Goal: Task Accomplishment & Management: Complete application form

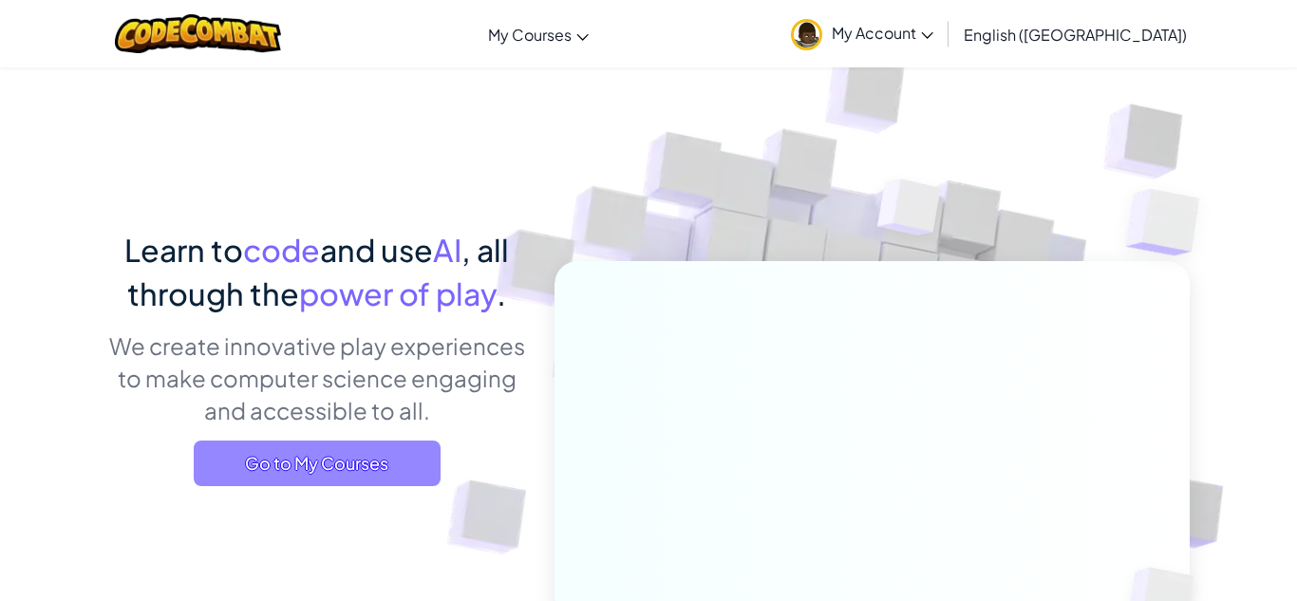
click at [388, 448] on span "Go to My Courses" at bounding box center [317, 464] width 247 height 46
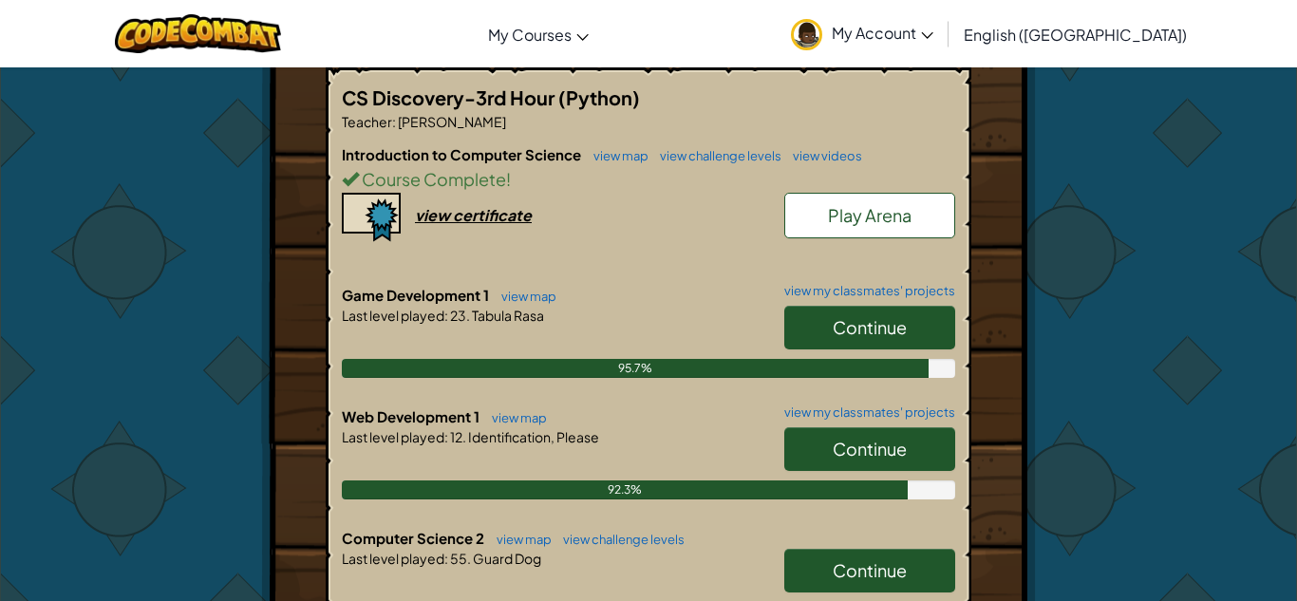
scroll to position [410, 0]
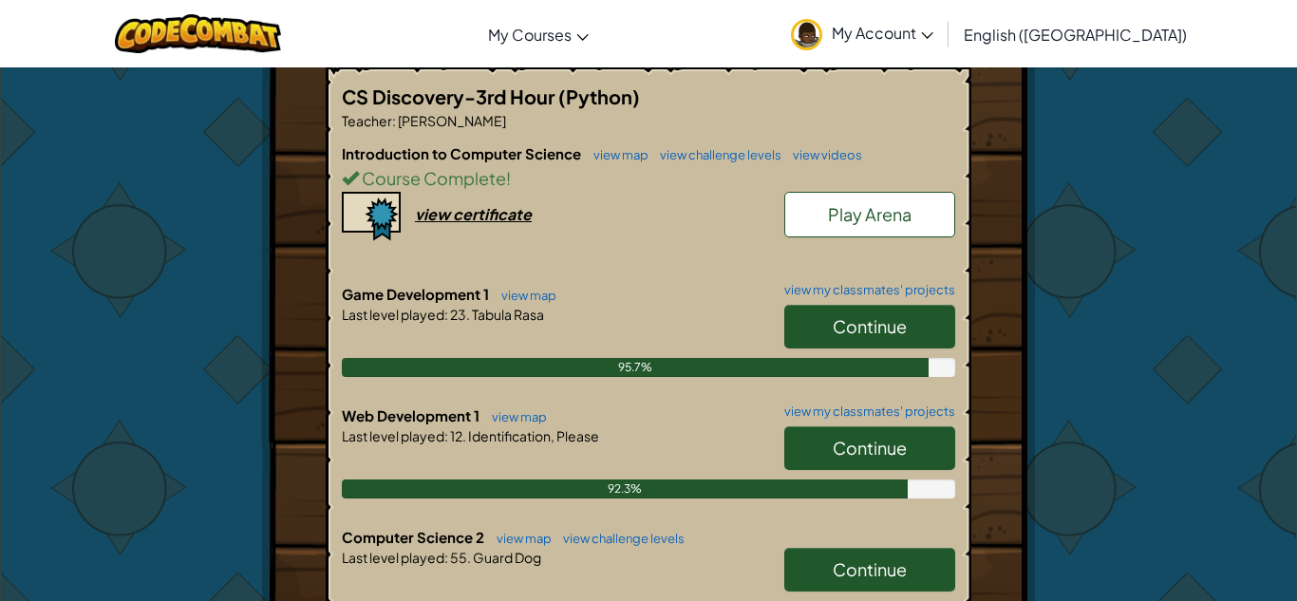
click at [847, 437] on span "Continue" at bounding box center [870, 448] width 74 height 22
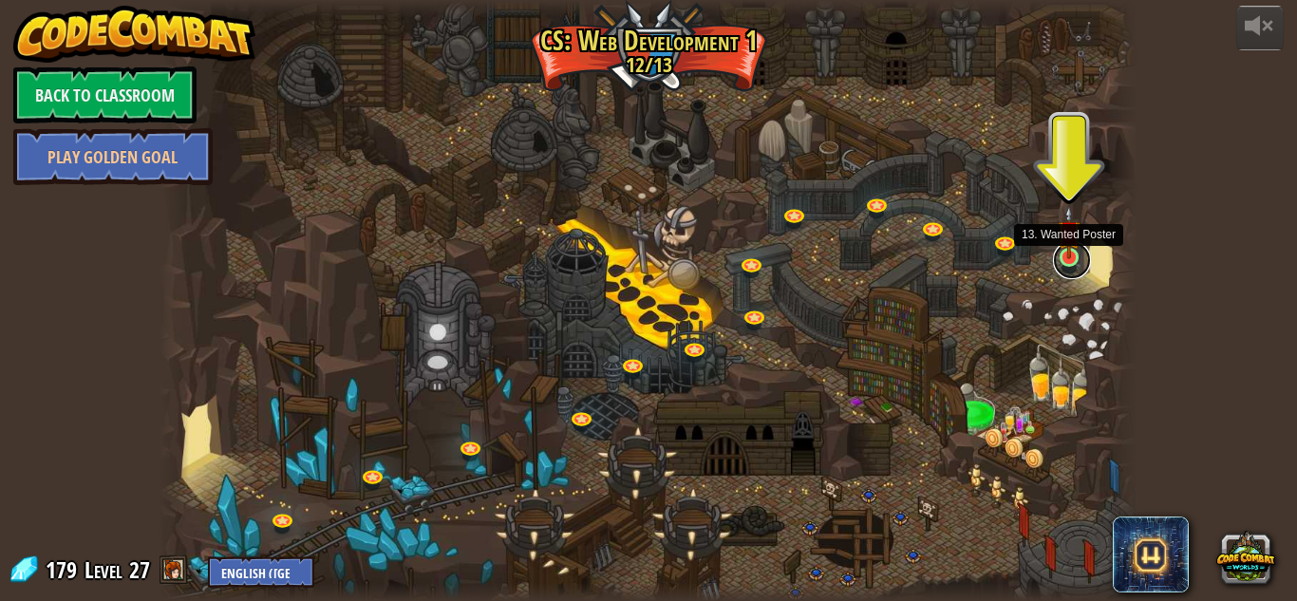
click at [1078, 263] on link at bounding box center [1072, 260] width 38 height 38
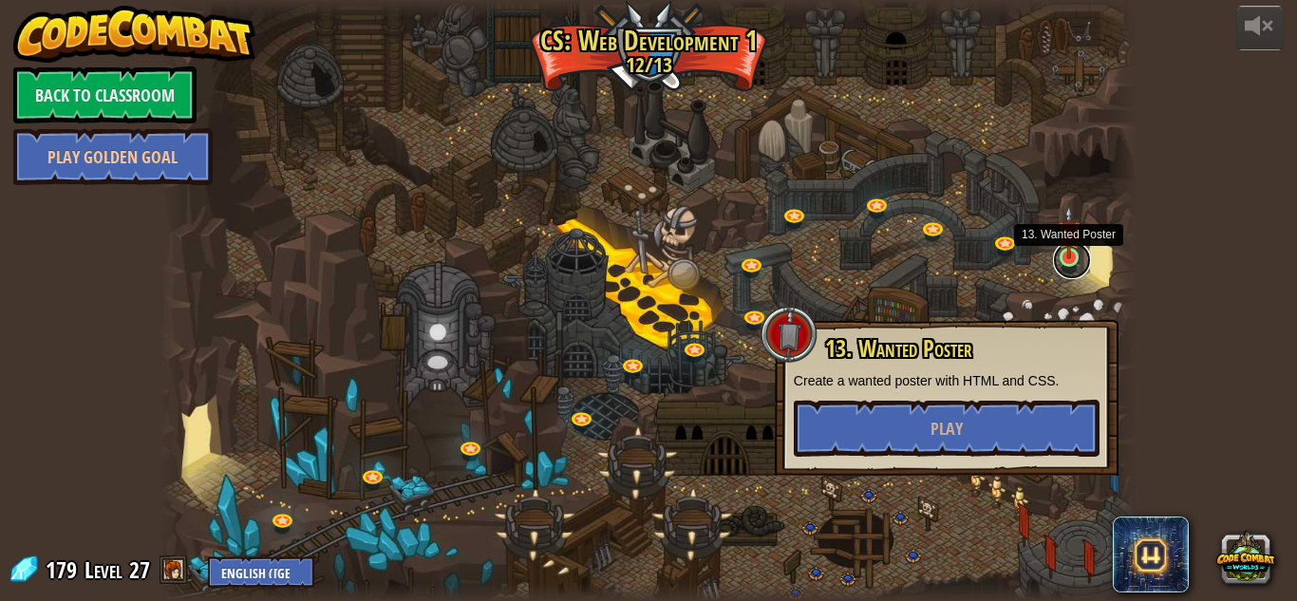
click at [1078, 263] on link at bounding box center [1072, 260] width 38 height 38
click at [1032, 419] on button "Play" at bounding box center [947, 428] width 306 height 57
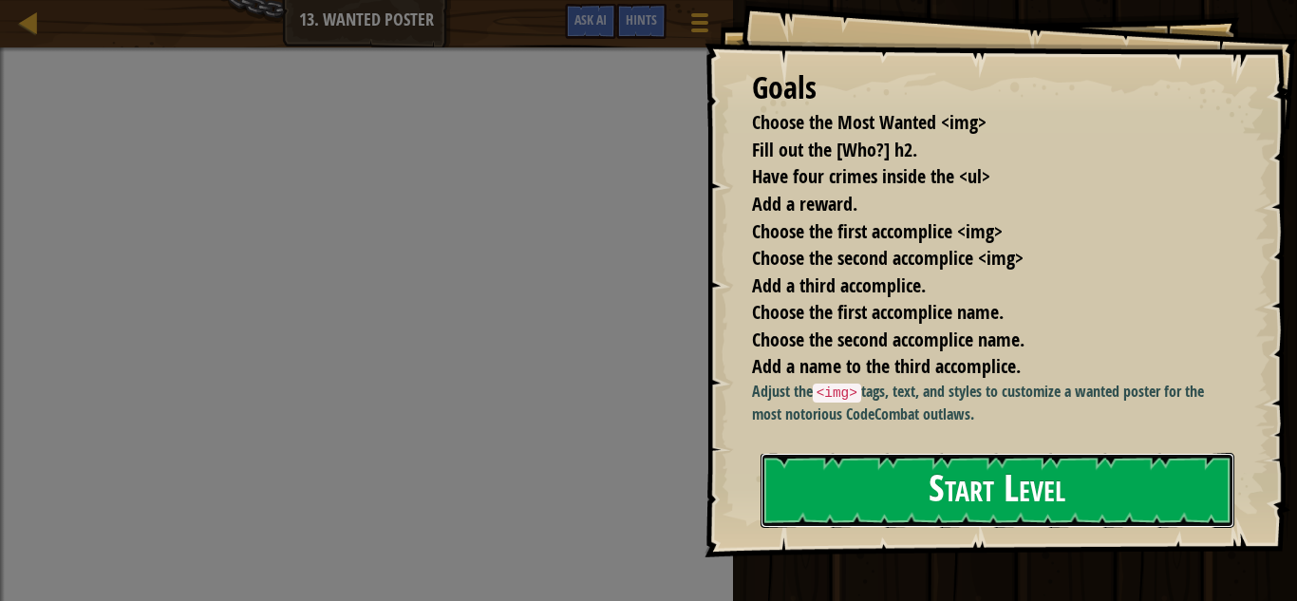
click at [963, 480] on button "Start Level" at bounding box center [998, 490] width 474 height 75
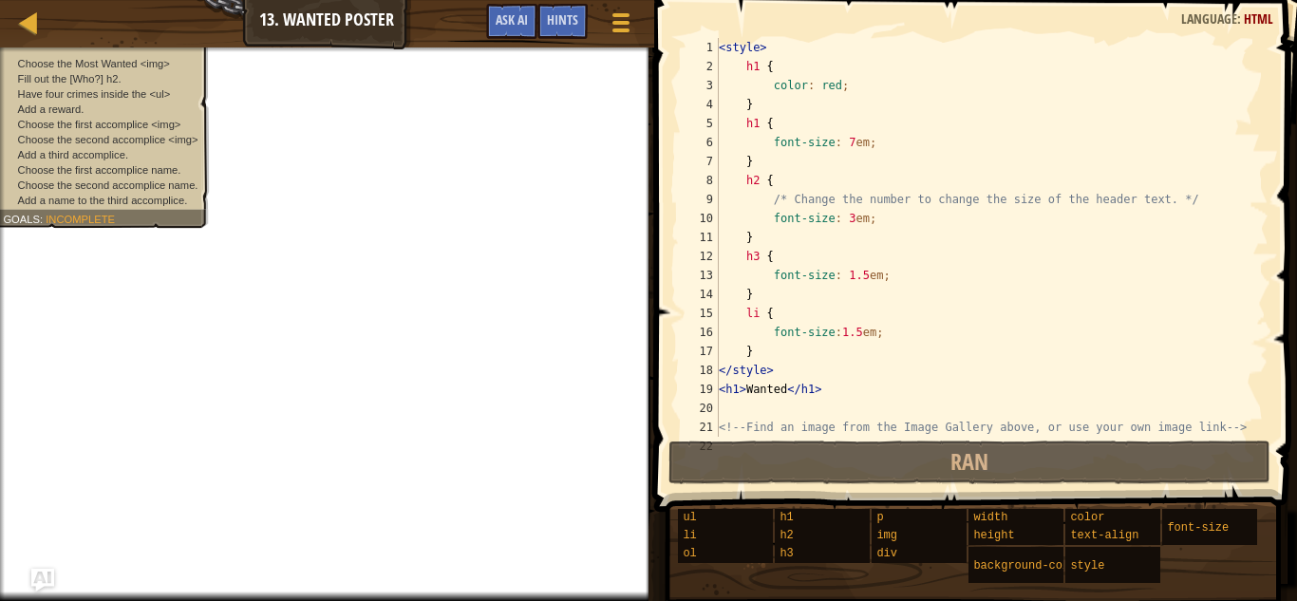
scroll to position [703, 0]
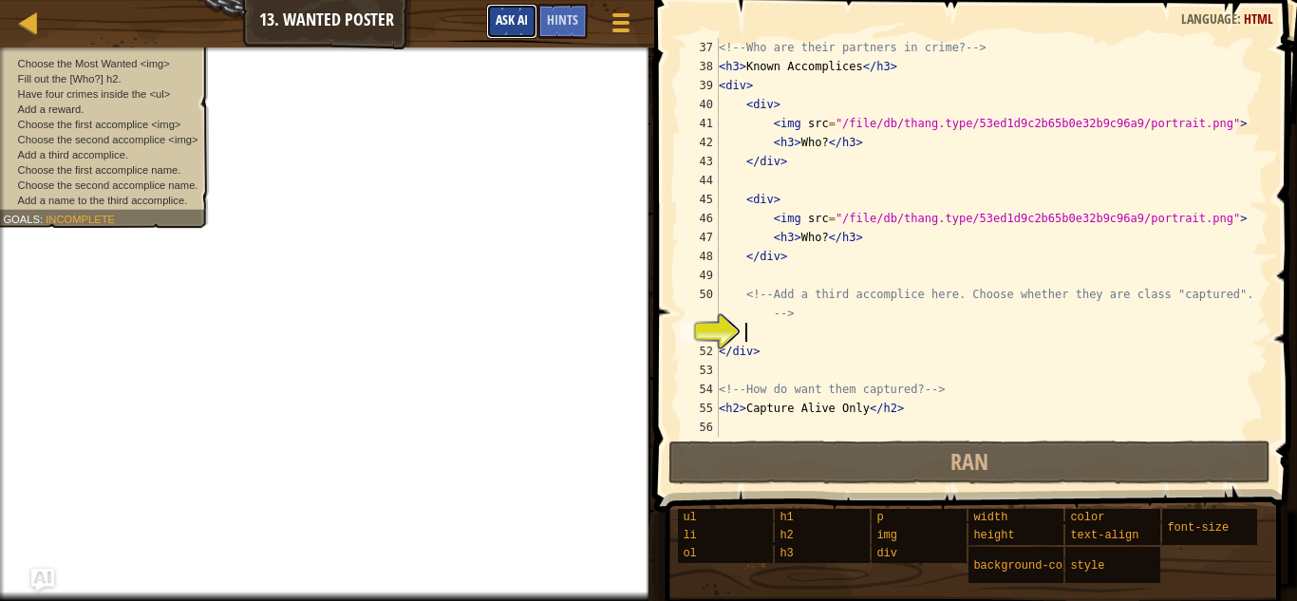
click at [504, 18] on span "Ask AI" at bounding box center [512, 19] width 32 height 18
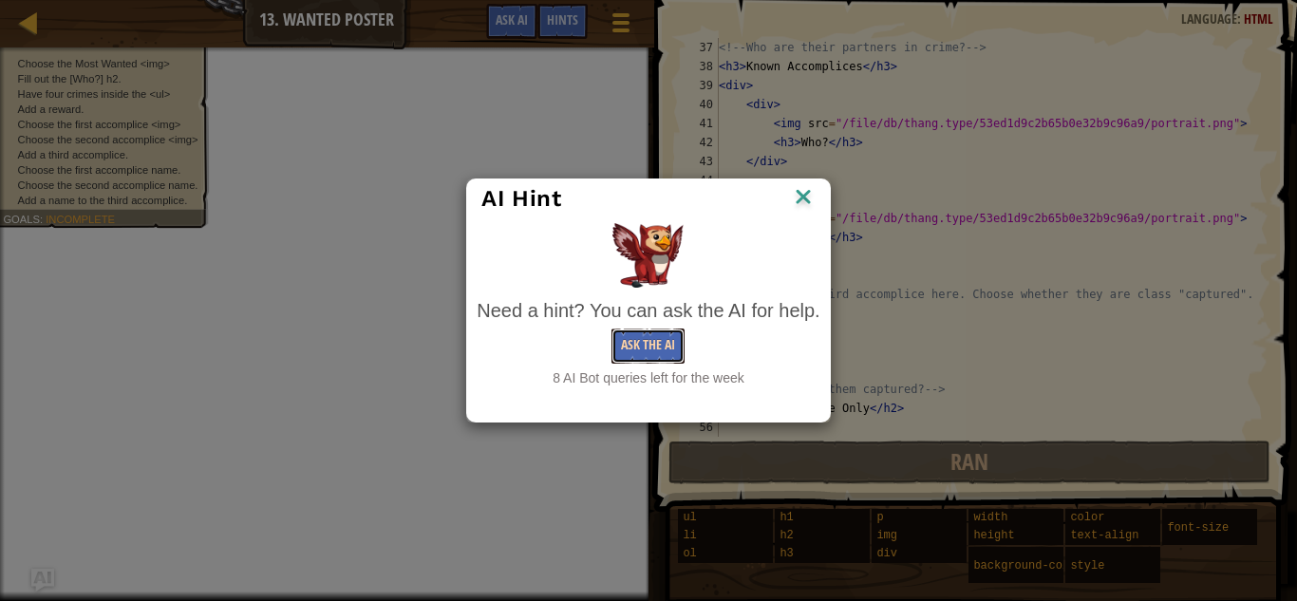
click at [658, 345] on button "Ask the AI" at bounding box center [648, 346] width 73 height 35
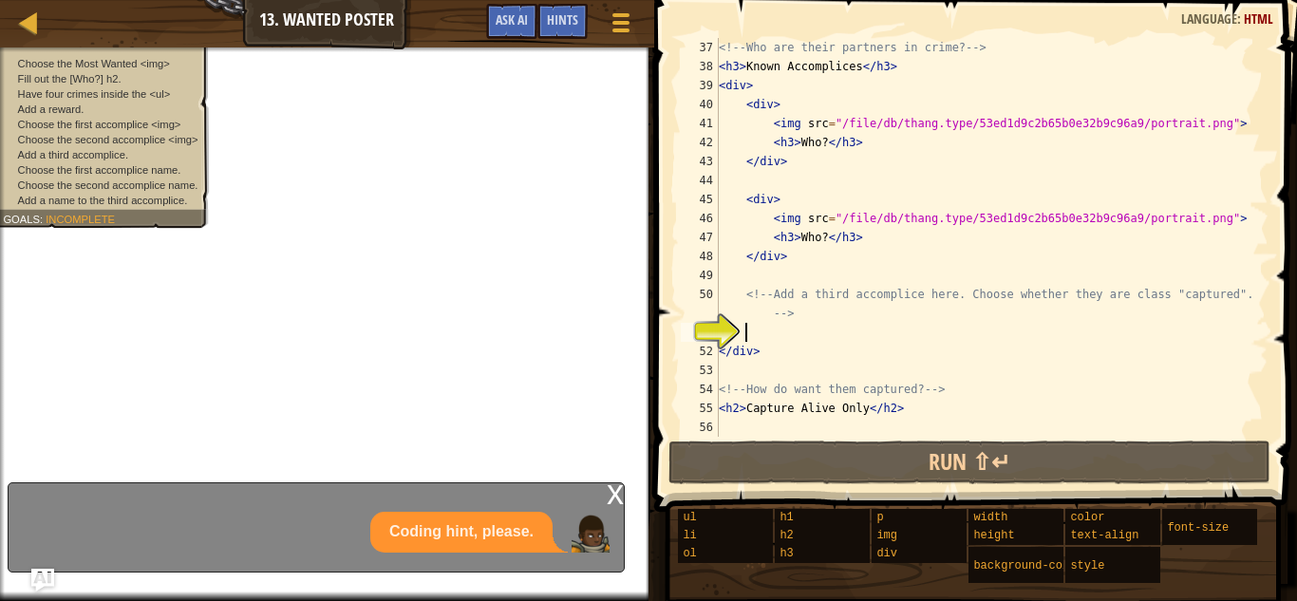
type textarea "h"
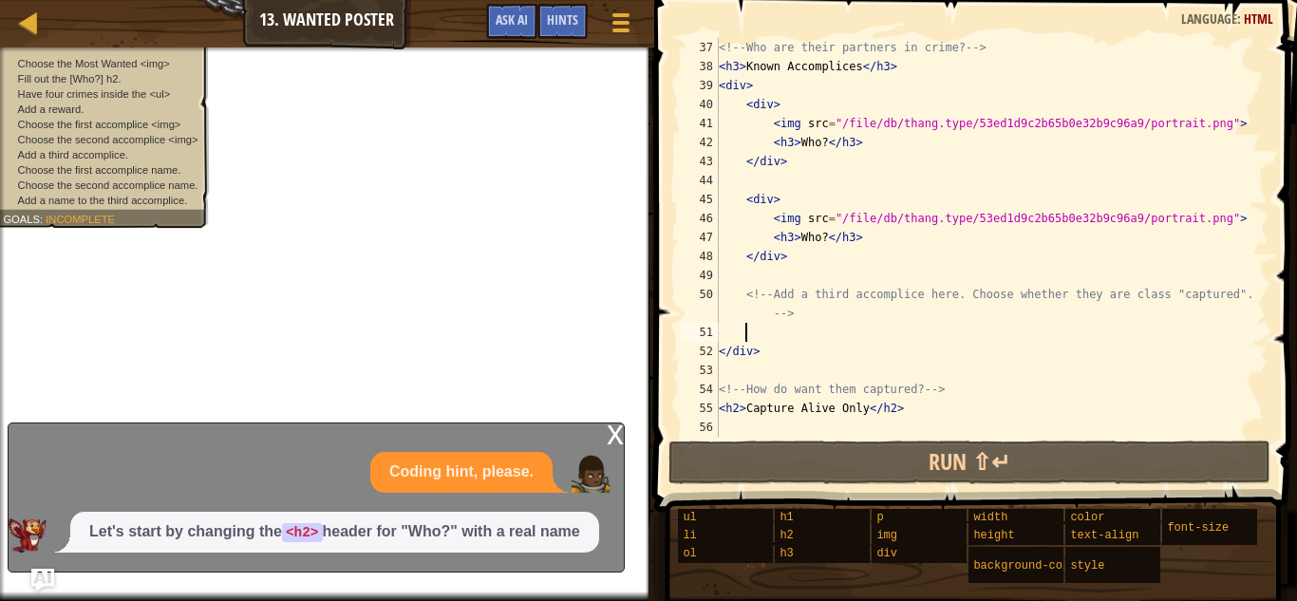
scroll to position [9, 3]
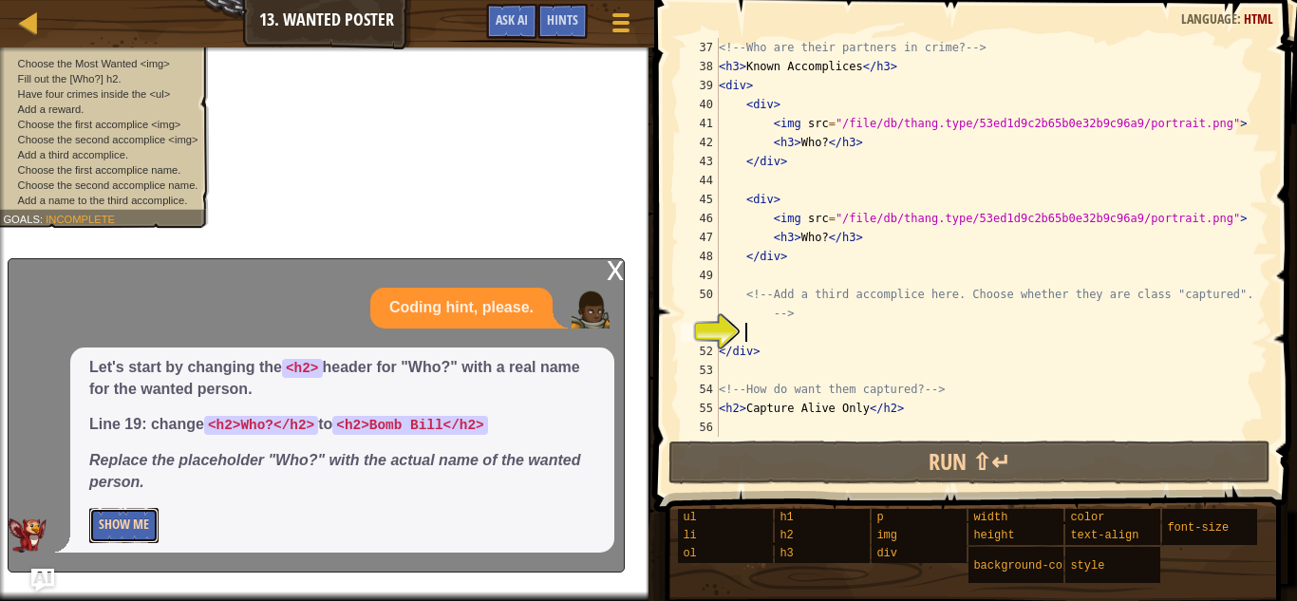
click at [138, 534] on button "Show Me" at bounding box center [123, 525] width 69 height 35
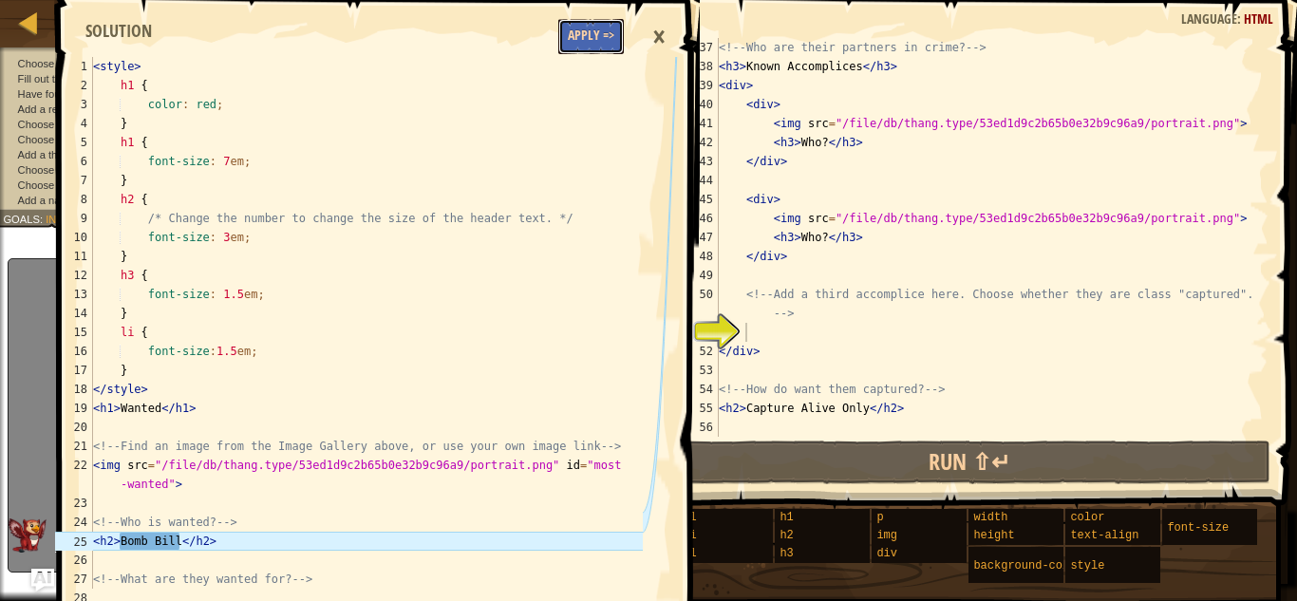
click at [579, 36] on button "Apply =>" at bounding box center [591, 36] width 66 height 35
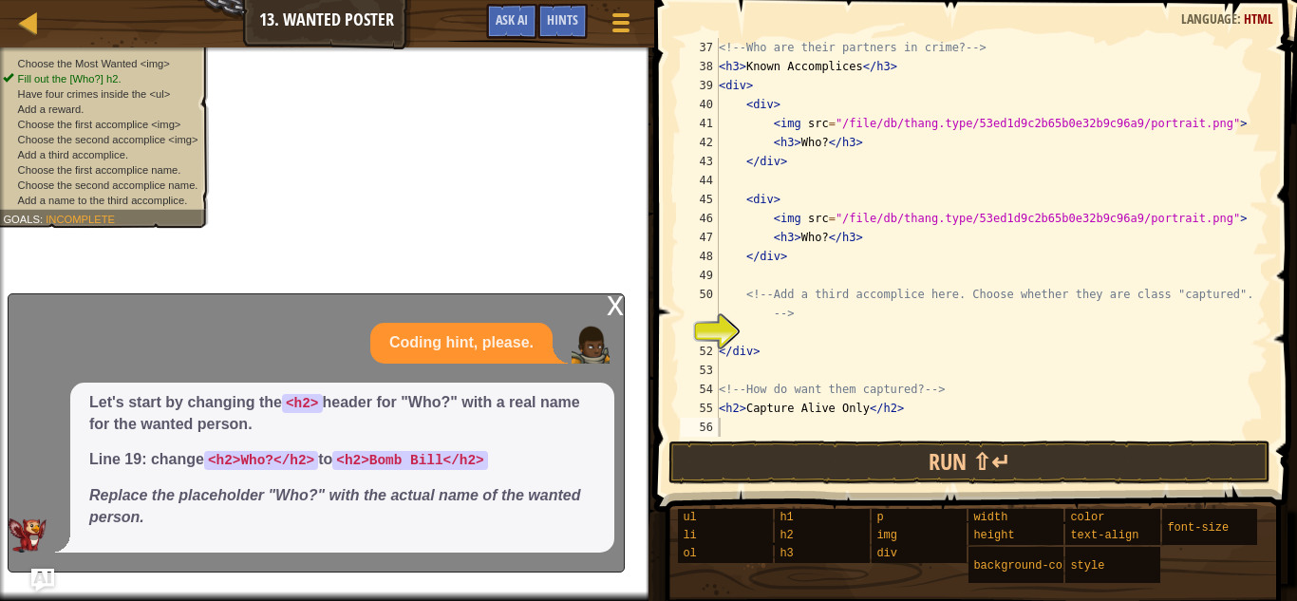
click at [765, 338] on div "<!-- Who are their partners in crime? --> < h3 > Known Accomplices </ h3 > < di…" at bounding box center [992, 256] width 554 height 437
click at [491, 16] on button "Ask AI" at bounding box center [511, 21] width 51 height 35
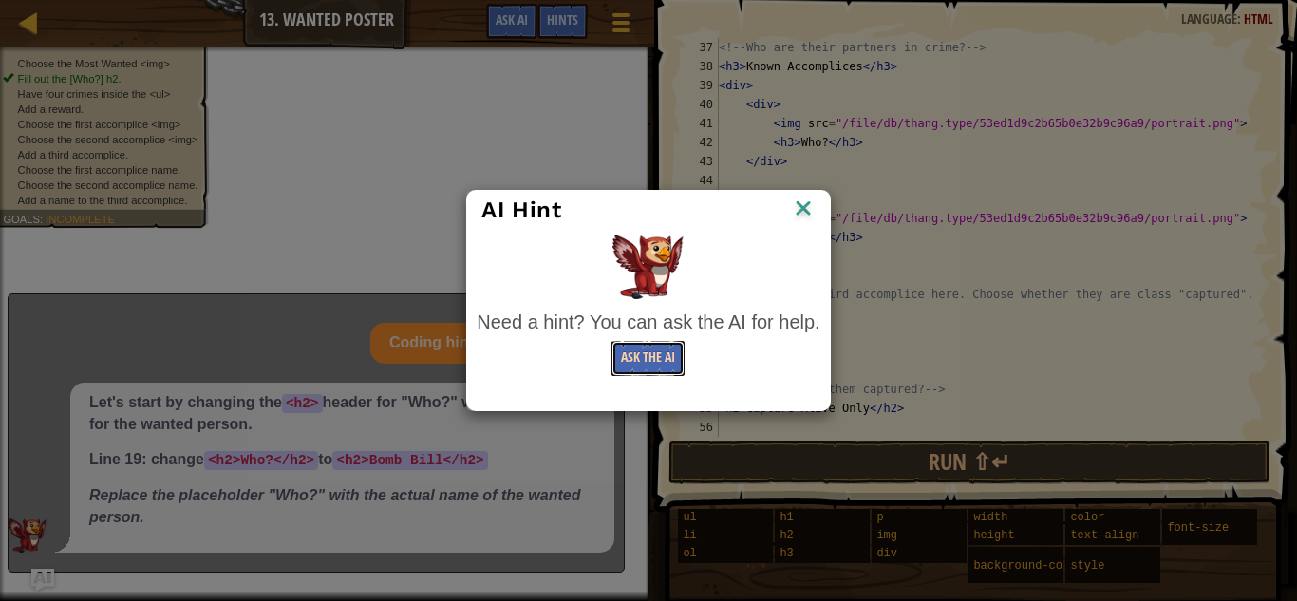
click at [621, 357] on button "Ask the AI" at bounding box center [648, 358] width 73 height 35
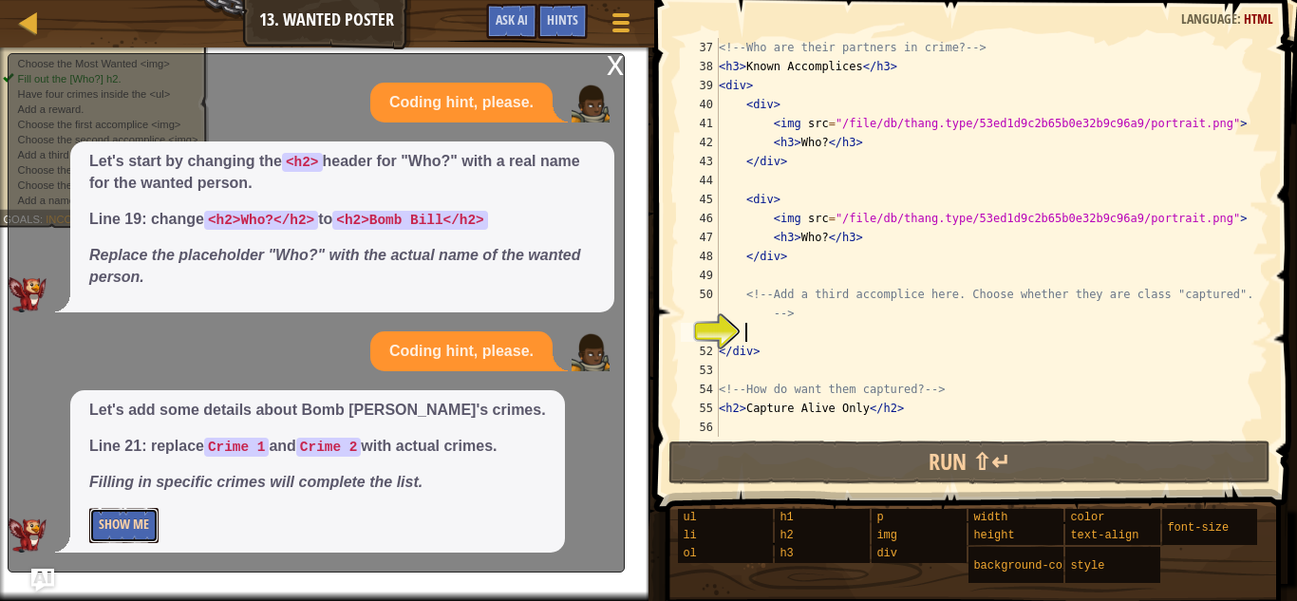
click at [120, 523] on button "Show Me" at bounding box center [123, 525] width 69 height 35
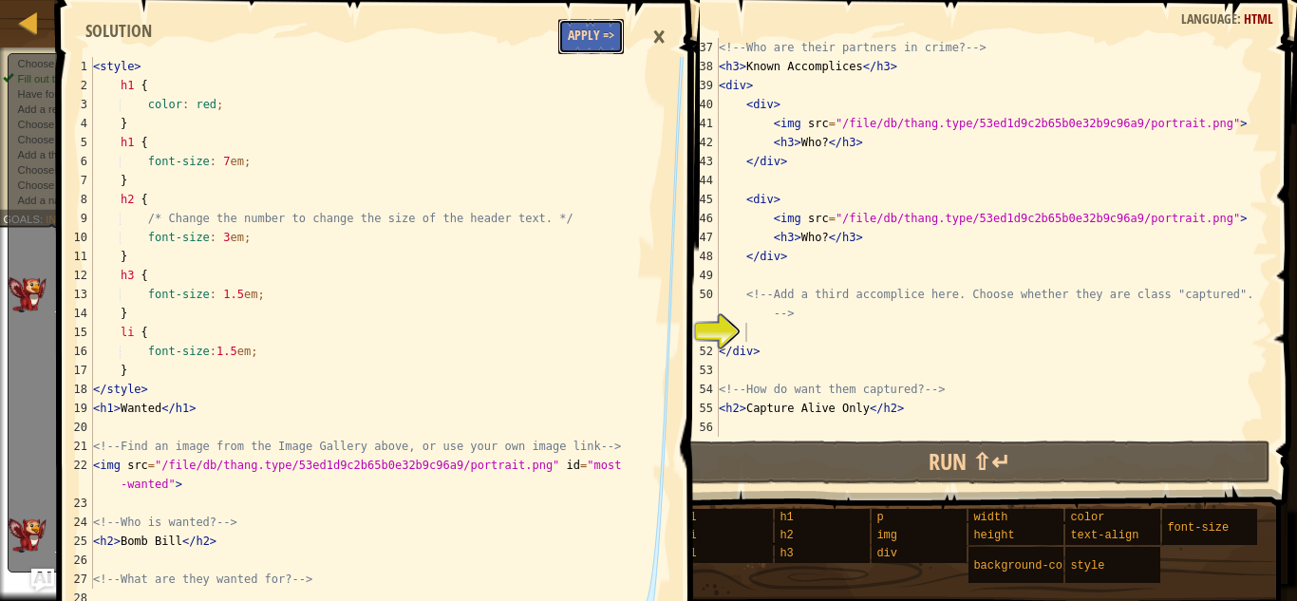
click at [590, 43] on button "Apply =>" at bounding box center [591, 36] width 66 height 35
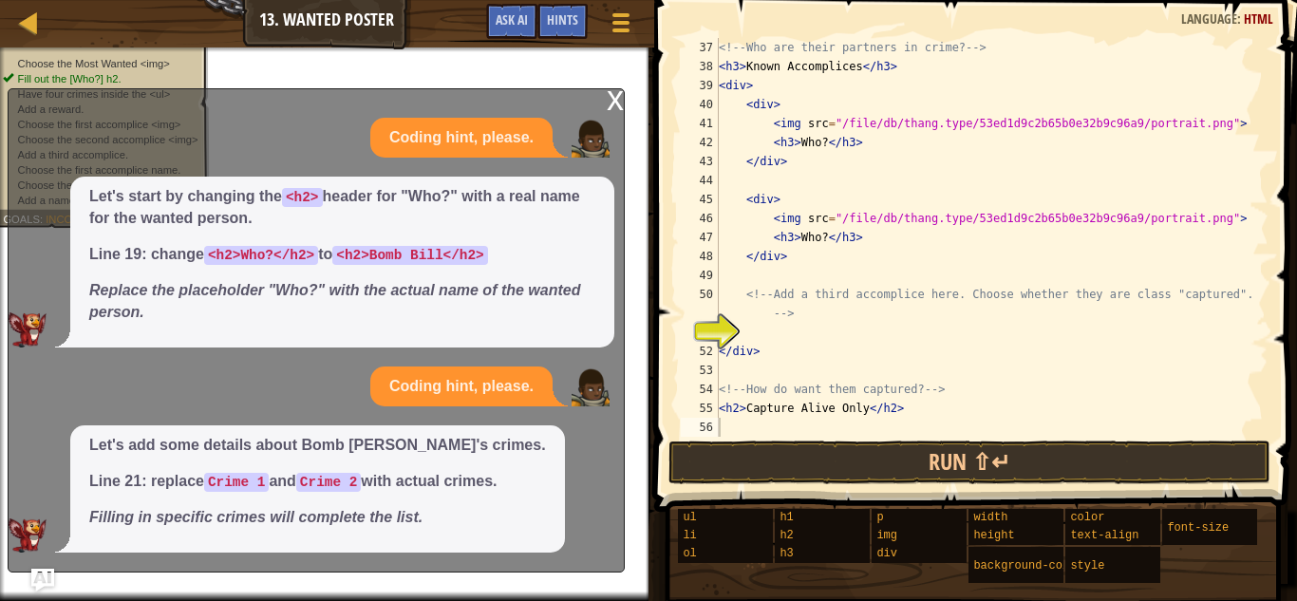
click at [785, 325] on div "<!-- Who are their partners in crime? --> < h3 > Known Accomplices </ h3 > < di…" at bounding box center [992, 256] width 554 height 437
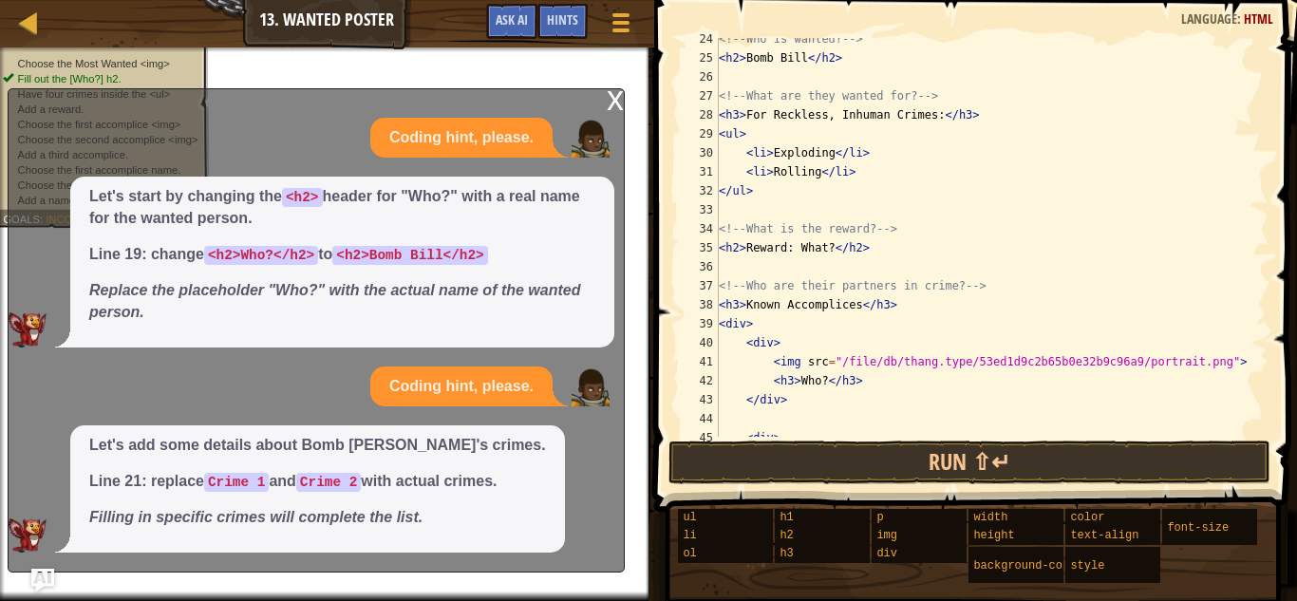
scroll to position [517, 0]
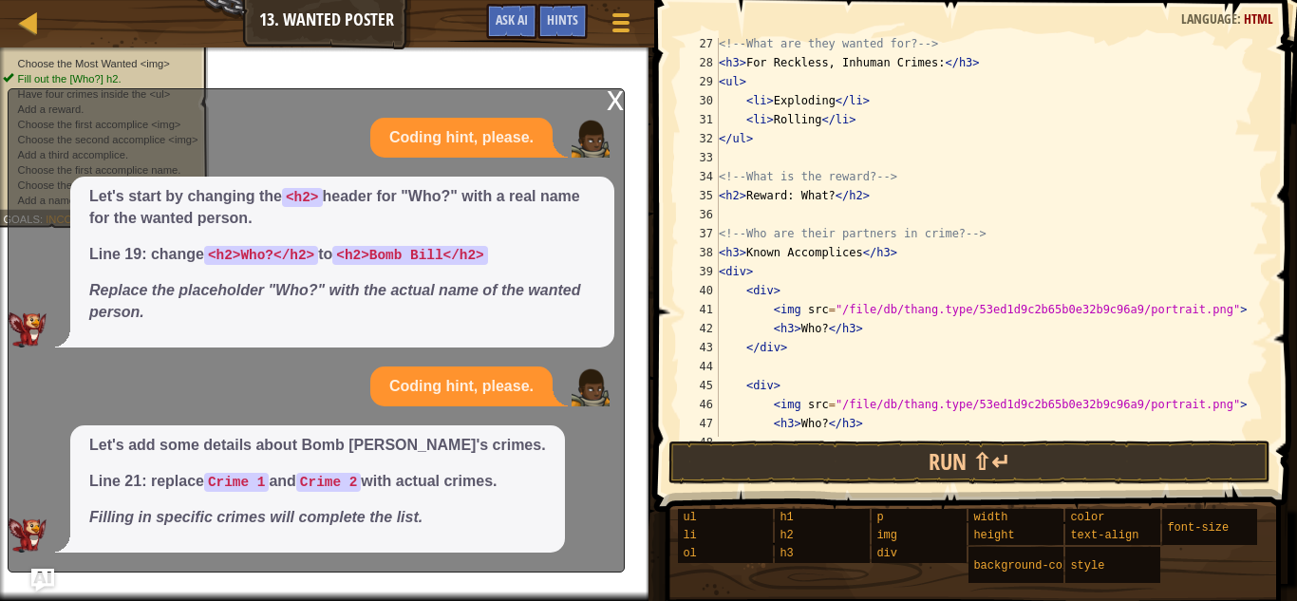
click at [619, 103] on div "x" at bounding box center [615, 98] width 17 height 19
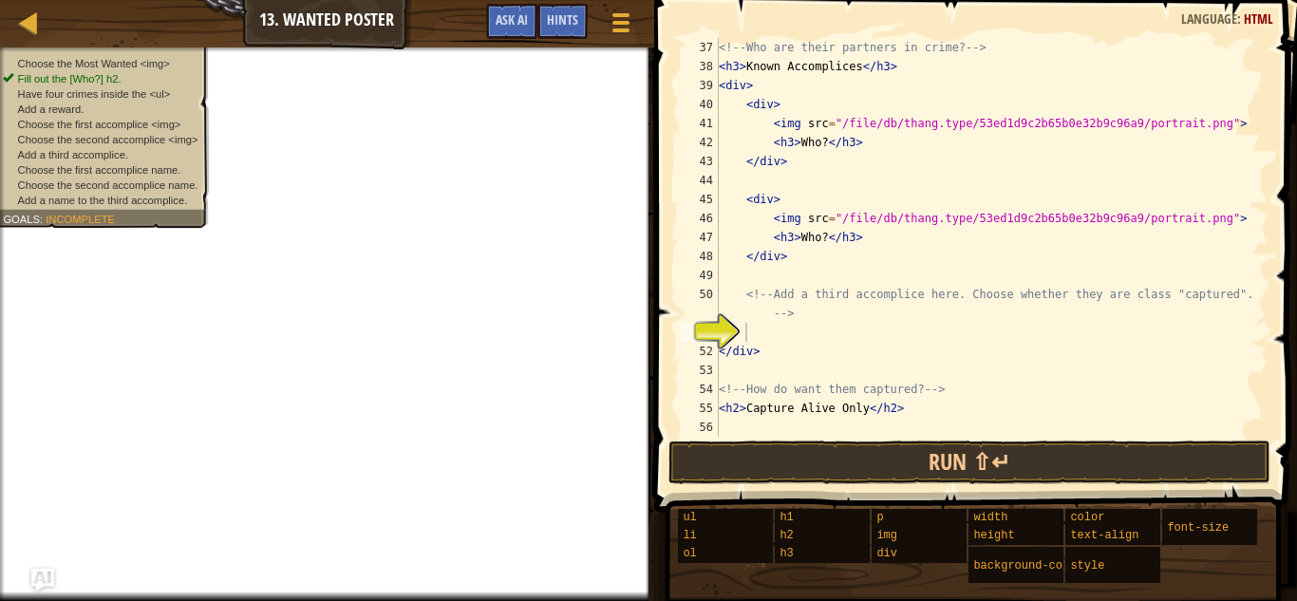
scroll to position [703, 0]
click at [763, 333] on div "<!-- Who are their partners in crime? --> < h3 > Known Accomplices </ h3 > < di…" at bounding box center [992, 256] width 554 height 437
click at [862, 215] on div "<!-- Who are their partners in crime? --> < h3 > Known Accomplices </ h3 > < di…" at bounding box center [992, 256] width 554 height 437
type textarea "<img src="/file/db/thang.type/53ed1d9c2b65b0e32b9c96a9/portrait.png">"
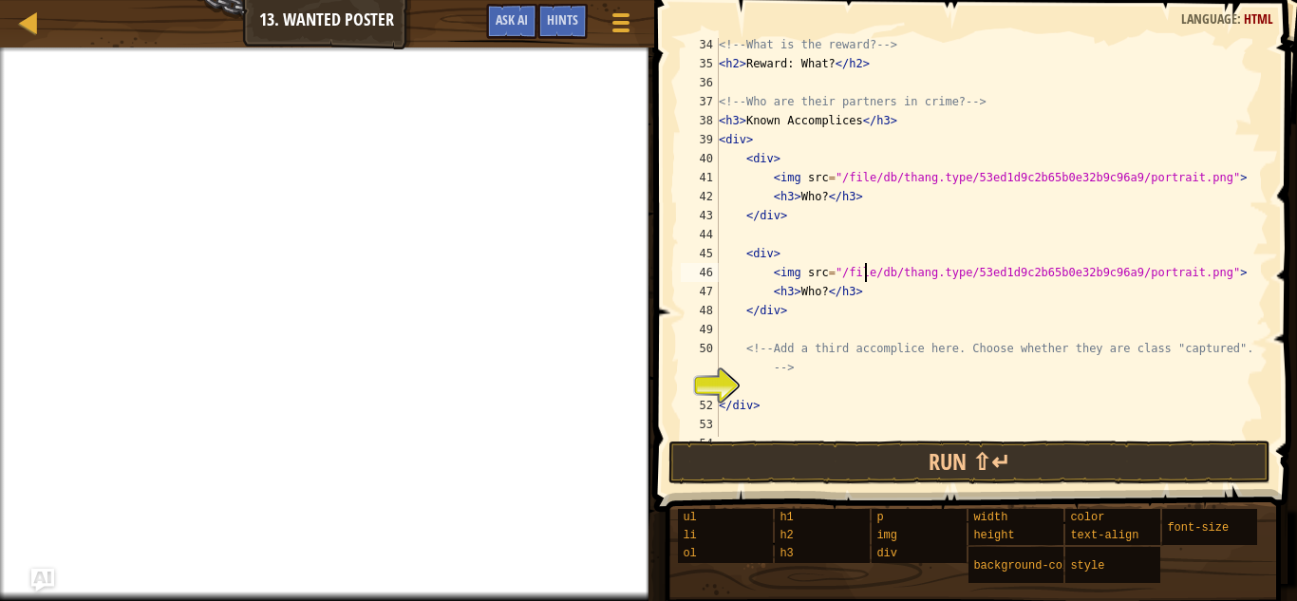
scroll to position [703, 0]
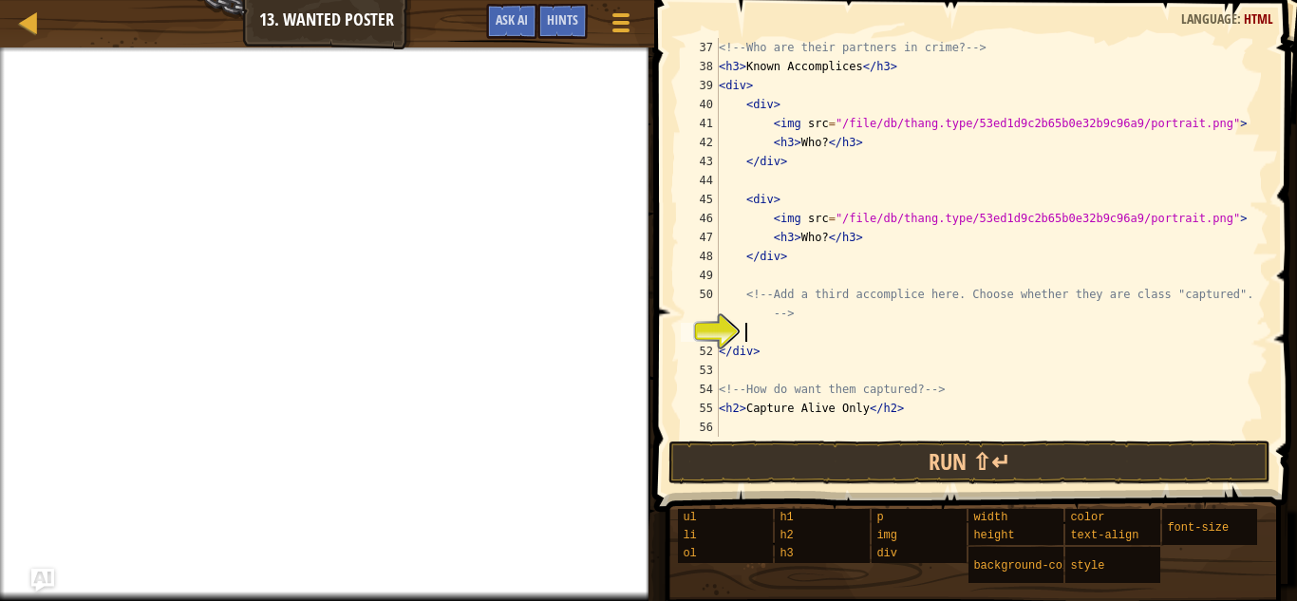
click at [759, 329] on div "<!-- Who are their partners in crime? --> < h3 > Known Accomplices </ h3 > < di…" at bounding box center [992, 256] width 554 height 437
click at [623, 30] on span at bounding box center [621, 30] width 18 height 4
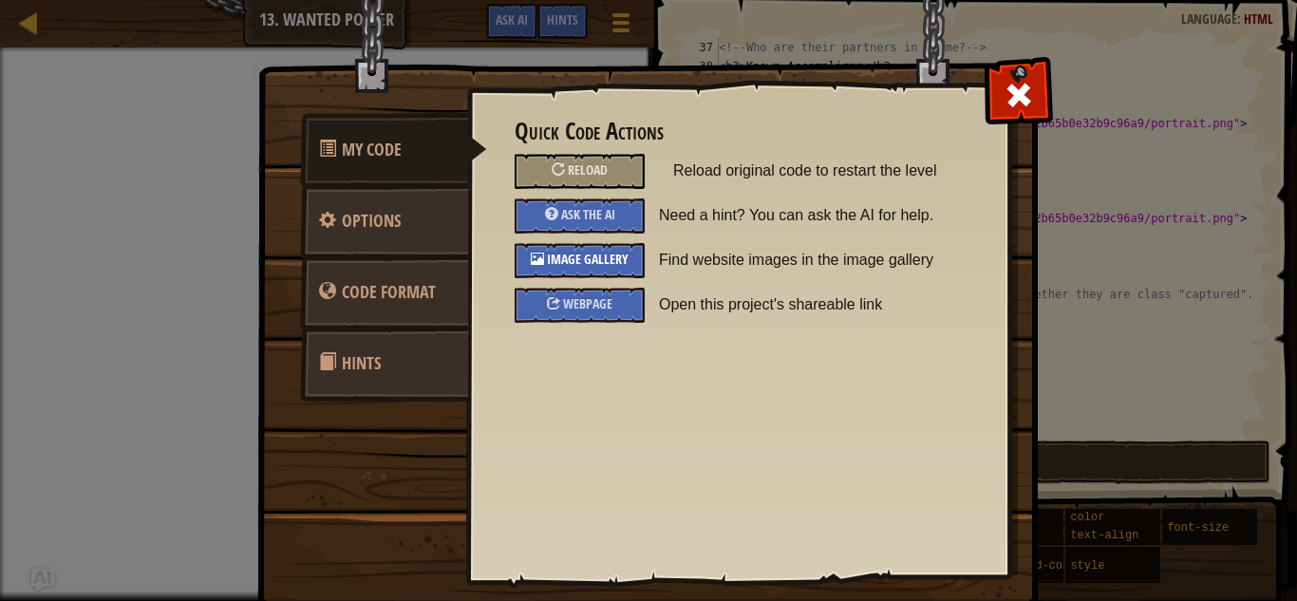
click at [627, 268] on div "Image Gallery" at bounding box center [580, 260] width 130 height 35
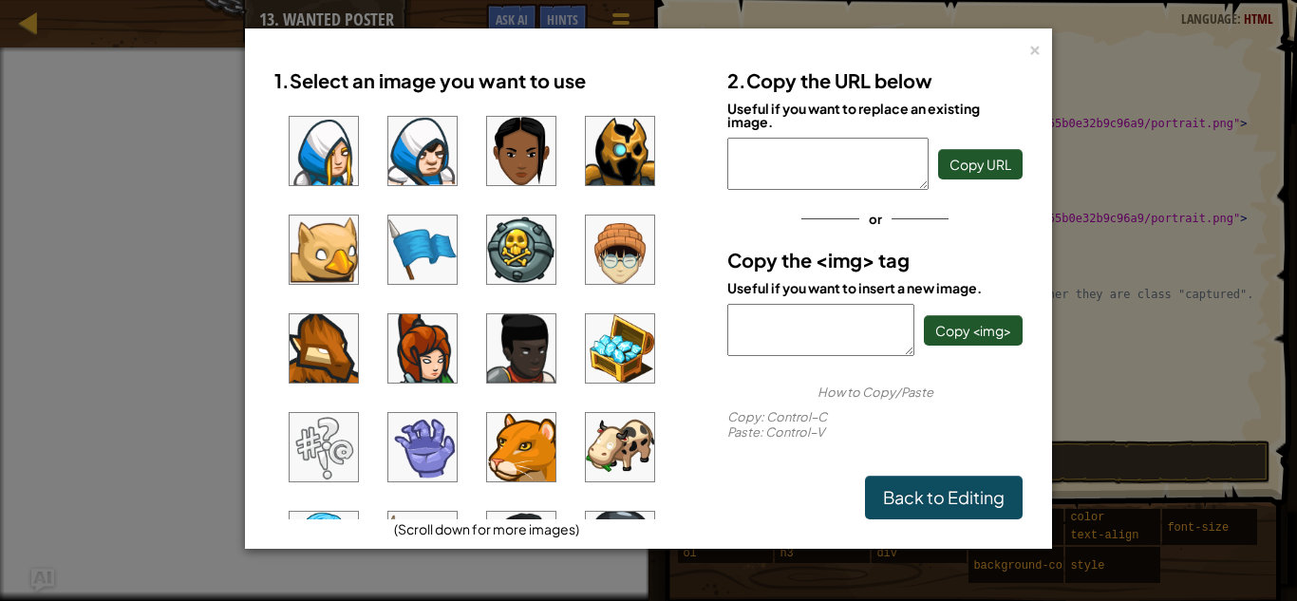
click at [606, 160] on img at bounding box center [620, 151] width 68 height 68
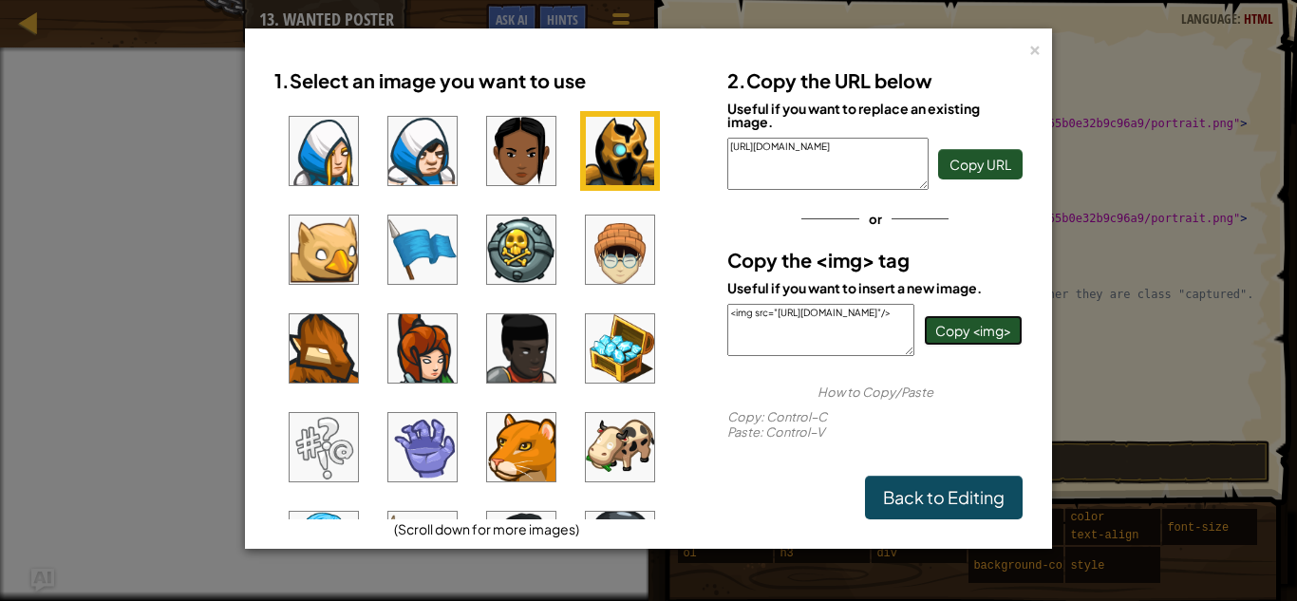
click at [977, 325] on span "Copy <img>" at bounding box center [974, 330] width 76 height 17
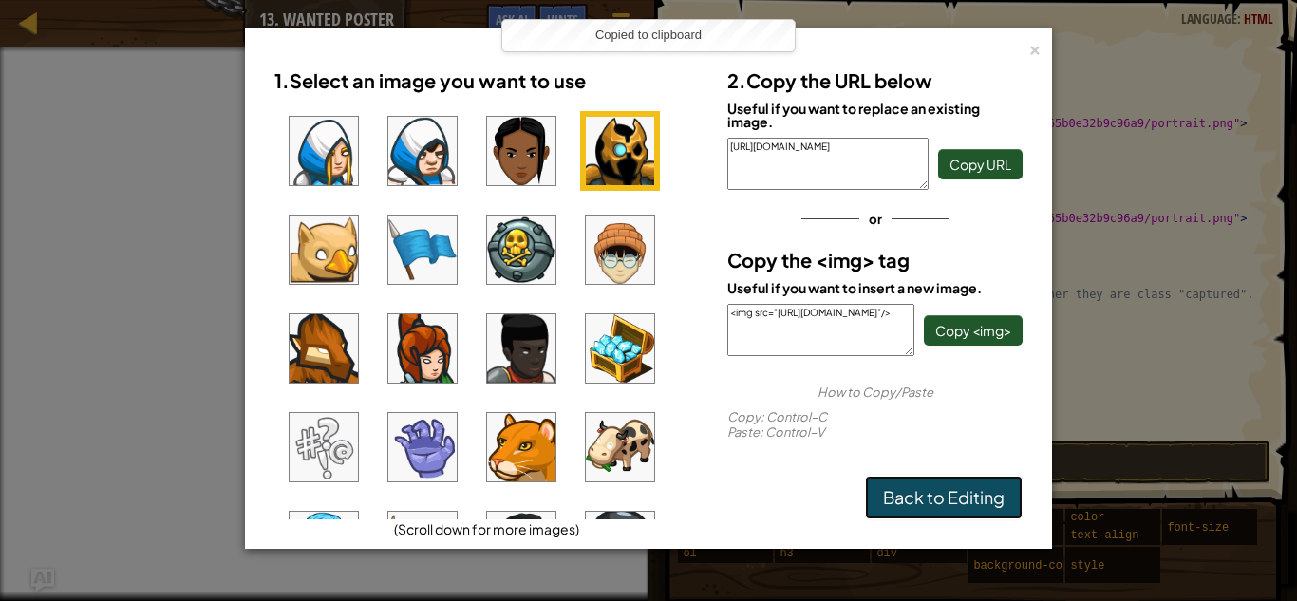
click at [961, 481] on link "Back to Editing" at bounding box center [944, 498] width 158 height 44
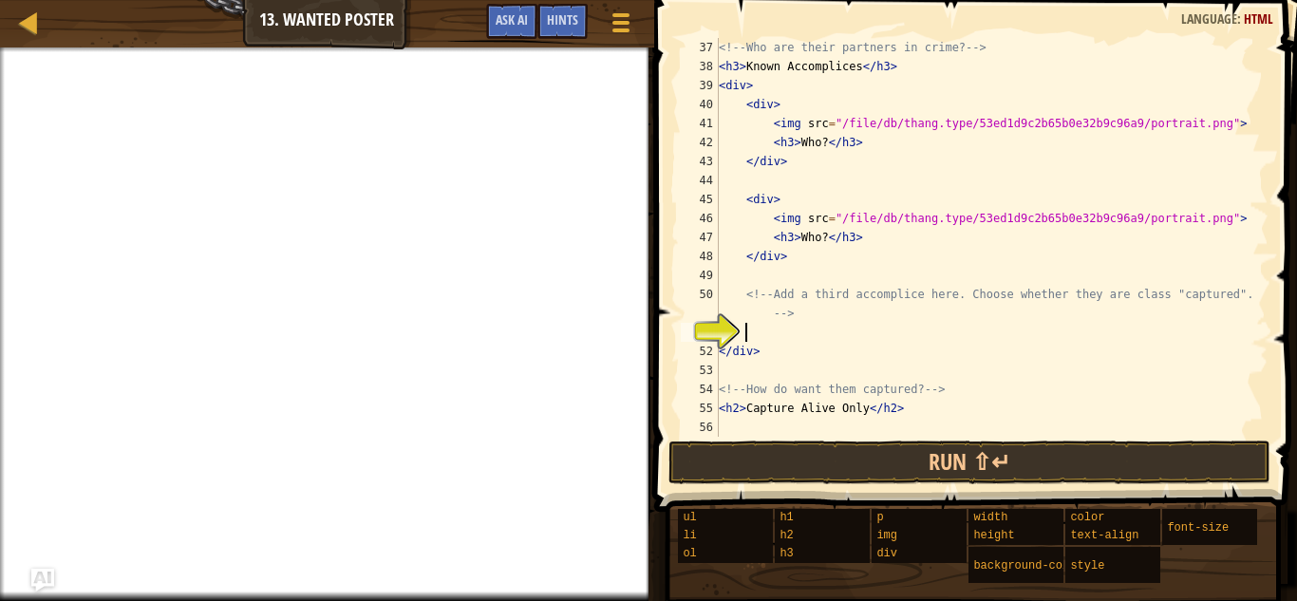
paste textarea "<img src="[URL][DOMAIN_NAME]"/>"
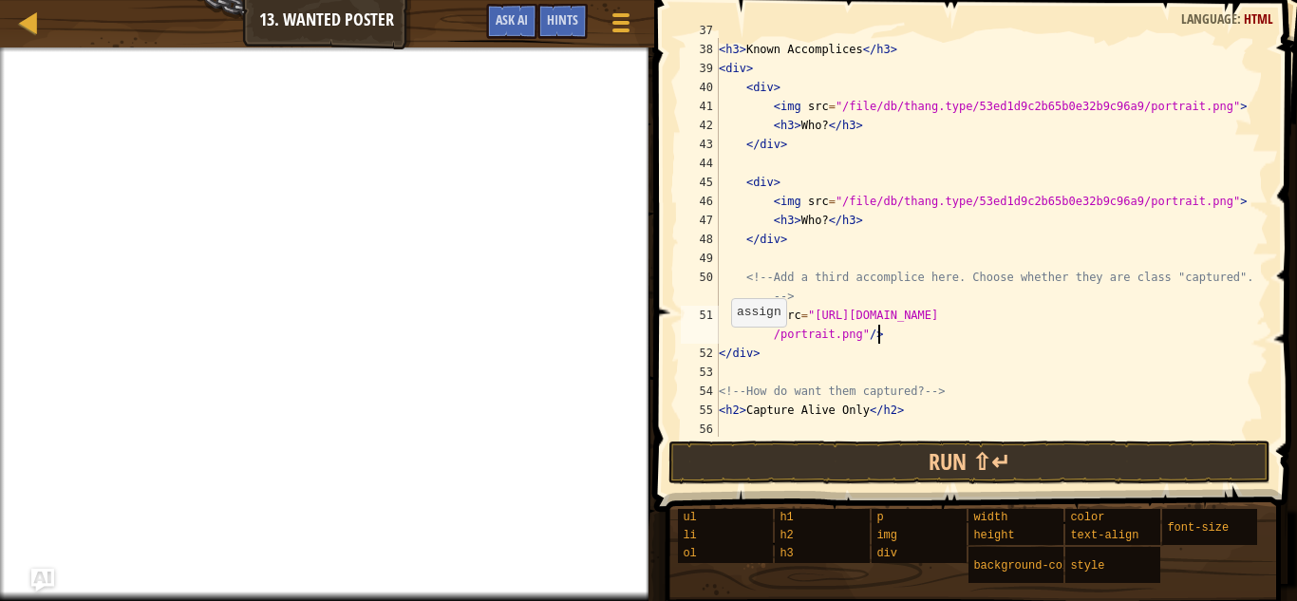
scroll to position [722, 0]
click at [1230, 201] on div "< h3 > Known Accomplices </ h3 > < div > < div > < img src = "/file/db/thang.ty…" at bounding box center [992, 256] width 554 height 437
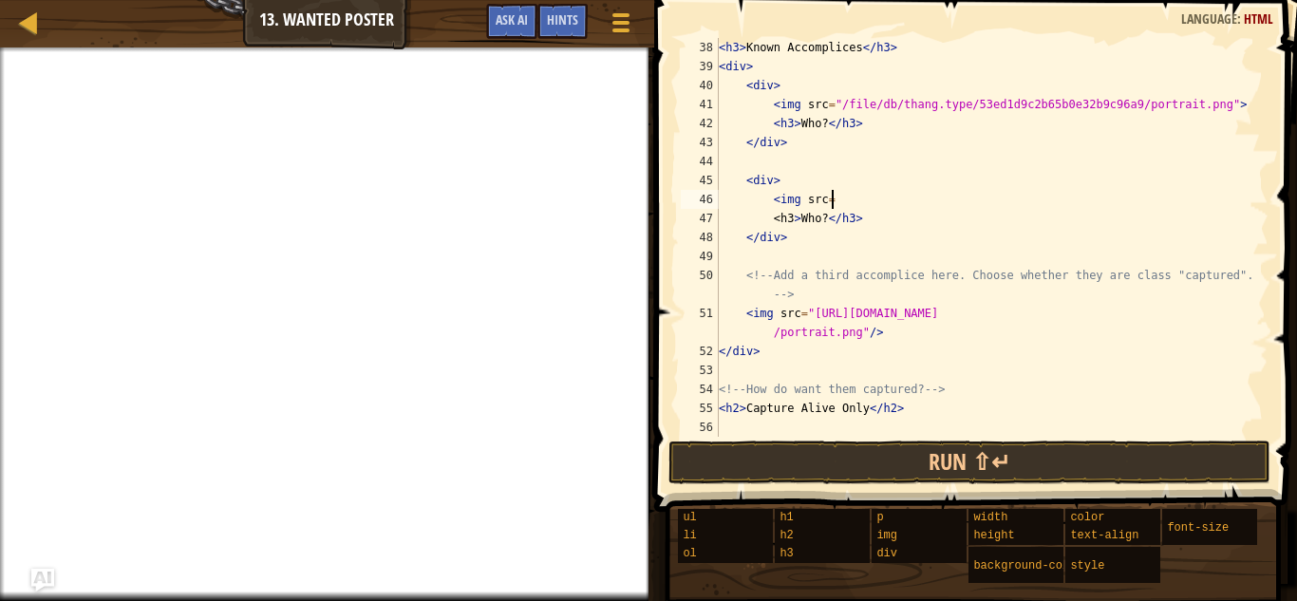
paste textarea "<img src="[URL][DOMAIN_NAME]"/>"
click at [611, 23] on div at bounding box center [621, 23] width 26 height 28
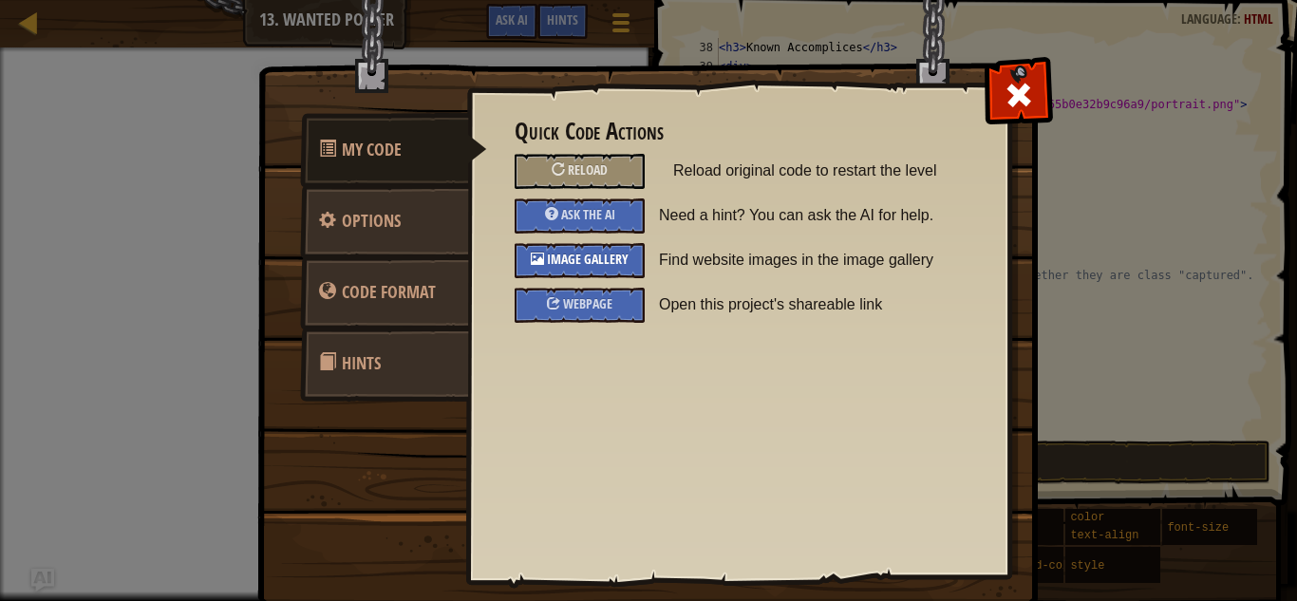
click at [549, 255] on span "Image Gallery" at bounding box center [588, 259] width 82 height 18
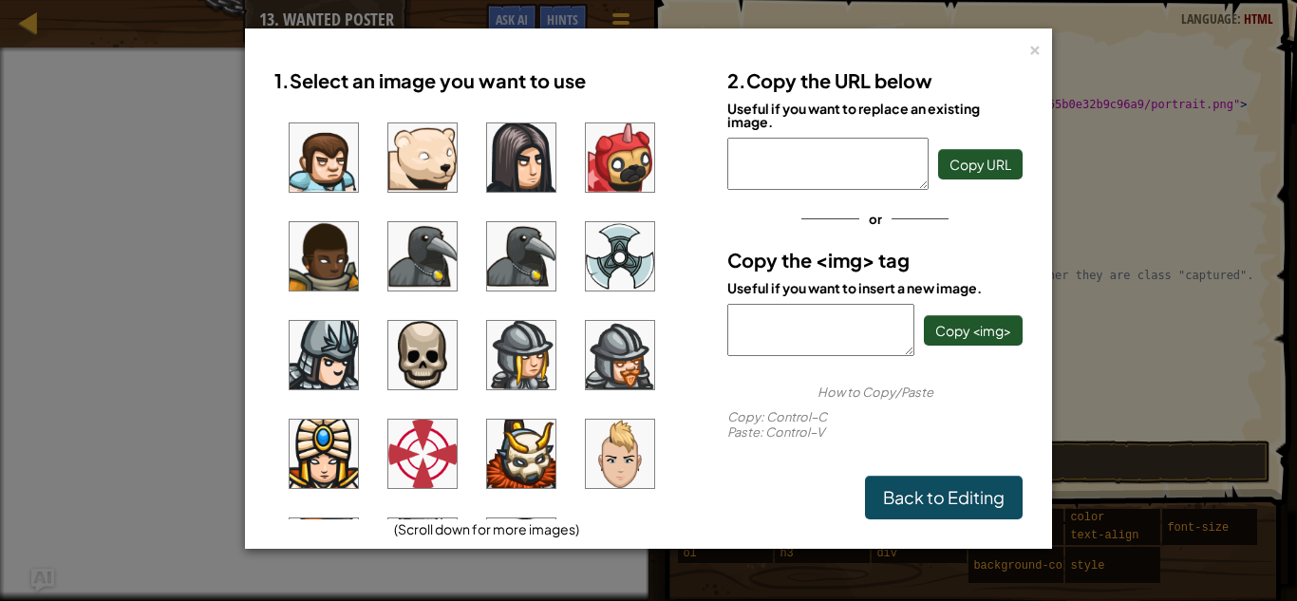
scroll to position [1459, 0]
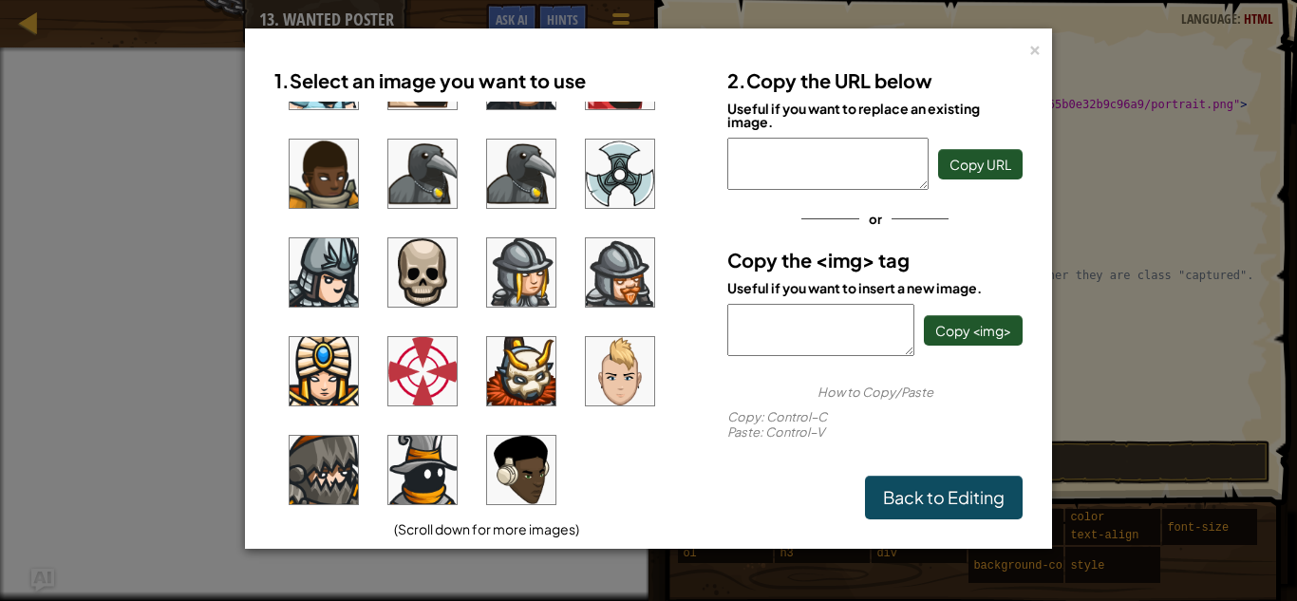
click at [511, 376] on img at bounding box center [521, 371] width 68 height 68
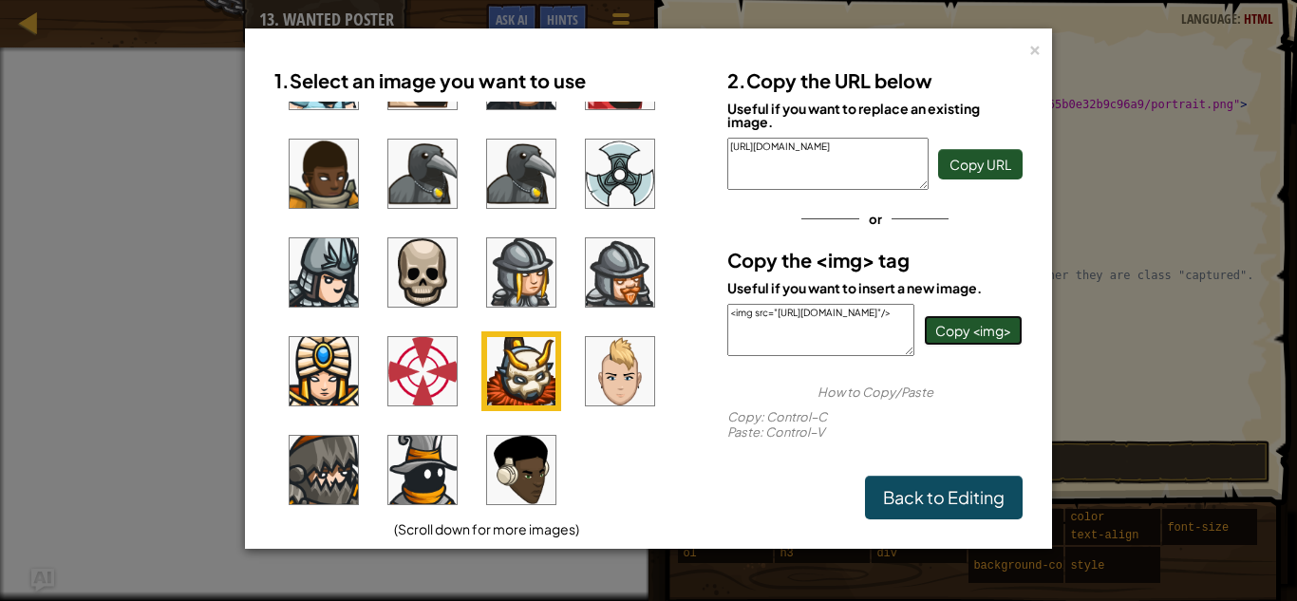
click at [962, 331] on span "Copy <img>" at bounding box center [974, 330] width 76 height 17
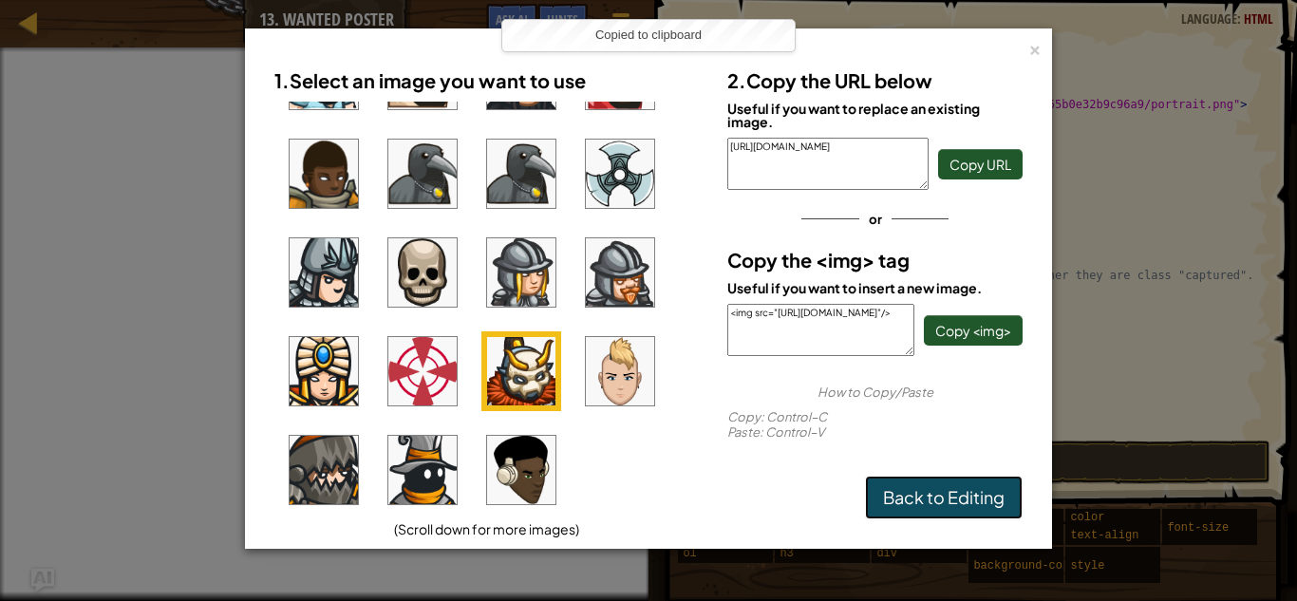
click at [963, 501] on link "Back to Editing" at bounding box center [944, 498] width 158 height 44
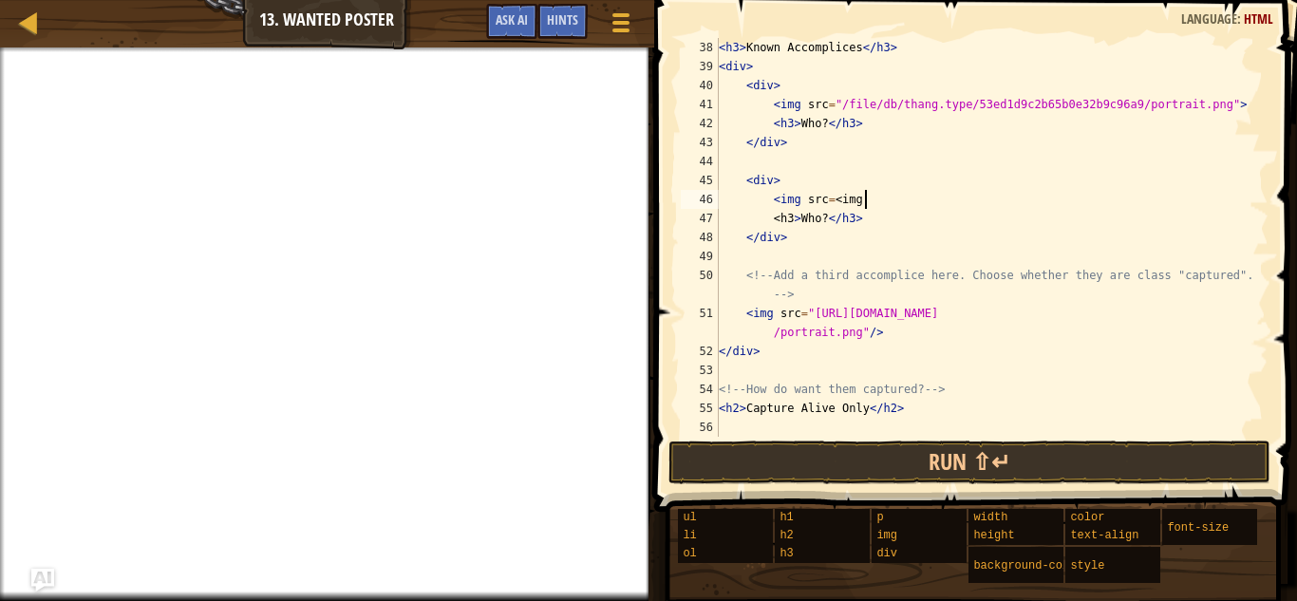
paste textarea "<img src="[URL][DOMAIN_NAME]"/>"
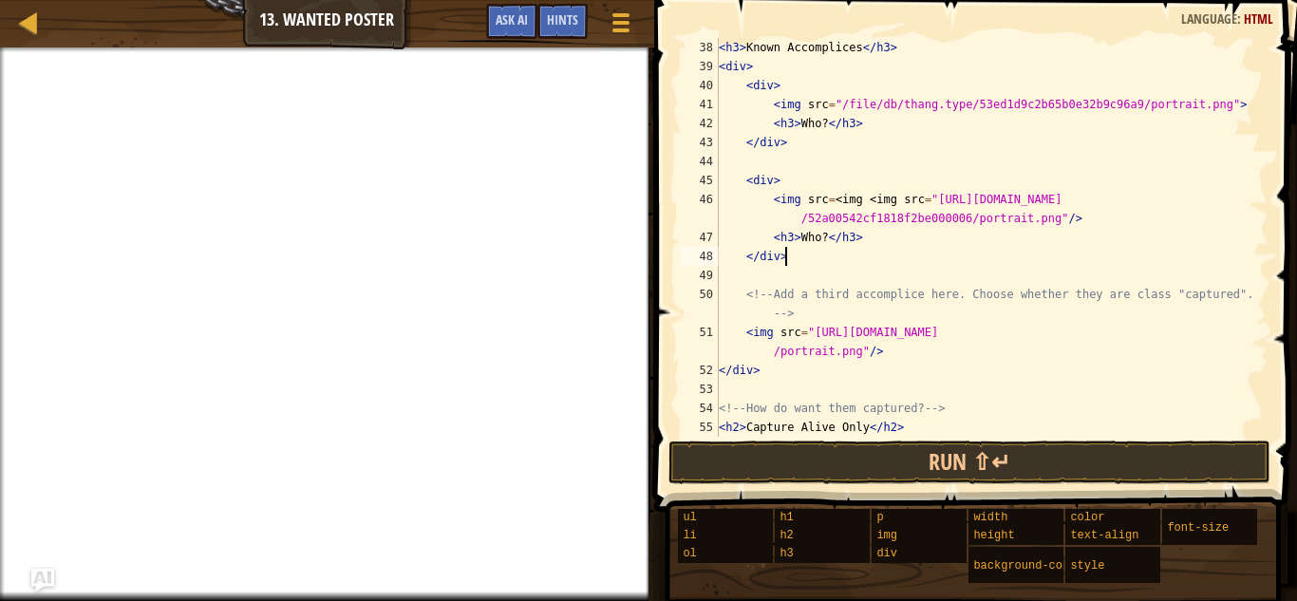
click at [811, 254] on div "< h3 > Known Accomplices </ h3 > < div > < div > < img src = "/file/db/thang.ty…" at bounding box center [992, 256] width 554 height 437
click at [823, 235] on div "< h3 > Known Accomplices </ h3 > < div > < div > < img src = "/file/db/thang.ty…" at bounding box center [992, 256] width 554 height 437
click at [817, 236] on div "< h3 > Known Accomplices </ h3 > < div > < div > < img src = "/file/db/thang.ty…" at bounding box center [992, 256] width 554 height 437
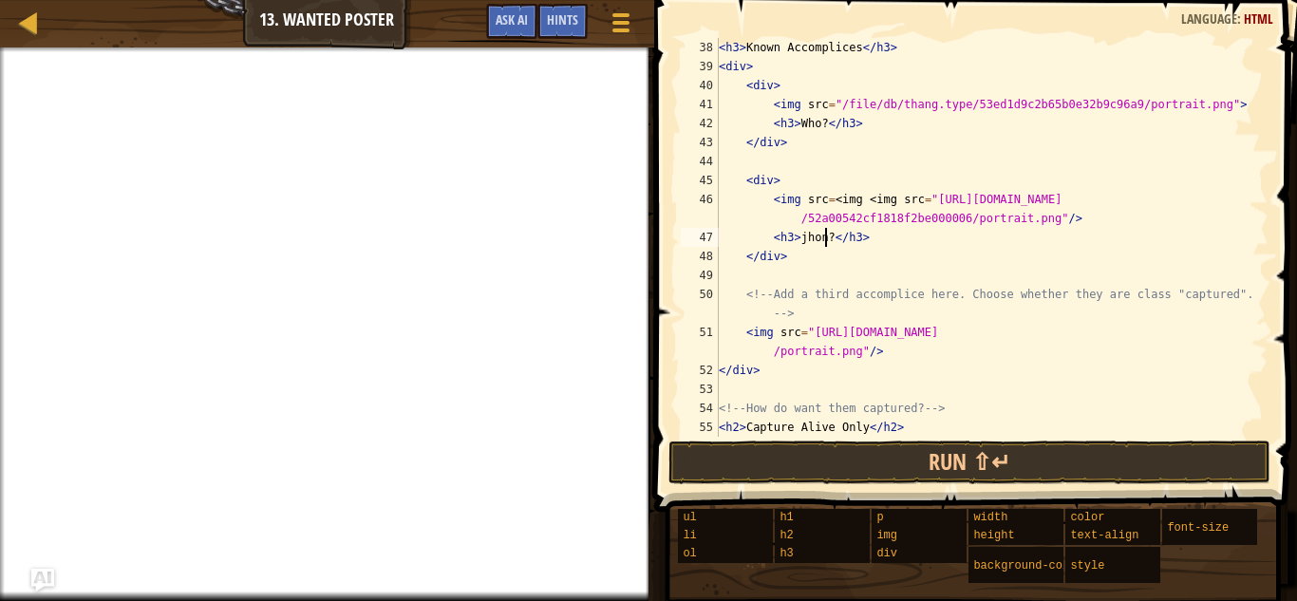
click at [830, 236] on div "< h3 > Known Accomplices </ h3 > < div > < div > < img src = "/file/db/thang.ty…" at bounding box center [992, 256] width 554 height 437
click at [822, 262] on div "< h3 > Known Accomplices </ h3 > < div > < div > < img src = "/file/db/thang.ty…" at bounding box center [992, 256] width 554 height 437
paste textarea "<img src="[URL][DOMAIN_NAME]"/>"
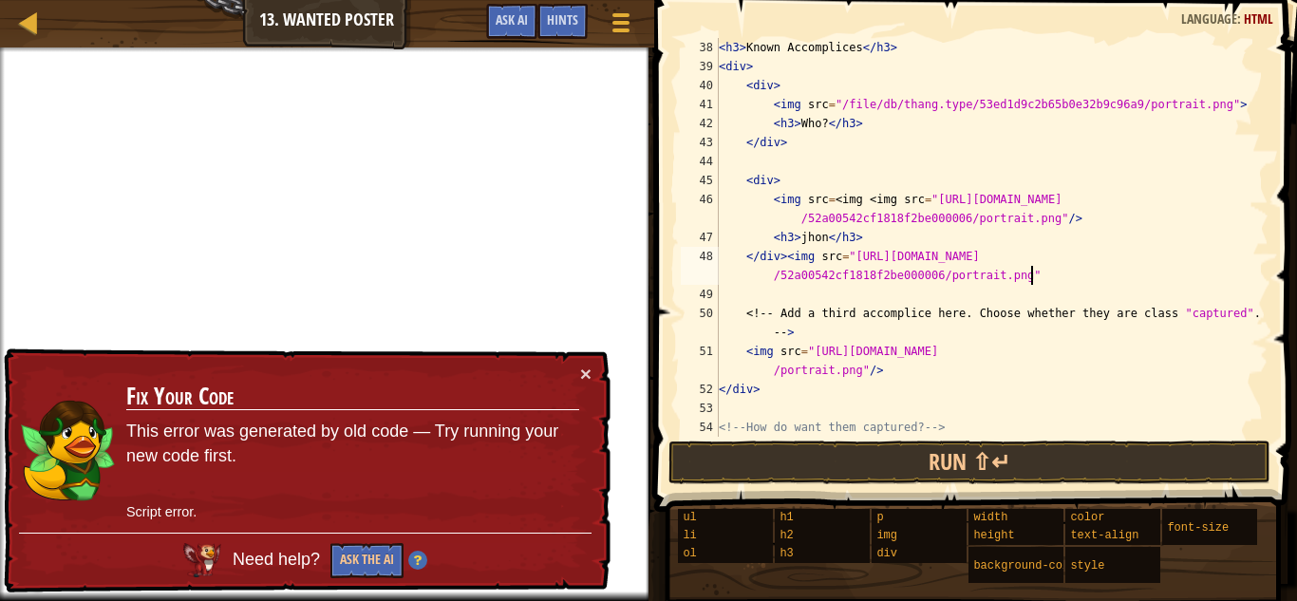
click at [578, 362] on div "× Fix Your Code This error was generated by old code — Try running your new cod…" at bounding box center [305, 471] width 611 height 245
click at [583, 372] on button "×" at bounding box center [585, 374] width 11 height 20
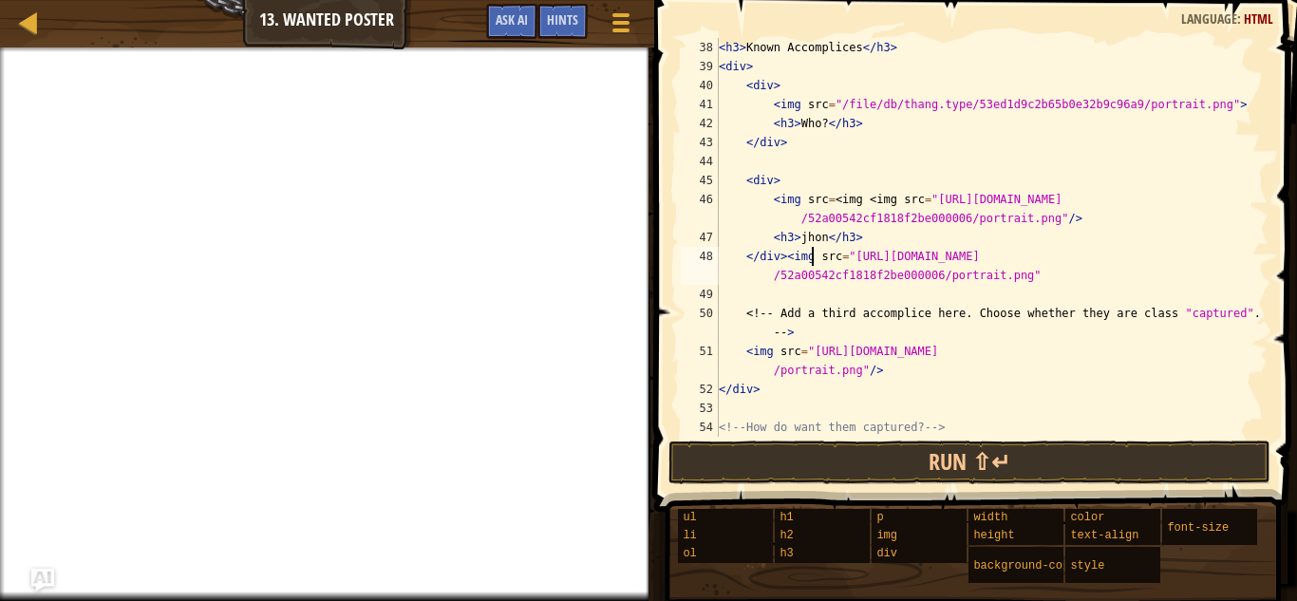
click at [813, 259] on div "< h3 > Known Accomplices </ h3 > < div > < div > < img src = "/file/db/thang.ty…" at bounding box center [992, 256] width 554 height 437
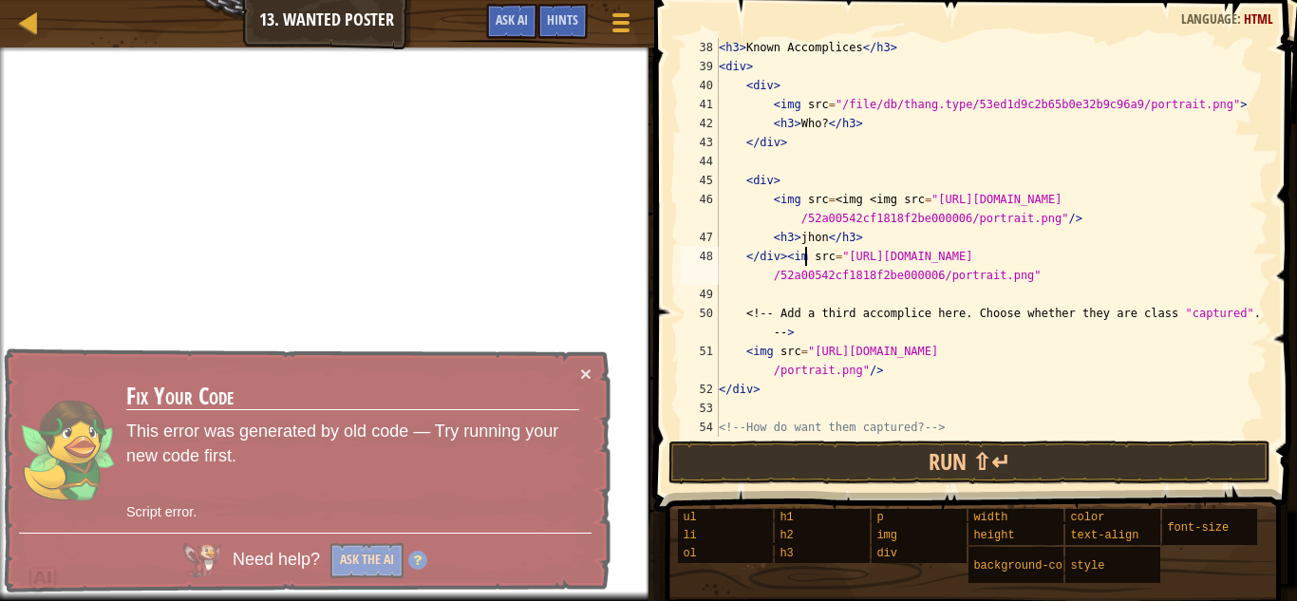
scroll to position [9, 13]
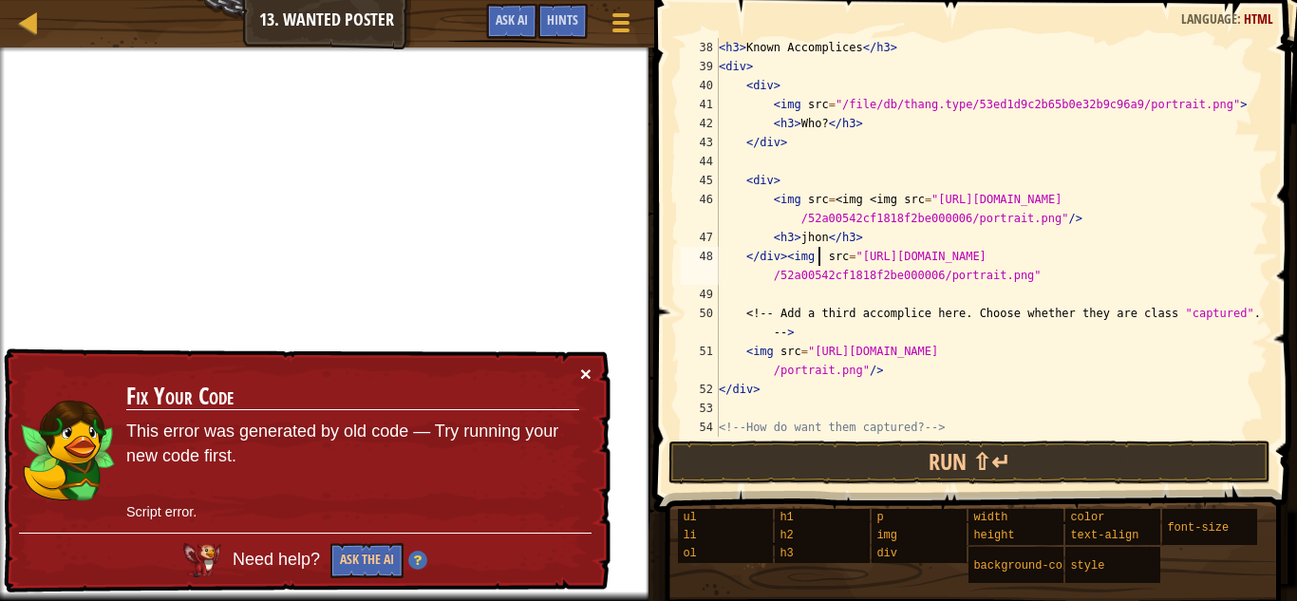
type textarea "</div><img src="[URL][DOMAIN_NAME]""
click at [581, 370] on button "×" at bounding box center [587, 379] width 12 height 20
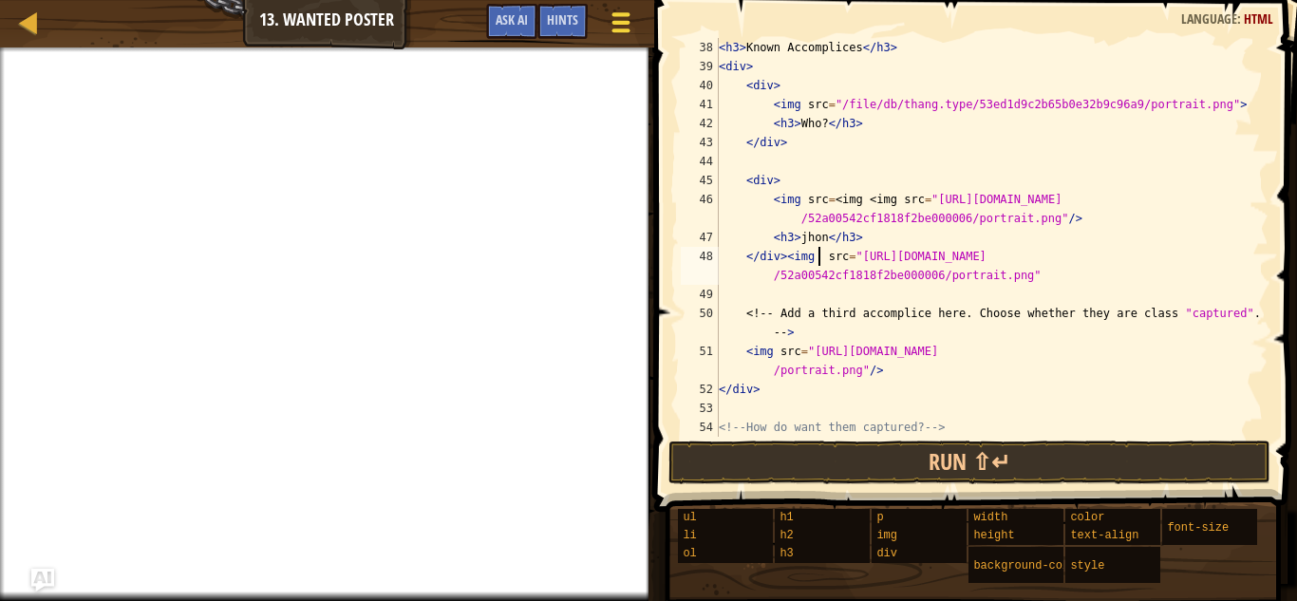
click at [611, 20] on div at bounding box center [621, 23] width 26 height 28
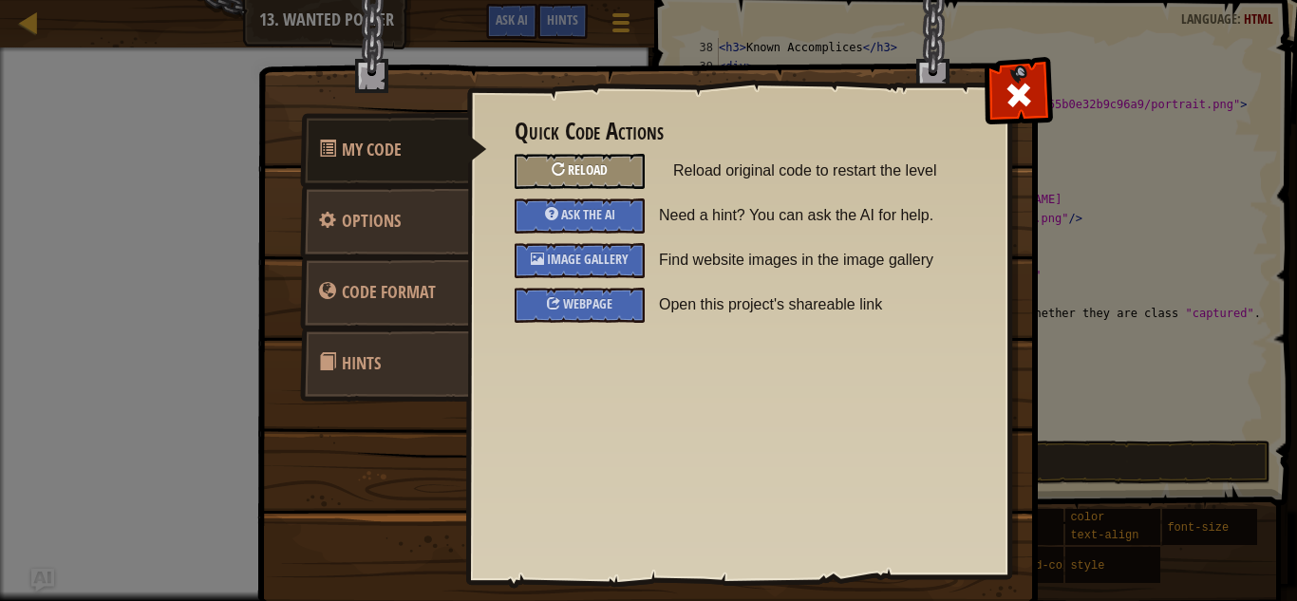
click at [575, 162] on span "Reload" at bounding box center [588, 170] width 40 height 18
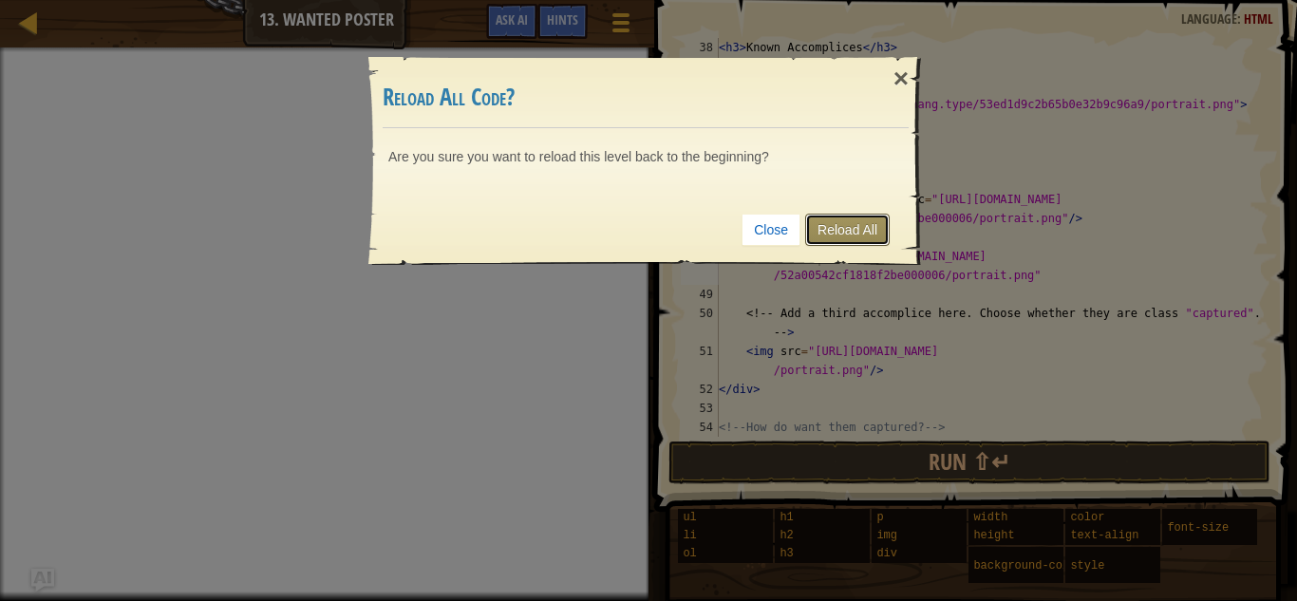
click at [833, 229] on link "Reload All" at bounding box center [847, 230] width 85 height 32
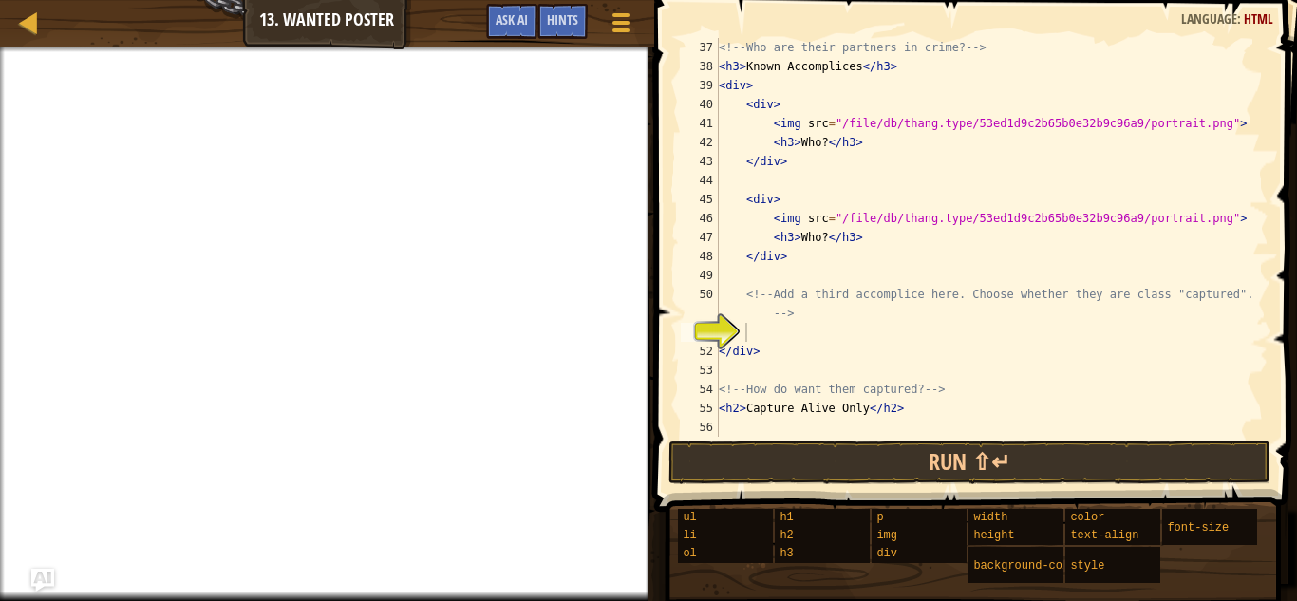
scroll to position [9, 3]
click at [611, 24] on div at bounding box center [621, 23] width 26 height 28
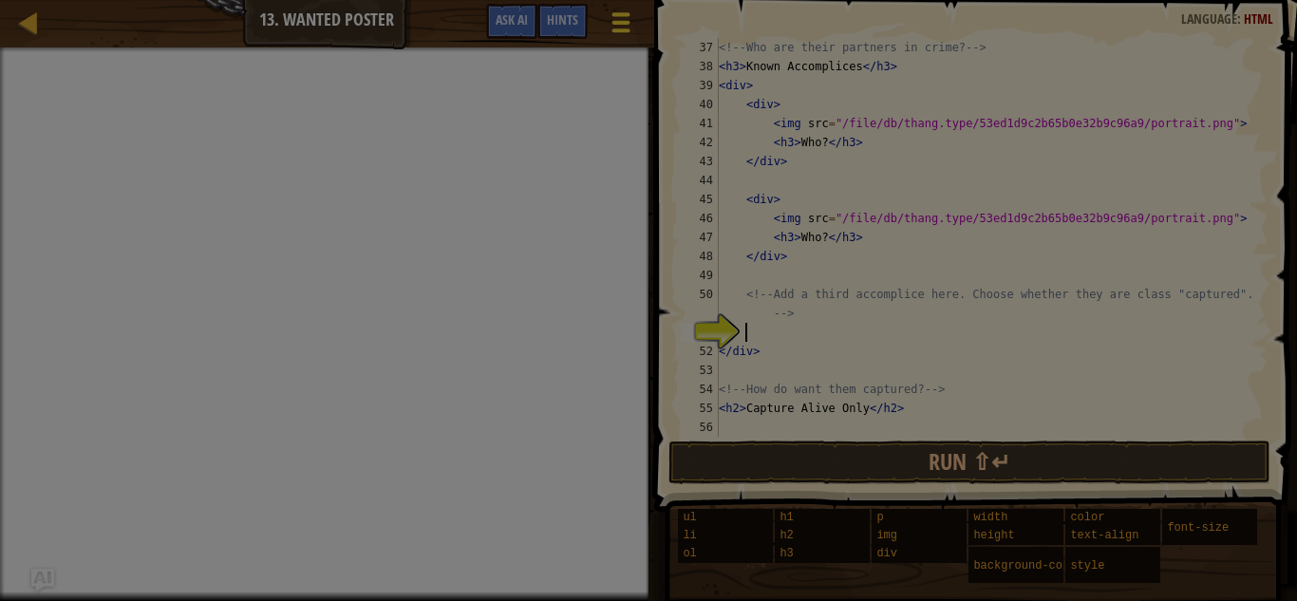
click at [0, 0] on h3 "Quick Code Actions" at bounding box center [0, 0] width 0 height 0
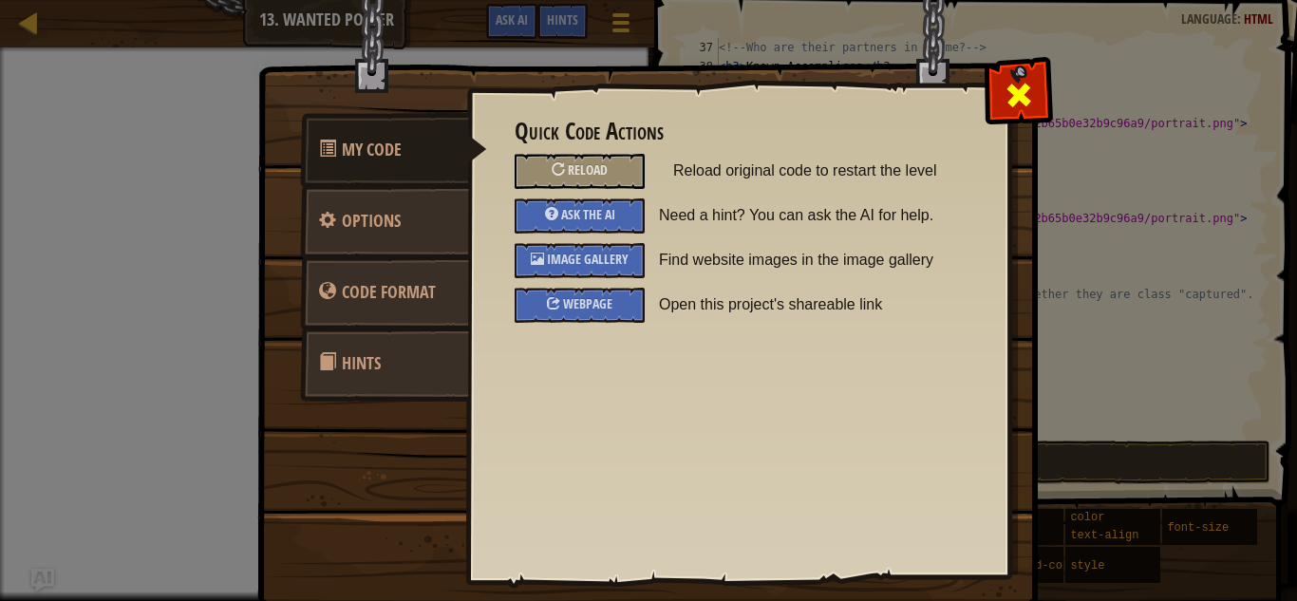
click at [1022, 81] on span at bounding box center [1019, 95] width 30 height 30
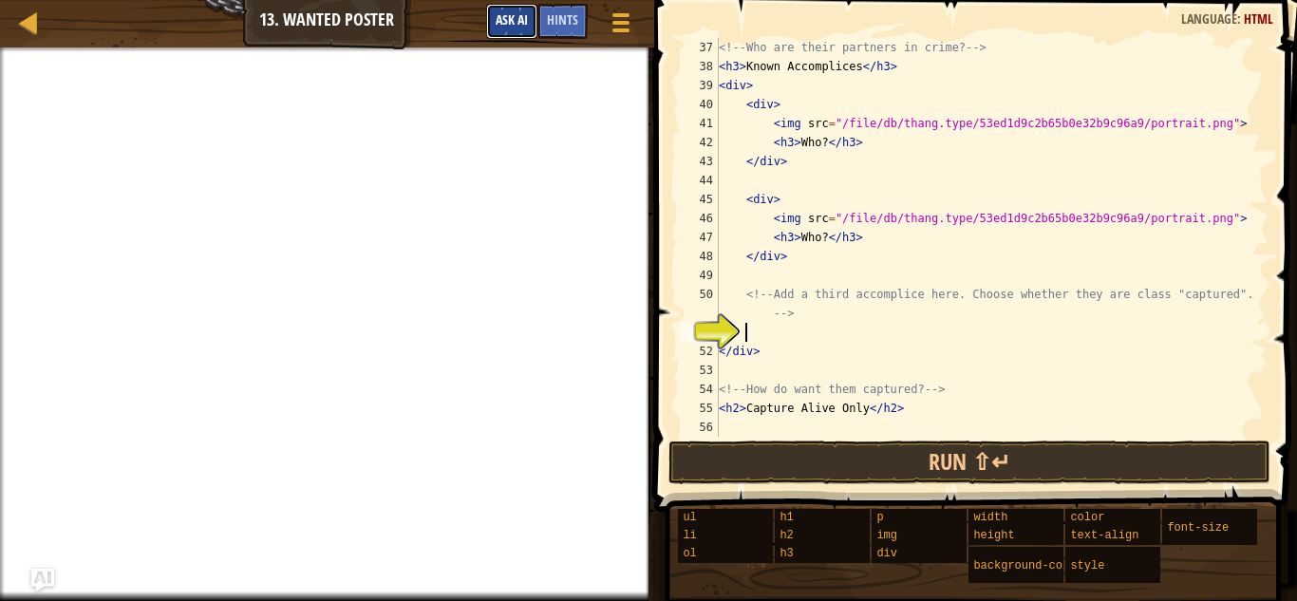
click at [521, 17] on span "Ask AI" at bounding box center [512, 19] width 32 height 18
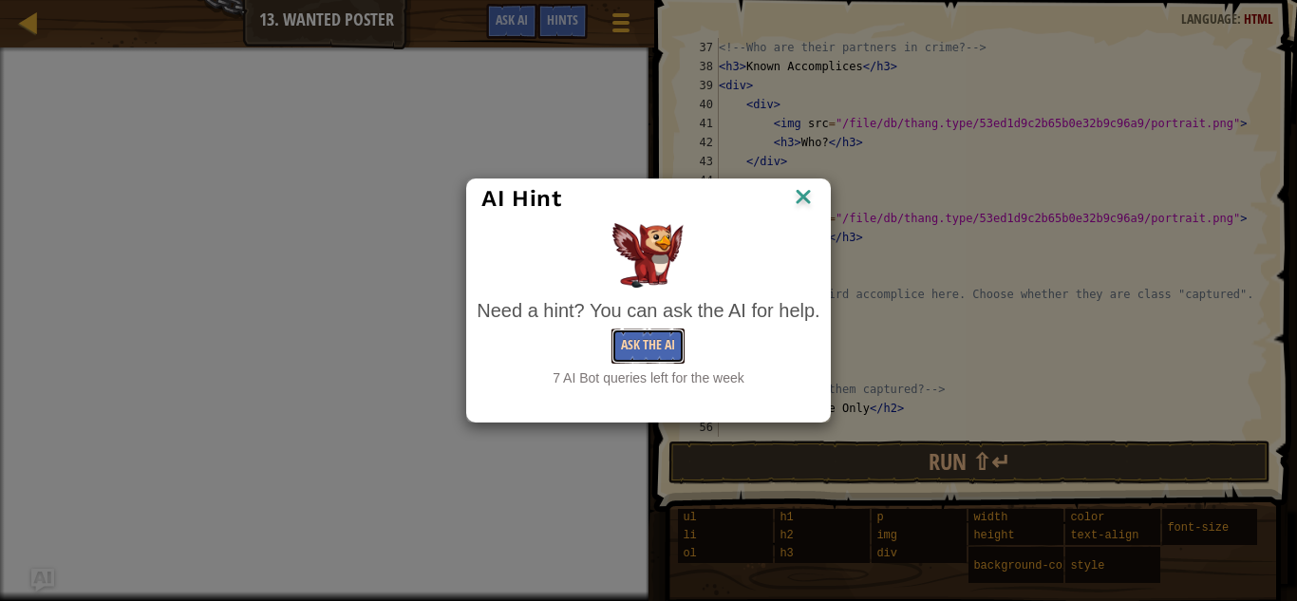
click at [634, 339] on button "Ask the AI" at bounding box center [648, 346] width 73 height 35
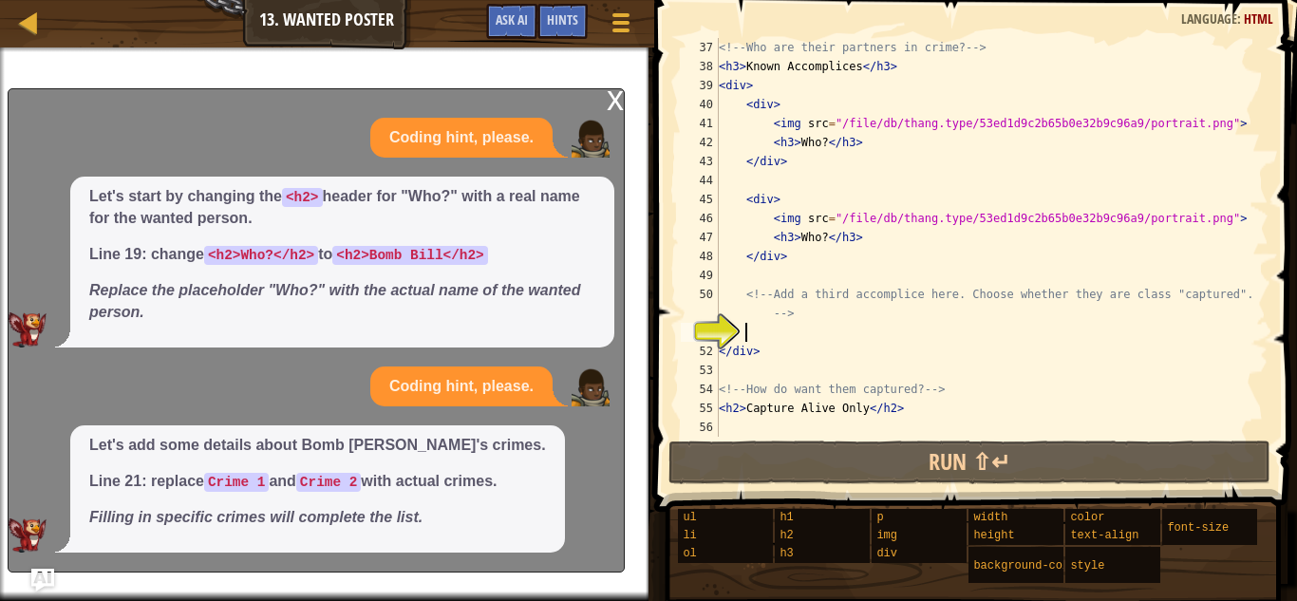
type textarea "j"
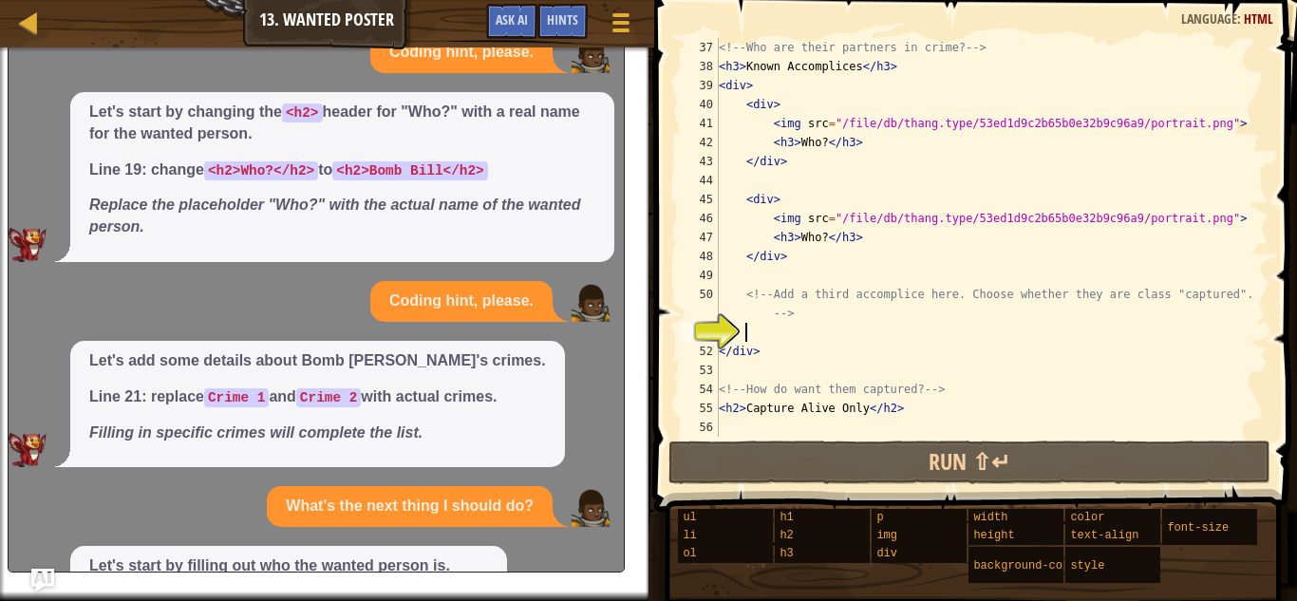
scroll to position [160, 0]
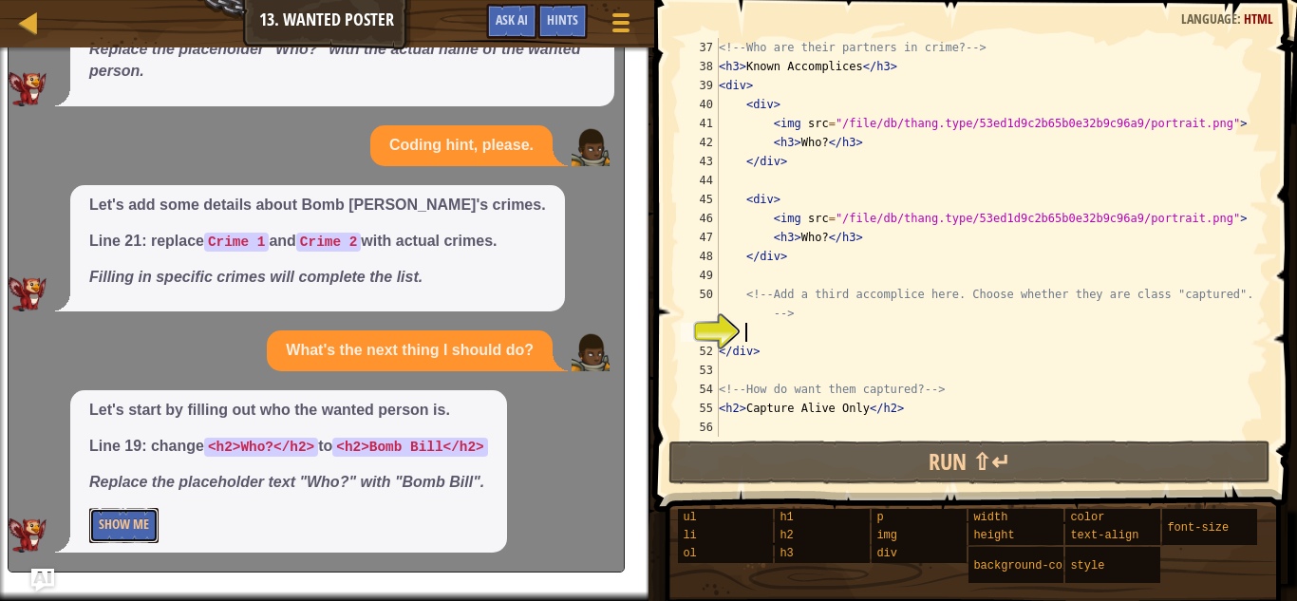
click at [121, 519] on button "Show Me" at bounding box center [123, 525] width 69 height 35
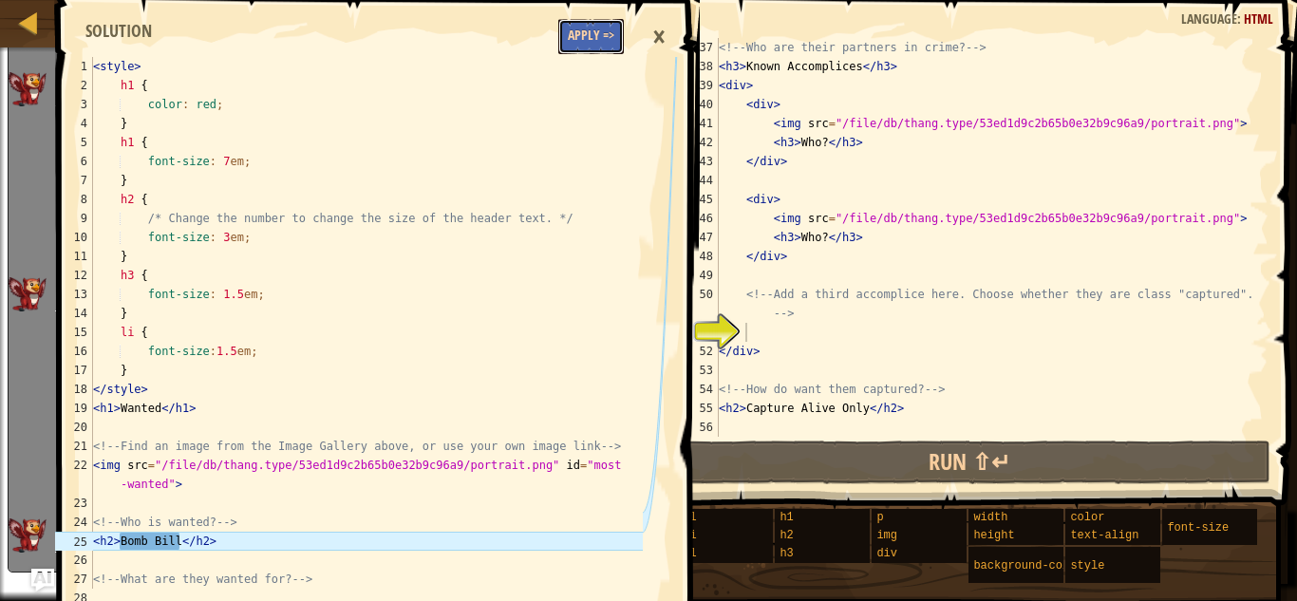
click at [606, 30] on button "Apply =>" at bounding box center [591, 36] width 66 height 35
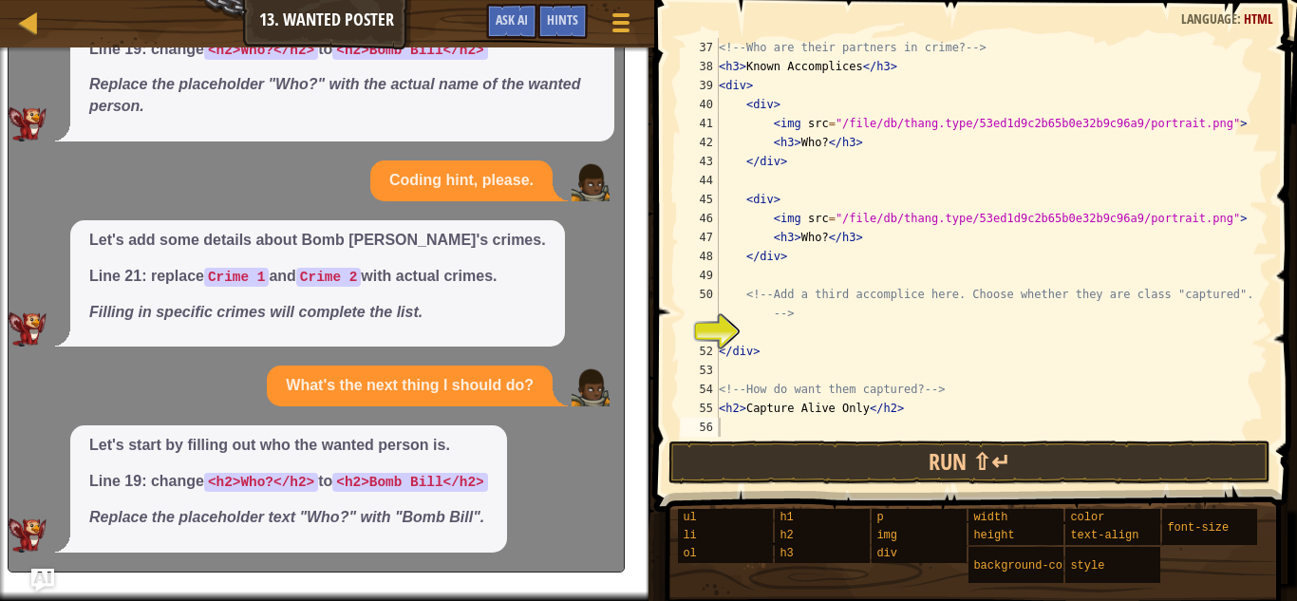
scroll to position [124, 0]
type textarea "</div>"
click at [907, 349] on div "<!-- Who are their partners in crime? --> < h3 > Known Accomplices </ h3 > < di…" at bounding box center [992, 256] width 554 height 437
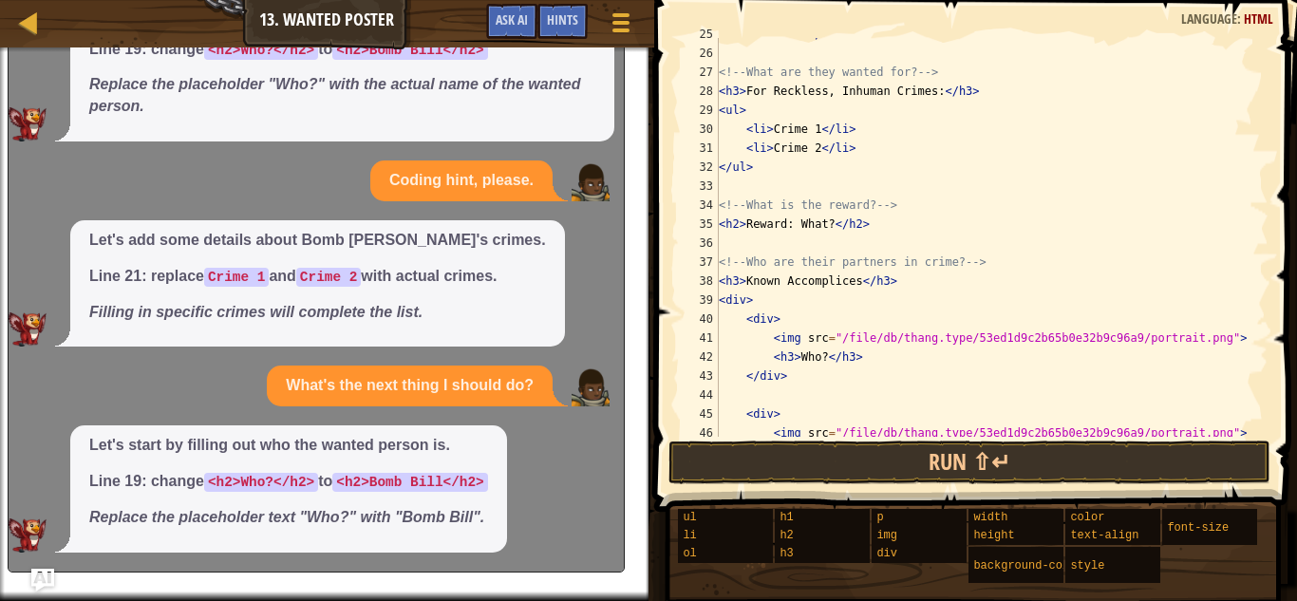
scroll to position [703, 0]
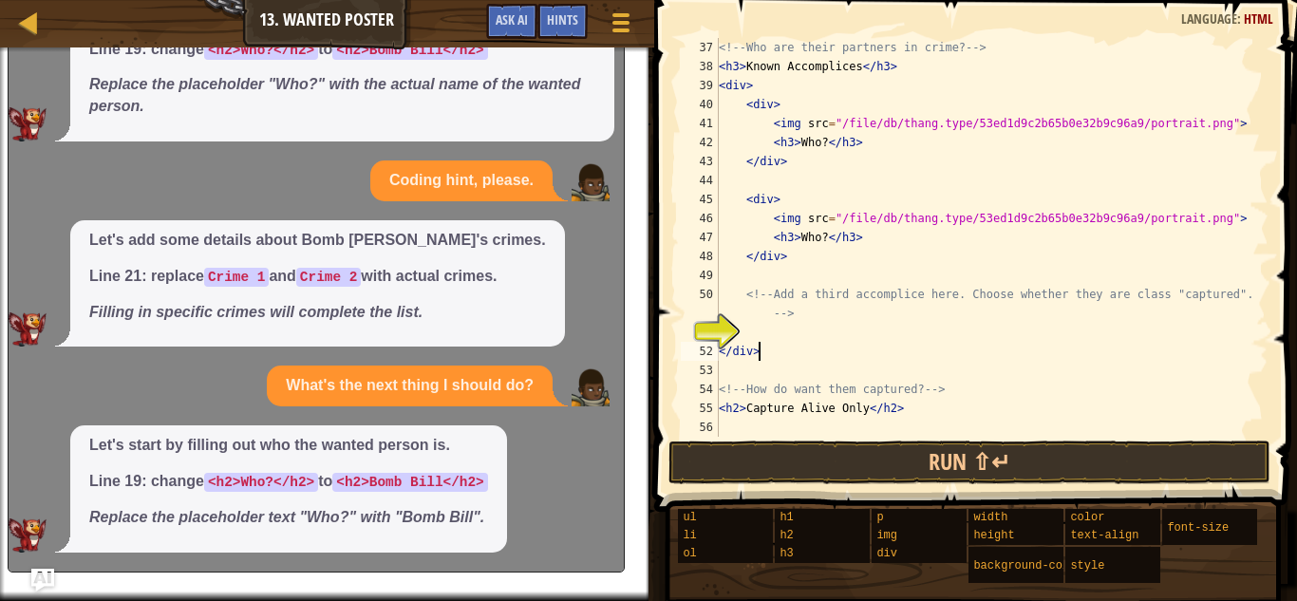
click at [804, 335] on div "<!-- Who are their partners in crime? --> < h3 > Known Accomplices </ h3 > < di…" at bounding box center [992, 256] width 554 height 437
click at [804, 349] on div "<!-- Who are their partners in crime? --> < h3 > Known Accomplices </ h3 > < di…" at bounding box center [992, 256] width 554 height 437
click at [790, 163] on div "<!-- Who are their partners in crime? --> < h3 > Known Accomplices </ h3 > < di…" at bounding box center [992, 256] width 554 height 437
paste textarea "<img src="[URL][DOMAIN_NAME]"/>"
type textarea "</div><img src="[URL][DOMAIN_NAME]"/>"
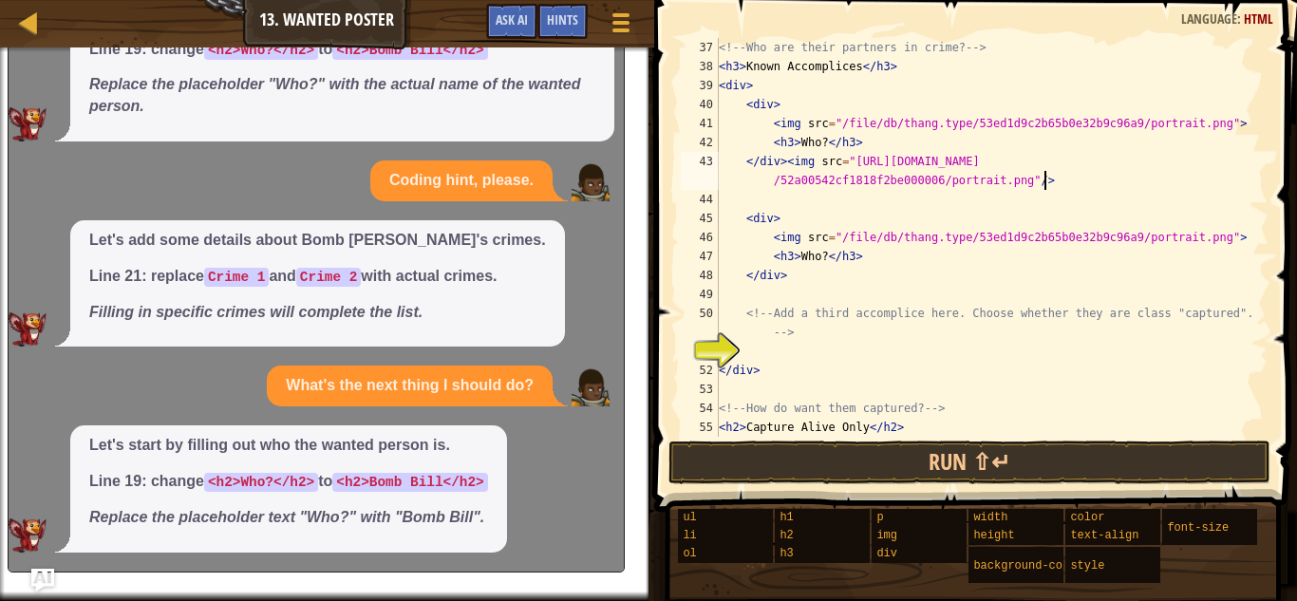
scroll to position [0, 0]
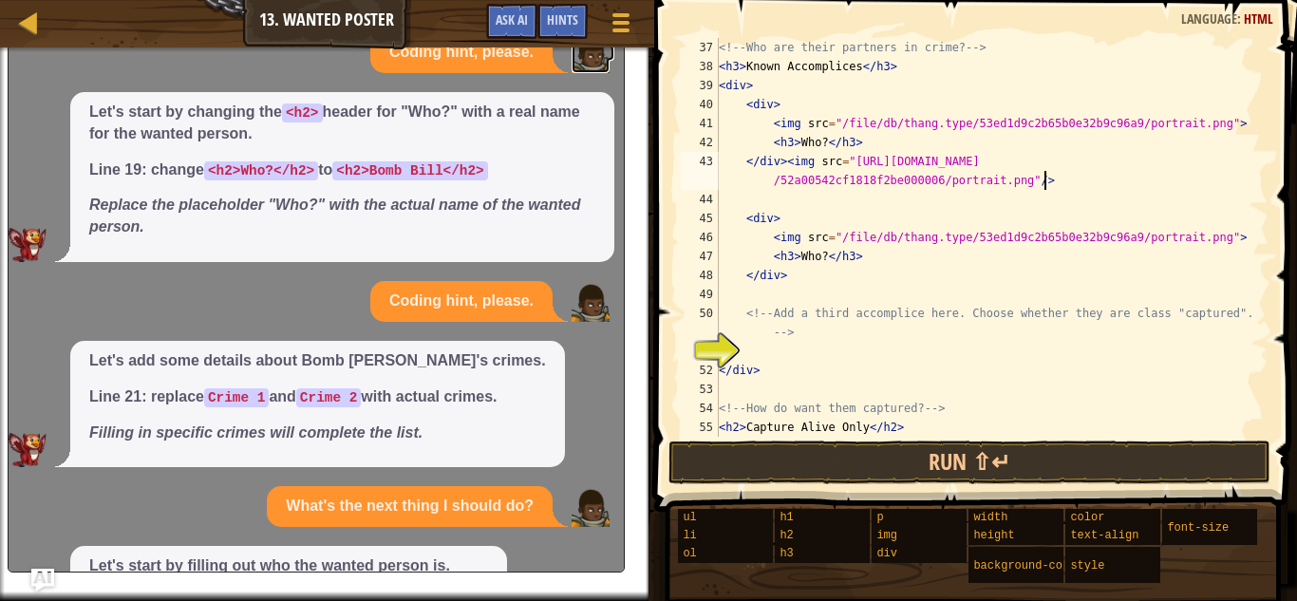
click at [605, 56] on img at bounding box center [591, 54] width 38 height 38
click at [48, 287] on div "Coding hint, please." at bounding box center [312, 301] width 606 height 41
click at [319, 18] on div "Map Web Development 1 13. Wanted Poster Game Menu Done Hints Ask AI" at bounding box center [327, 23] width 654 height 47
click at [30, 16] on div at bounding box center [29, 22] width 24 height 24
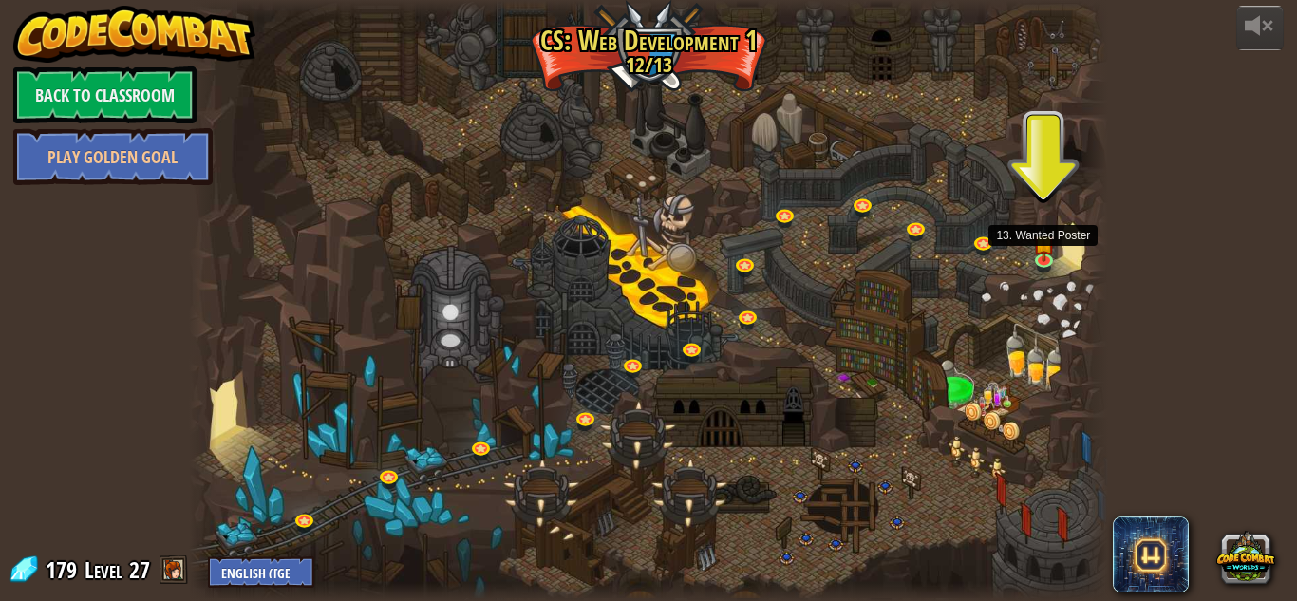
click at [1044, 254] on img at bounding box center [1044, 243] width 22 height 37
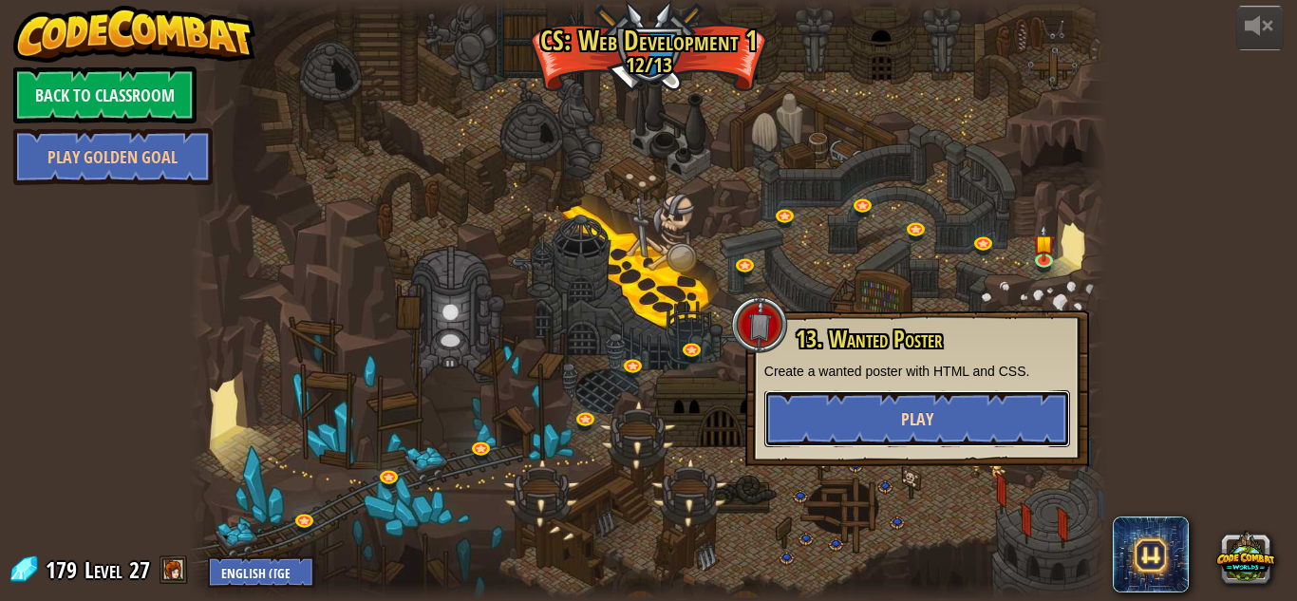
click at [960, 431] on button "Play" at bounding box center [918, 418] width 306 height 57
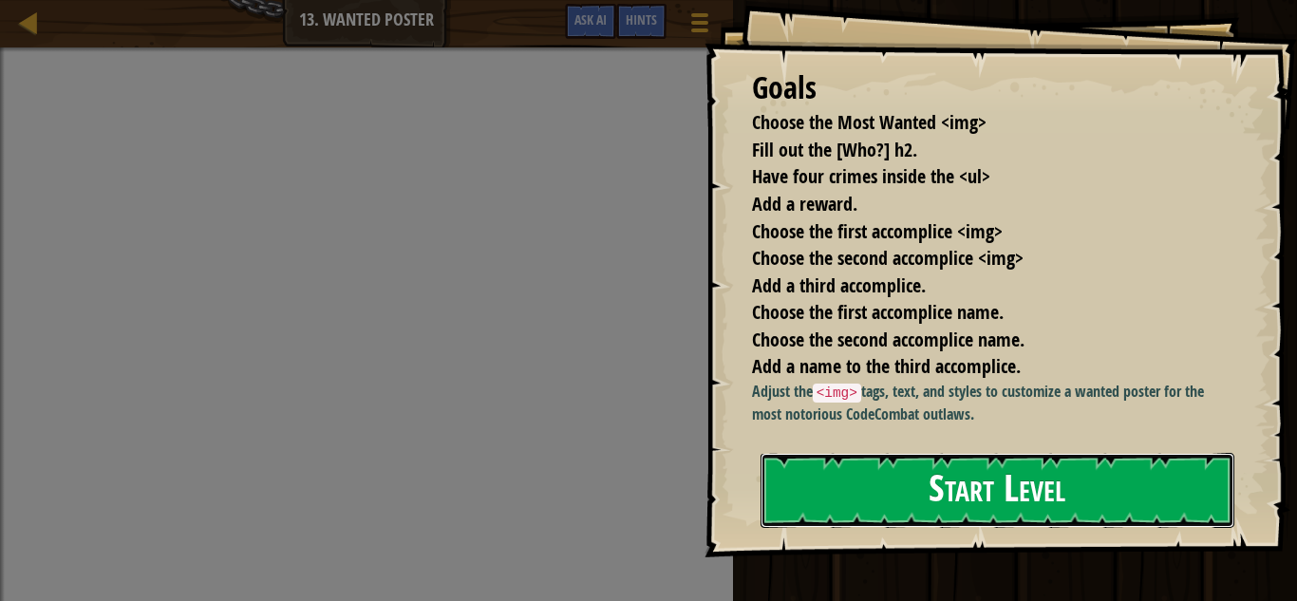
click at [1136, 486] on button "Start Level" at bounding box center [998, 490] width 474 height 75
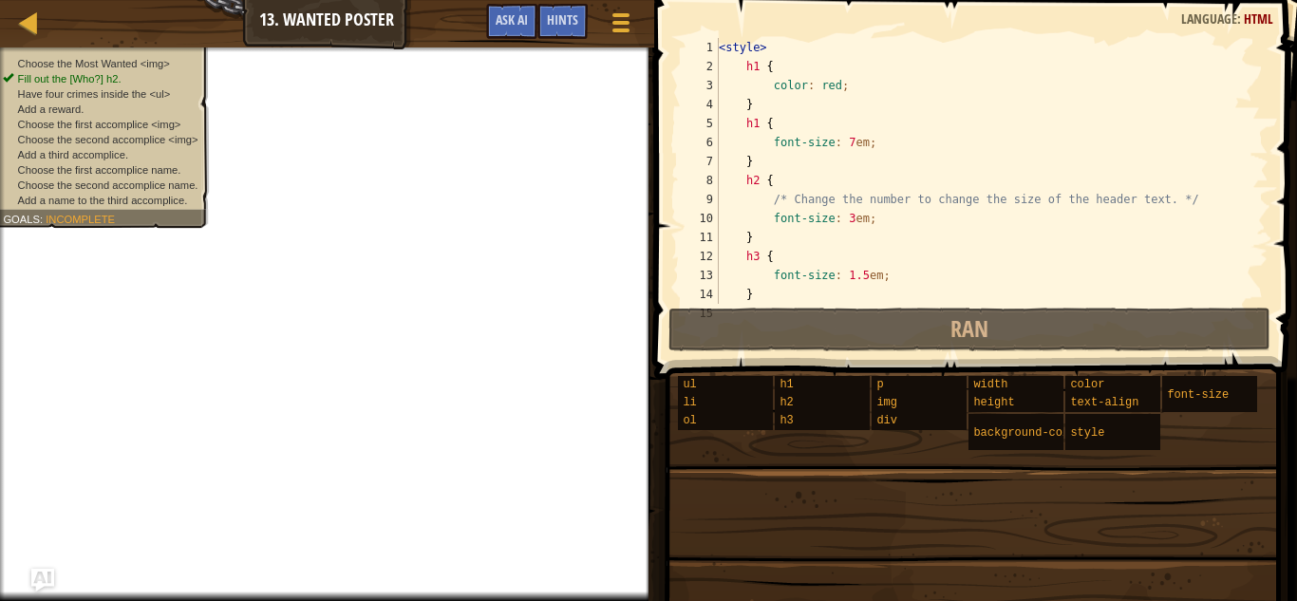
scroll to position [722, 0]
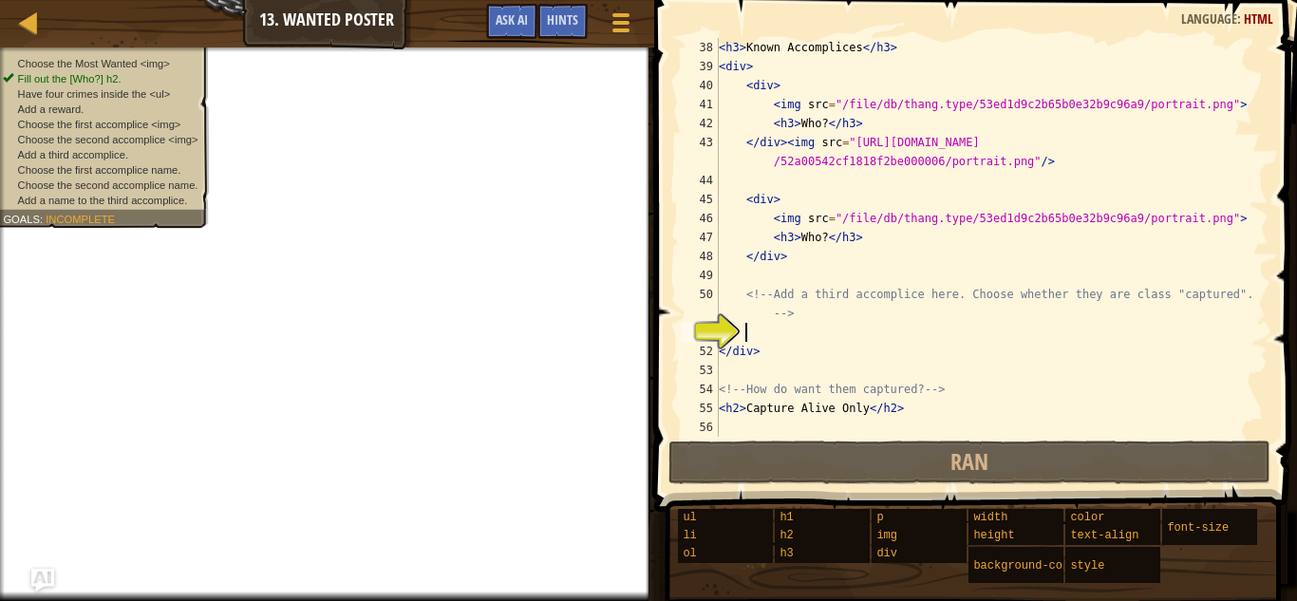
click at [783, 348] on div "< h3 > Known Accomplices </ h3 > < div > < div > < img src = "/file/db/thang.ty…" at bounding box center [992, 256] width 554 height 437
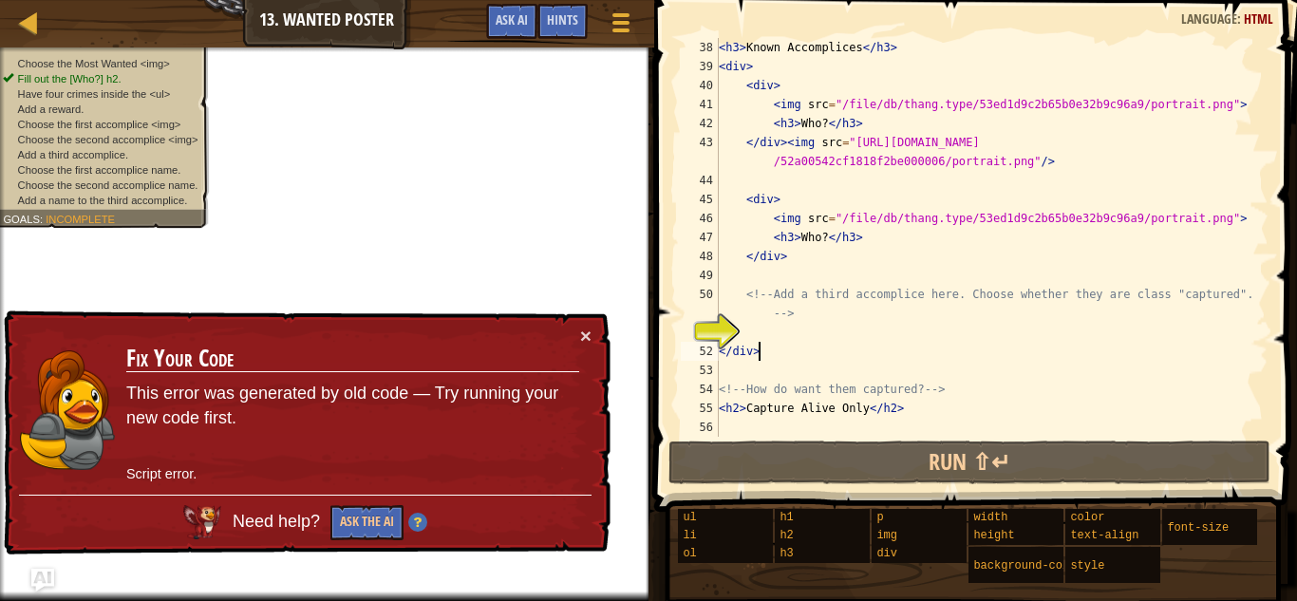
click at [719, 342] on div "51" at bounding box center [700, 332] width 38 height 19
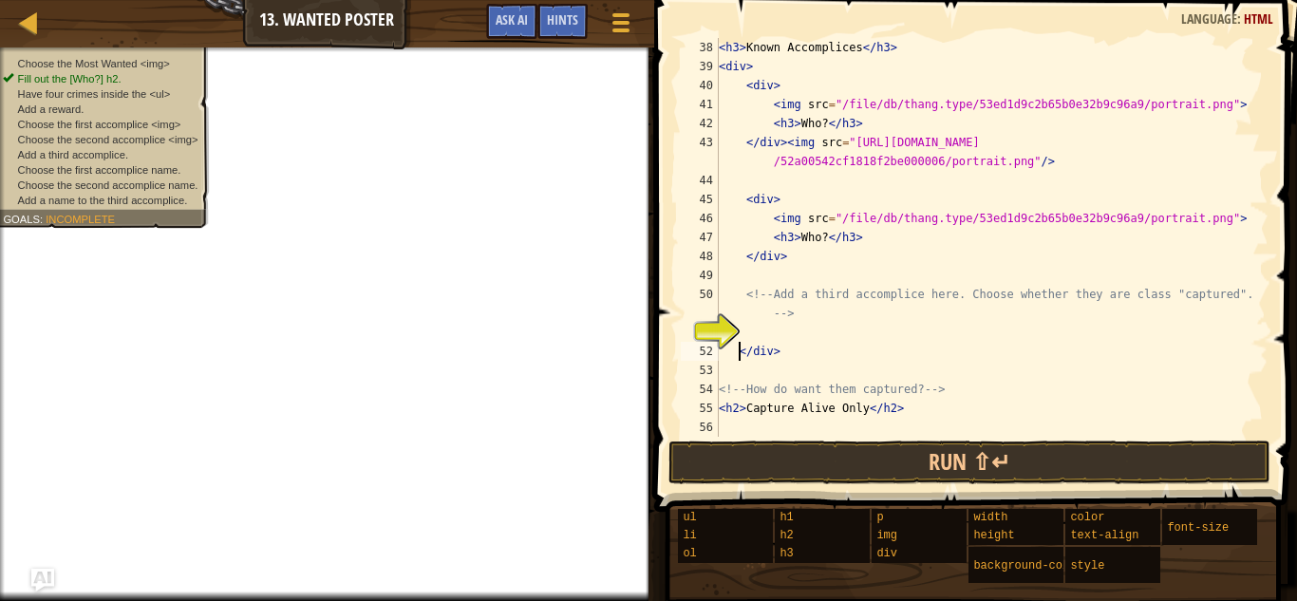
click at [802, 351] on div "< h3 > Known Accomplices </ h3 > < div > < div > < img src = "/file/db/thang.ty…" at bounding box center [992, 256] width 554 height 437
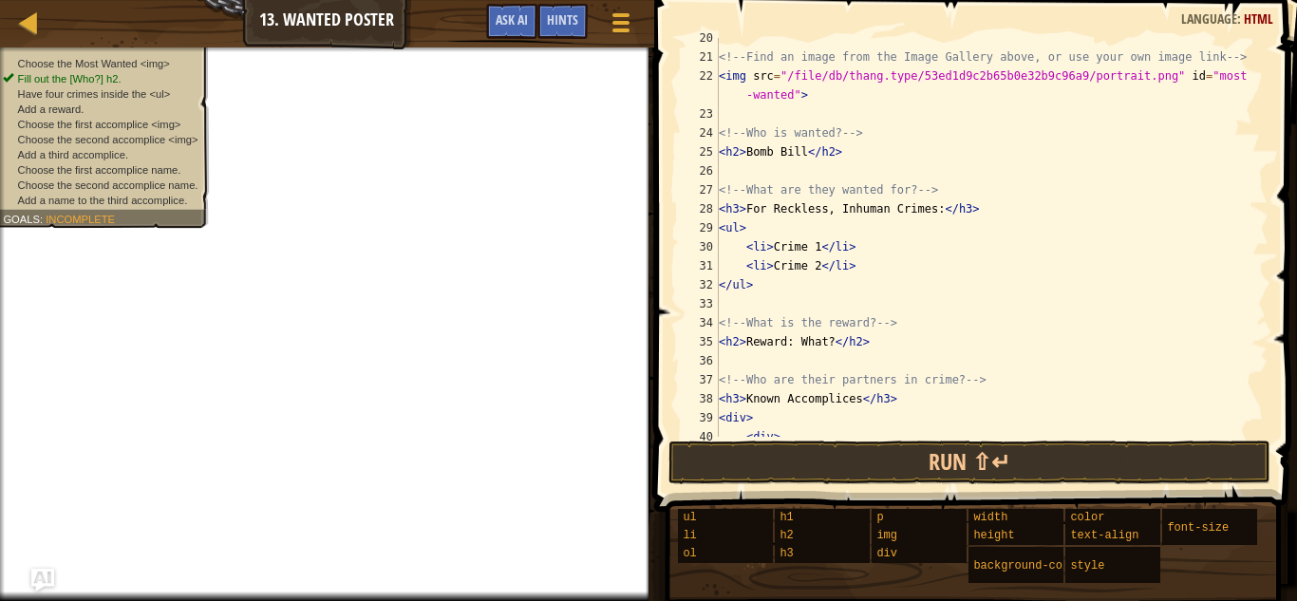
scroll to position [371, 0]
click at [821, 268] on div "<!-- Find an image from the Image Gallery above, or use your own image link -->…" at bounding box center [992, 246] width 554 height 437
click at [815, 245] on div "<!-- Find an image from the Image Gallery above, or use your own image link -->…" at bounding box center [992, 246] width 554 height 437
click at [820, 245] on div "<!-- Find an image from the Image Gallery above, or use your own image link -->…" at bounding box center [992, 246] width 554 height 437
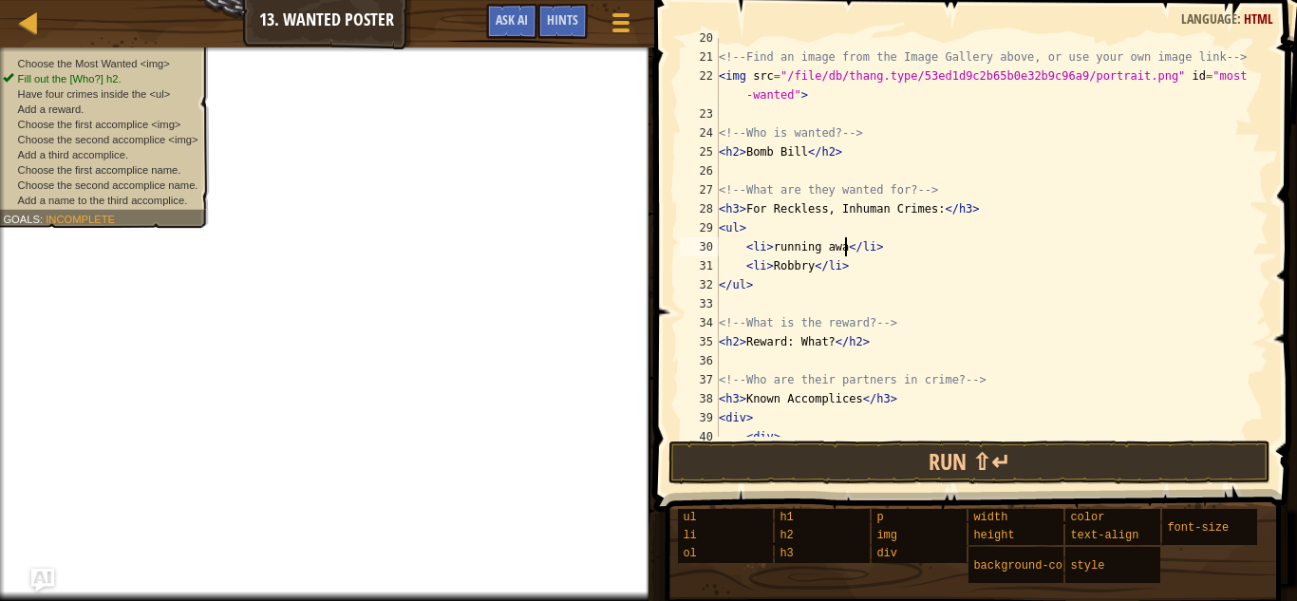
scroll to position [9, 19]
click at [886, 124] on div "<!-- Find an image from the Image Gallery above, or use your own image link -->…" at bounding box center [992, 246] width 554 height 437
paste textarea "<img src="[URL][DOMAIN_NAME]"/>"
click at [843, 132] on div "<!-- Find an image from the Image Gallery above, or use your own image link -->…" at bounding box center [992, 246] width 554 height 437
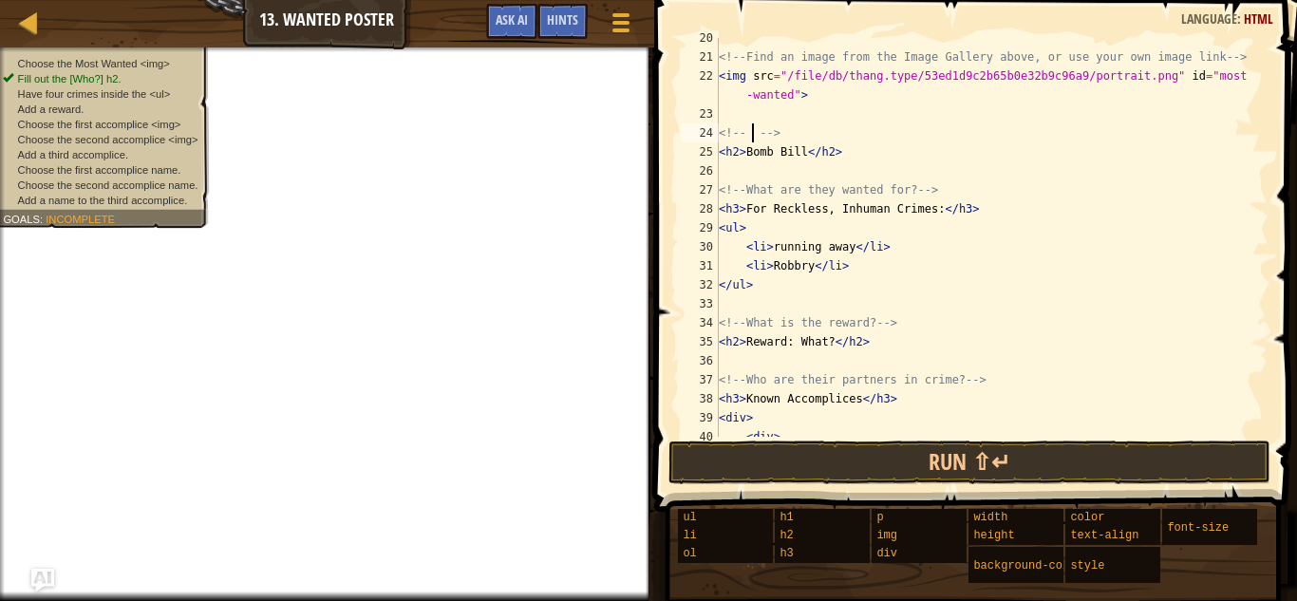
paste textarea "<img src="[URL][DOMAIN_NAME]"/>"
click at [797, 95] on div "<!-- Find an image from the Image Gallery above, or use your own image link -->…" at bounding box center [992, 246] width 554 height 437
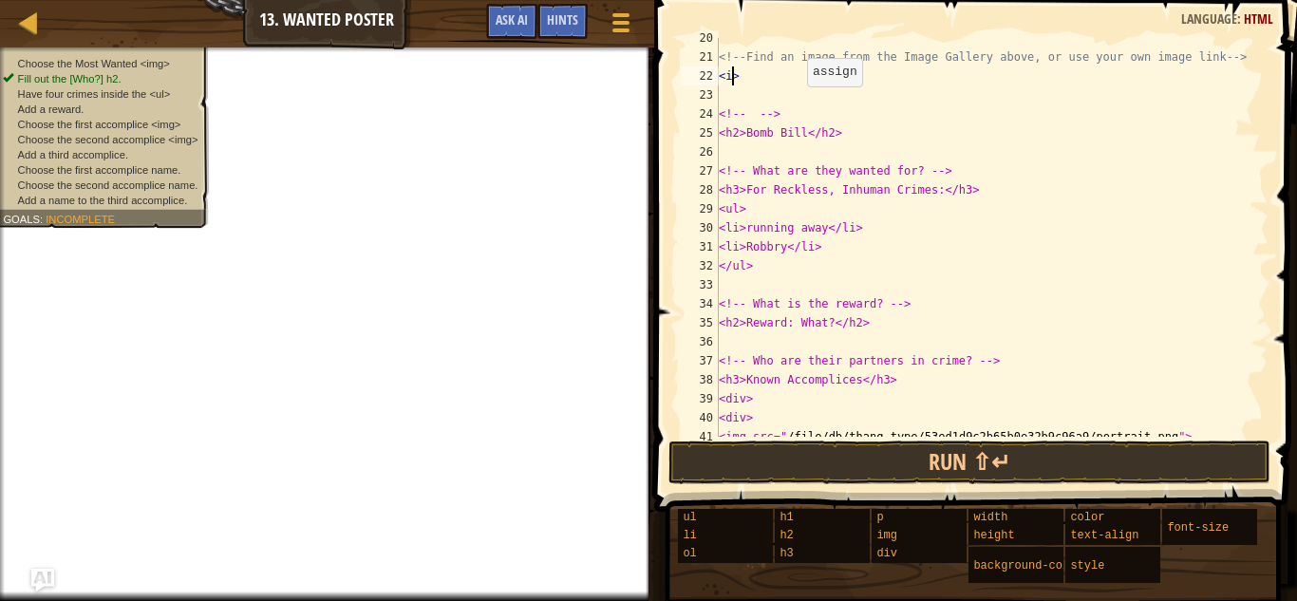
scroll to position [9, 1]
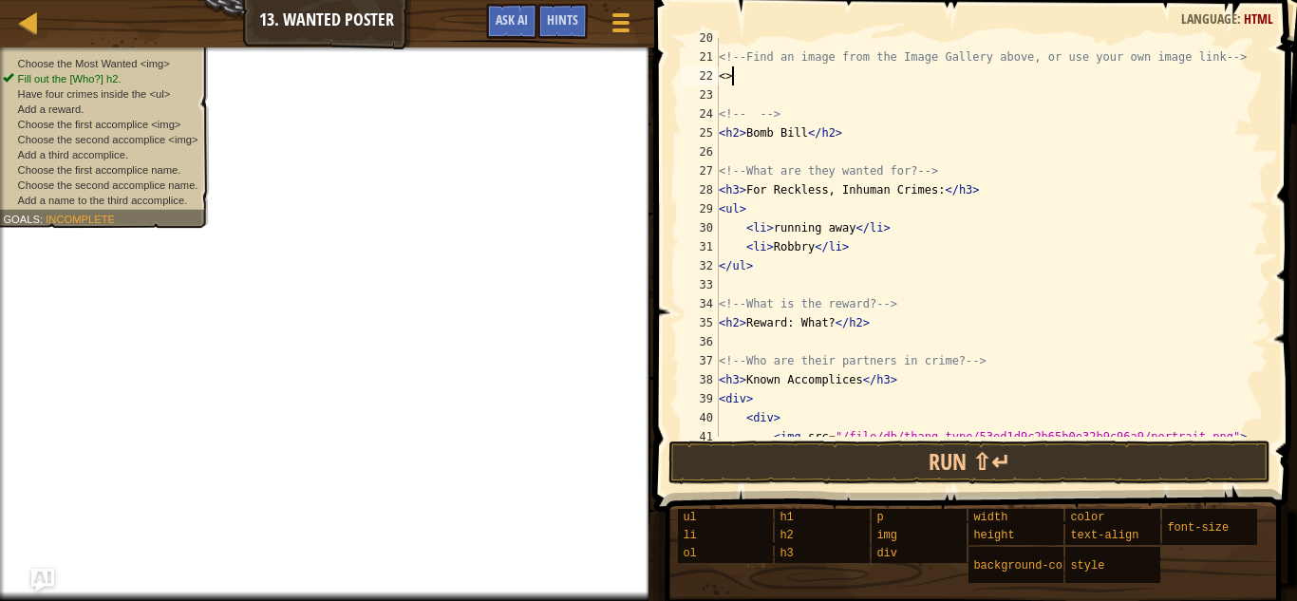
click at [789, 84] on div "<!-- Find an image from the Image Gallery above, or use your own image link -->…" at bounding box center [992, 246] width 554 height 437
type textarea "<"
paste textarea "<img src="[URL][DOMAIN_NAME]"/>"
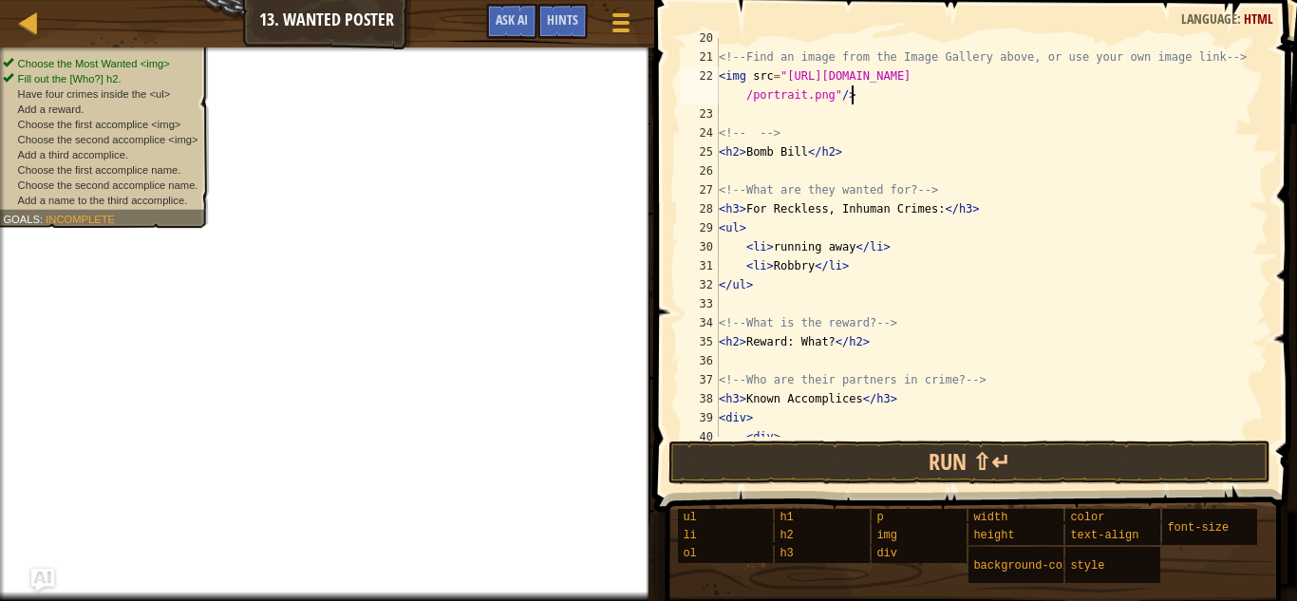
click at [803, 153] on div "<!-- Find an image from the Image Gallery above, or use your own image link -->…" at bounding box center [992, 246] width 554 height 437
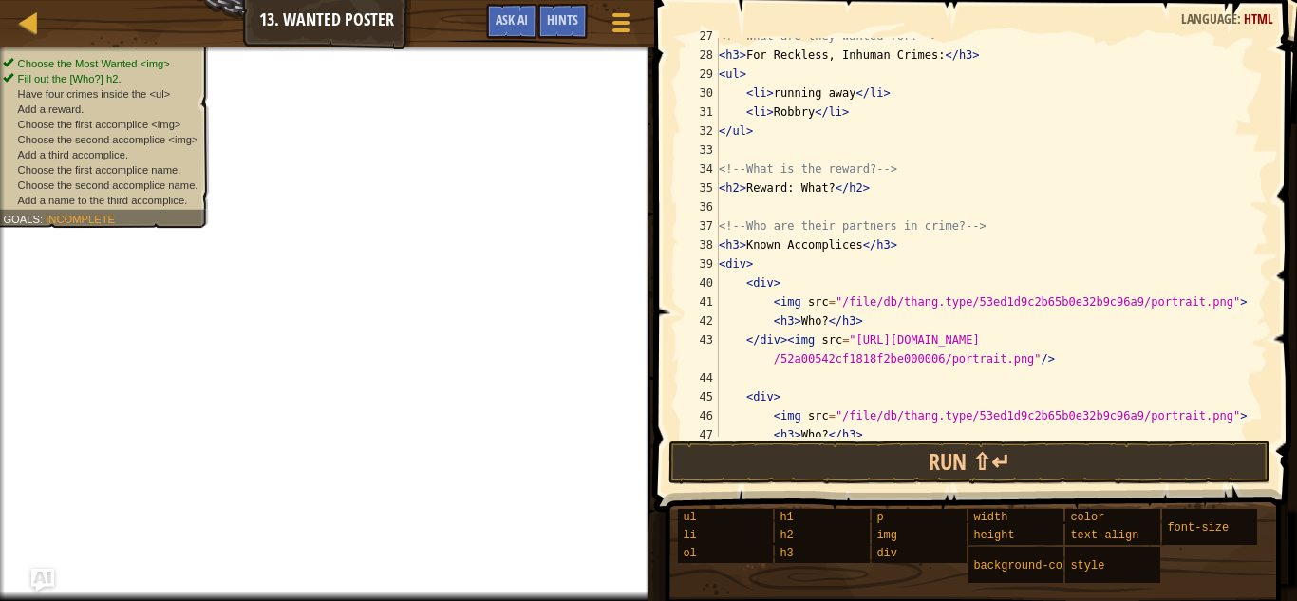
scroll to position [529, 0]
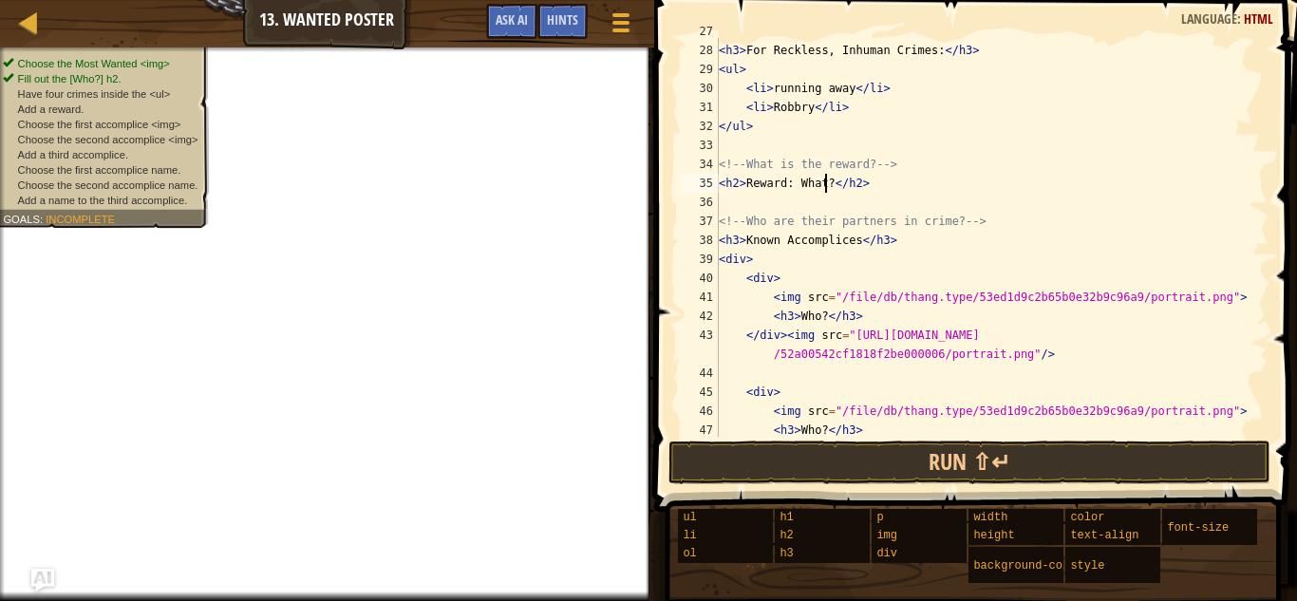
click at [823, 181] on div "<!-- What are they wanted for? --> < h3 > For Reckless, Inhuman Crimes: </ h3 >…" at bounding box center [992, 240] width 554 height 437
click at [828, 180] on div "<!-- What are they wanted for? --> < h3 > For Reckless, Inhuman Crimes: </ h3 >…" at bounding box center [992, 240] width 554 height 437
click at [823, 180] on div "<!-- What are they wanted for? --> < h3 > For Reckless, Inhuman Crimes: </ h3 >…" at bounding box center [992, 240] width 554 height 437
type textarea "<h2>100,000,000</h2>"
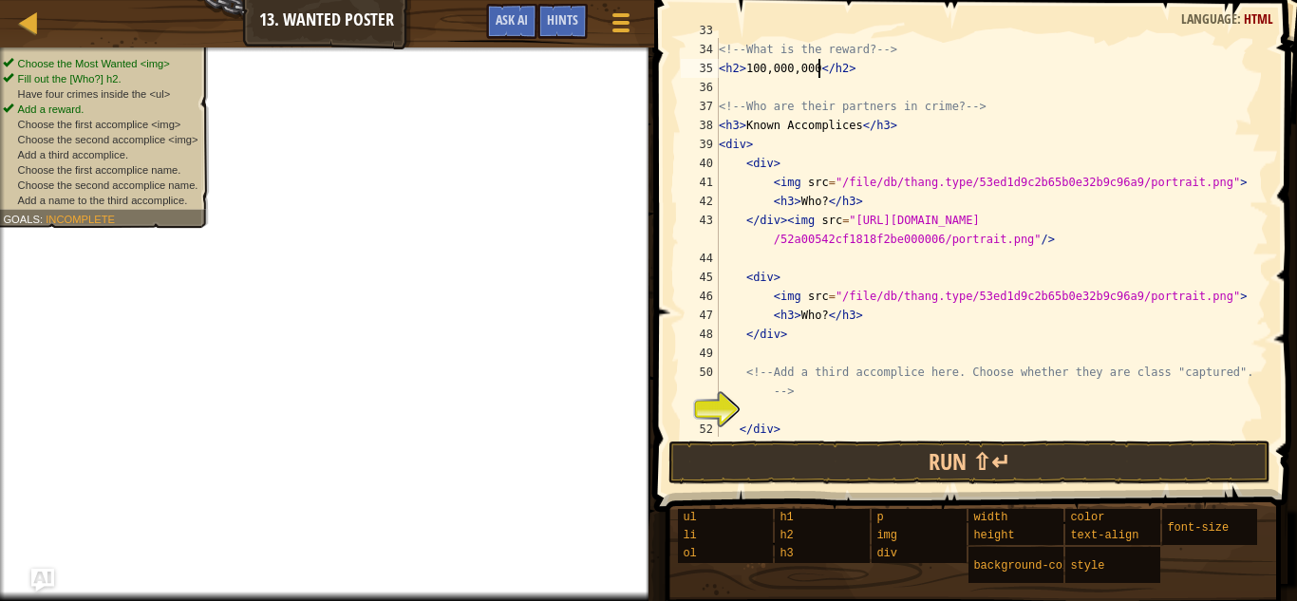
scroll to position [722, 0]
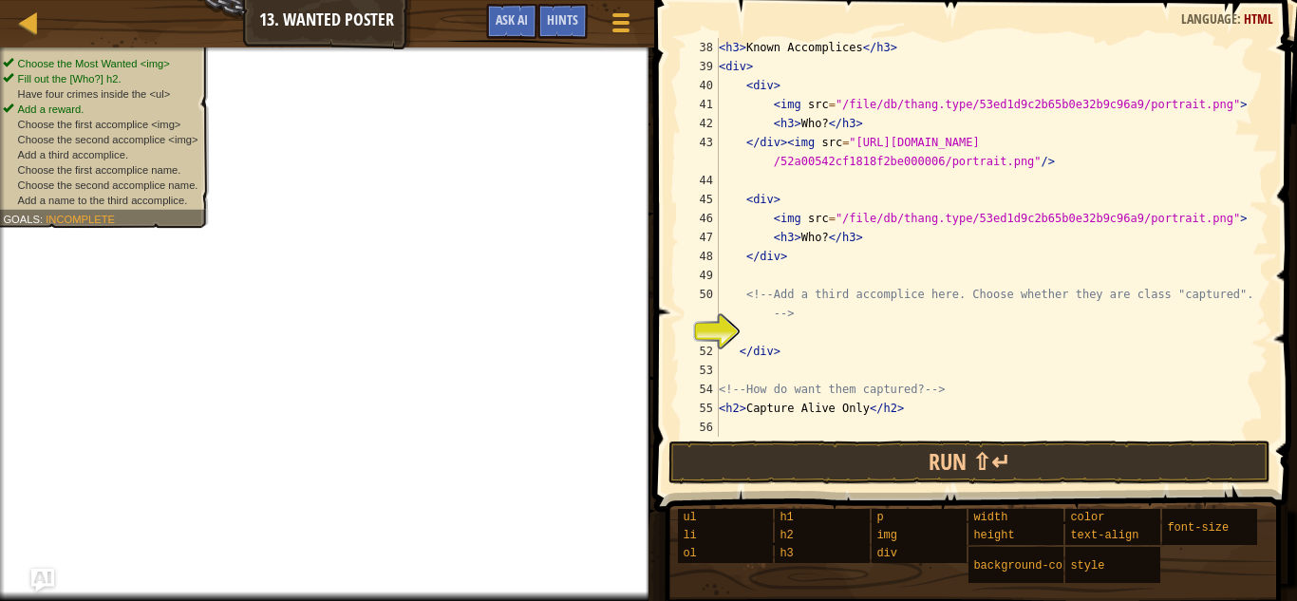
click at [766, 332] on div "< h3 > Known Accomplices </ h3 > < div > < div > < img src = "/file/db/thang.ty…" at bounding box center [992, 256] width 554 height 437
paste textarea "<img src="[URL][DOMAIN_NAME]"/>"
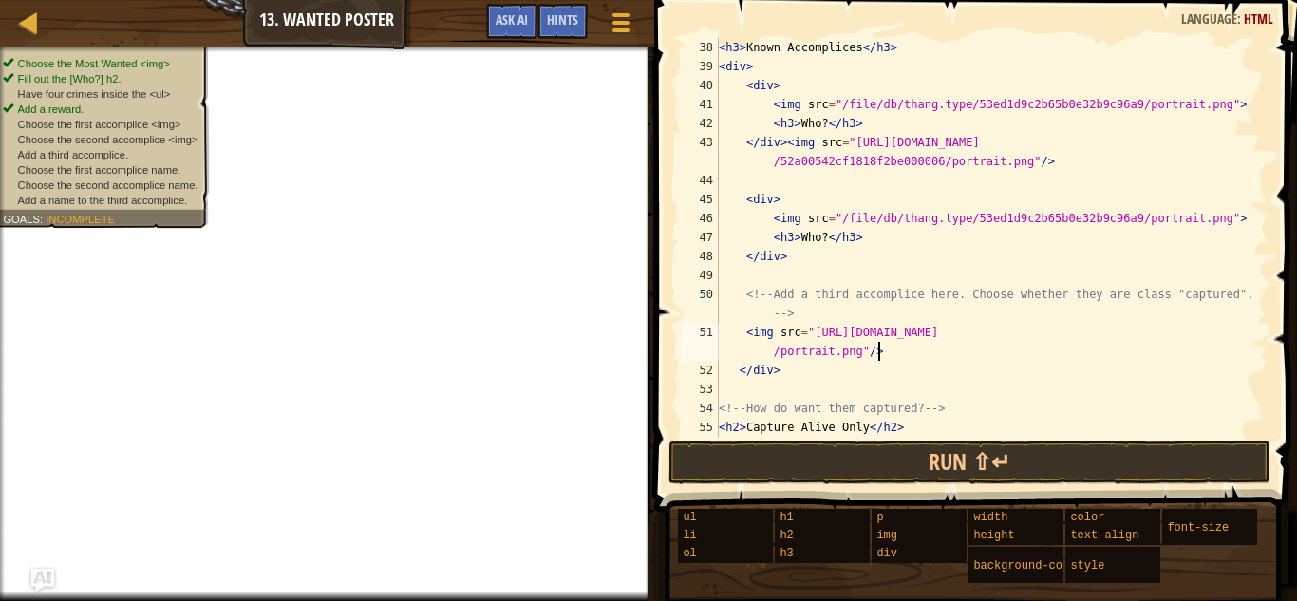
click at [806, 256] on div "< h3 > Known Accomplices </ h3 > < div > < div > < img src = "/file/db/thang.ty…" at bounding box center [992, 256] width 554 height 437
paste textarea "<img src="[URL][DOMAIN_NAME]"/>"
click at [806, 256] on div "< h3 > Known Accomplices </ h3 > < div > < div > < img src = "/file/db/thang.ty…" at bounding box center [992, 256] width 554 height 437
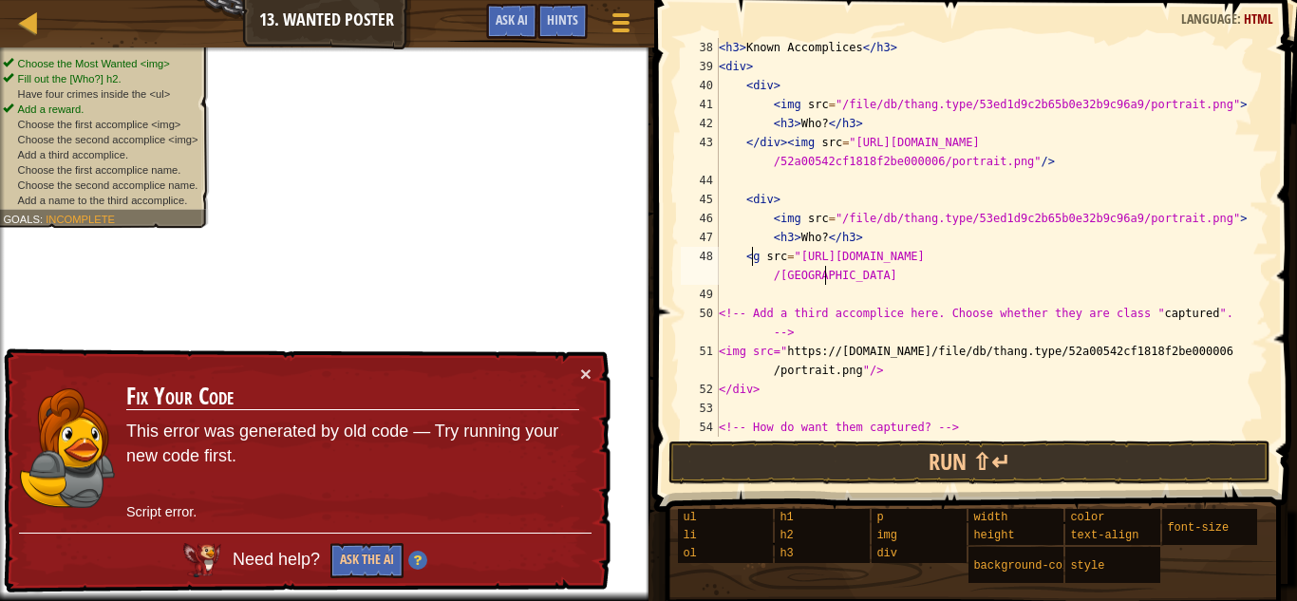
click at [1245, 262] on div "< h3 > Known Accomplices </ h3 > < div > < div > < img src = "/file/db/thang.ty…" at bounding box center [992, 256] width 554 height 437
click at [1116, 274] on div "< h3 > Known Accomplices </ h3 > < div > < div > < img src = "/file/db/thang.ty…" at bounding box center [992, 256] width 554 height 437
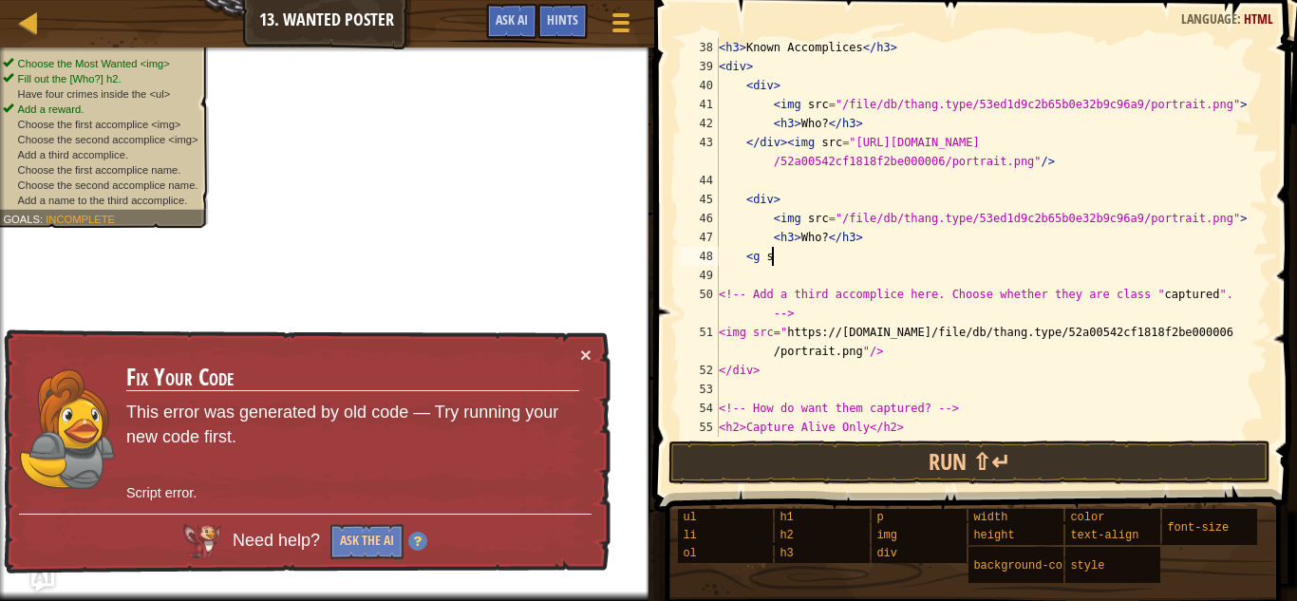
type textarea "<"
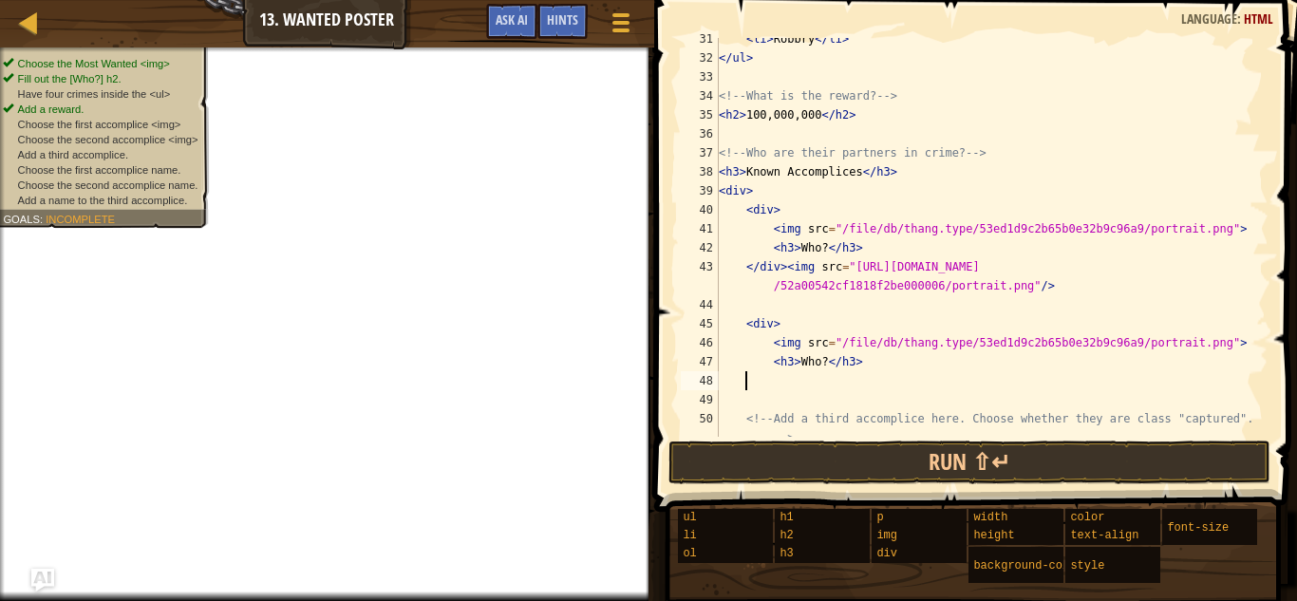
scroll to position [597, 0]
click at [859, 176] on div "< li > Robbry </ li > </ ul > <!-- What is the reward? --> < h2 > 100,000,000 <…" at bounding box center [992, 258] width 554 height 456
type textarea "<h3>Known </h3>"
click at [608, 36] on div at bounding box center [621, 23] width 26 height 28
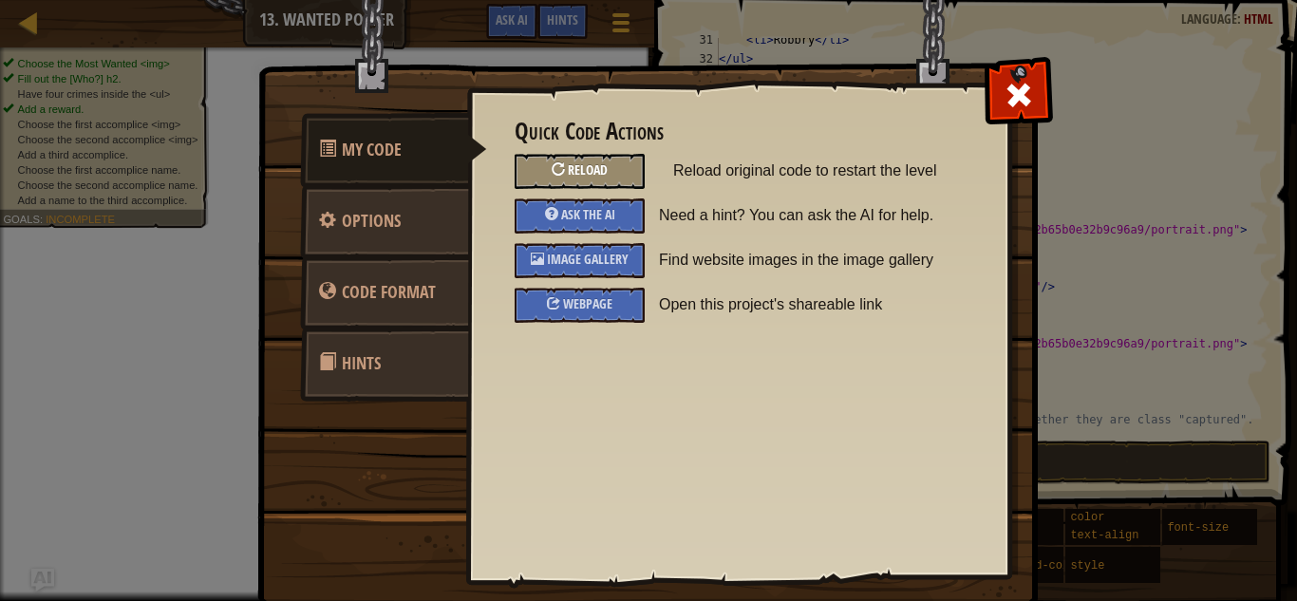
click at [581, 171] on span "Reload" at bounding box center [588, 170] width 40 height 18
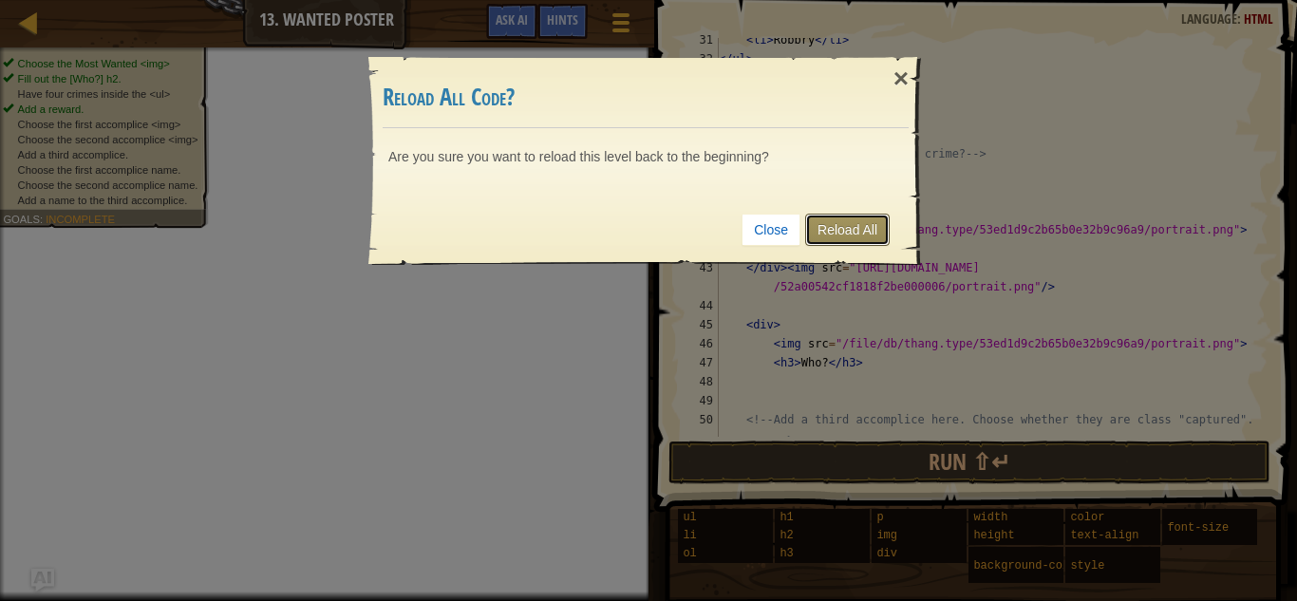
click at [836, 234] on link "Reload All" at bounding box center [847, 230] width 85 height 32
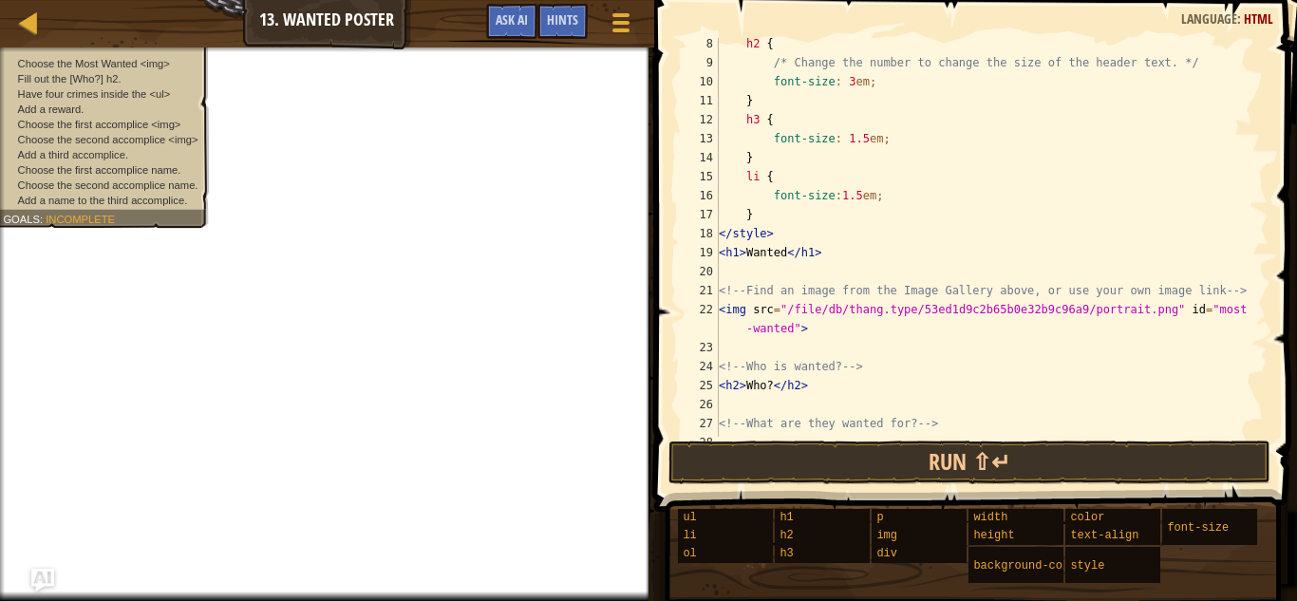
scroll to position [138, 0]
click at [530, 20] on button "Ask AI" at bounding box center [511, 21] width 51 height 35
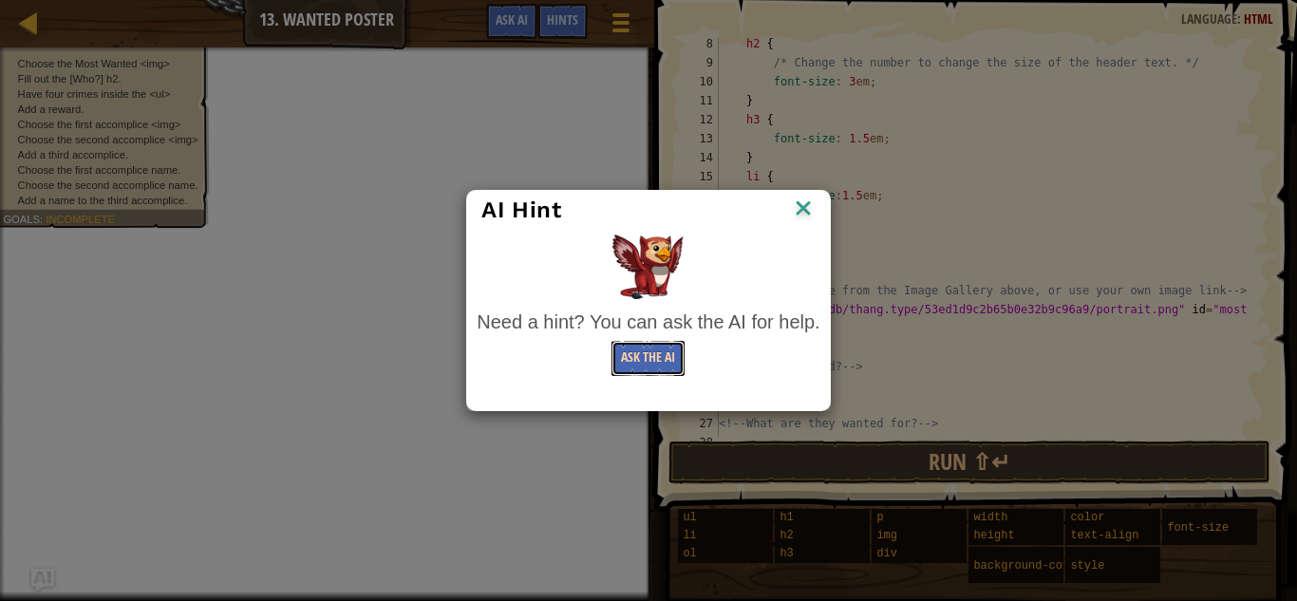
click at [638, 357] on button "Ask the AI" at bounding box center [648, 358] width 73 height 35
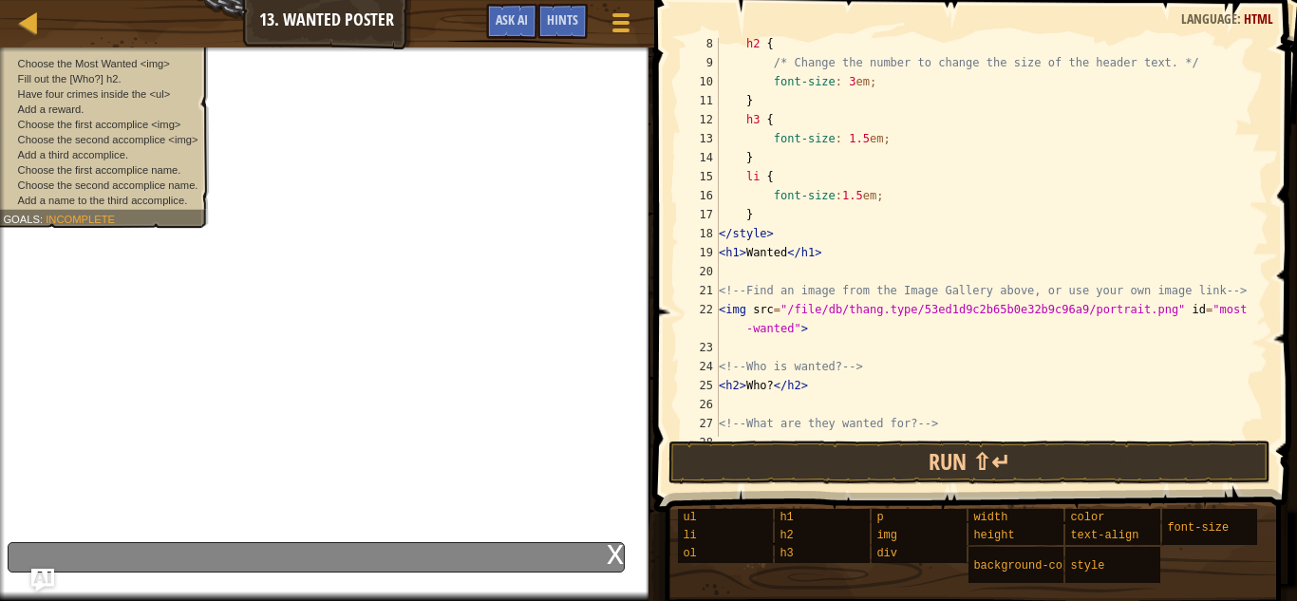
type textarea "u"
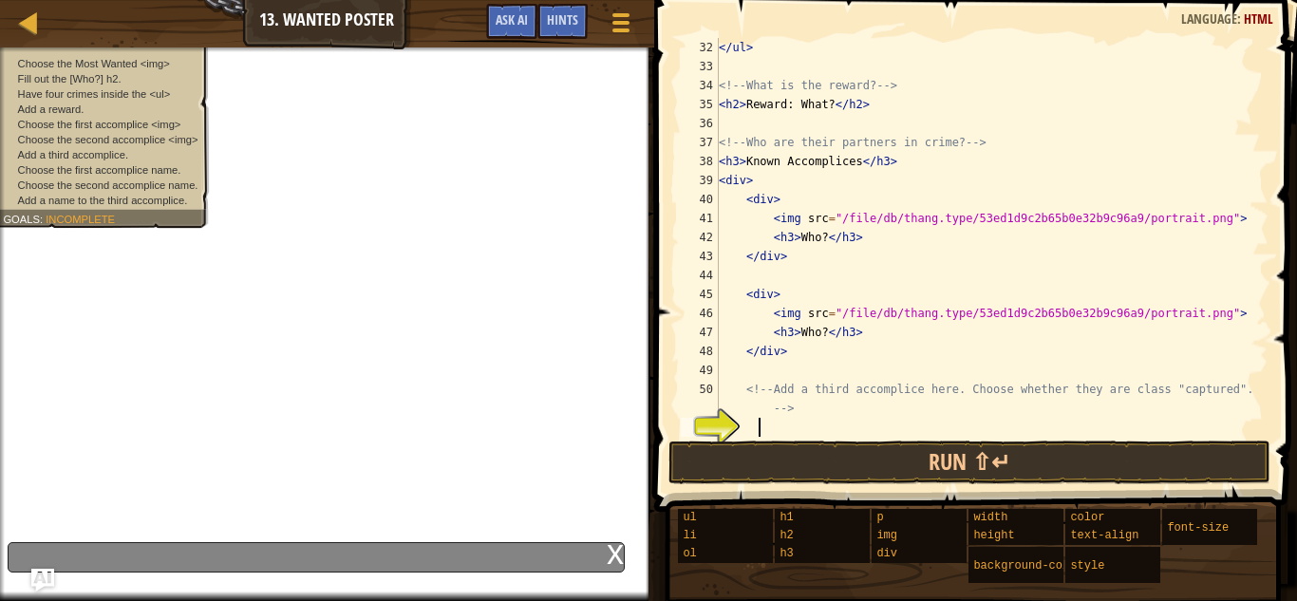
scroll to position [9, 6]
type textarea "j"
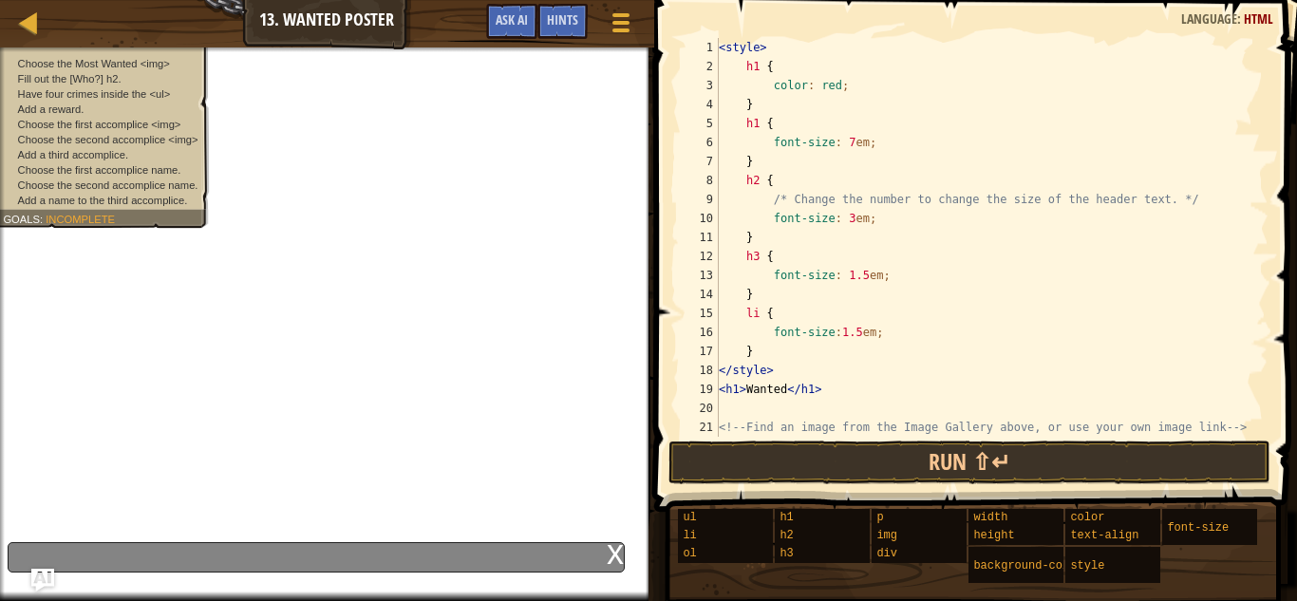
scroll to position [0, 0]
click at [618, 549] on div "x" at bounding box center [615, 552] width 17 height 19
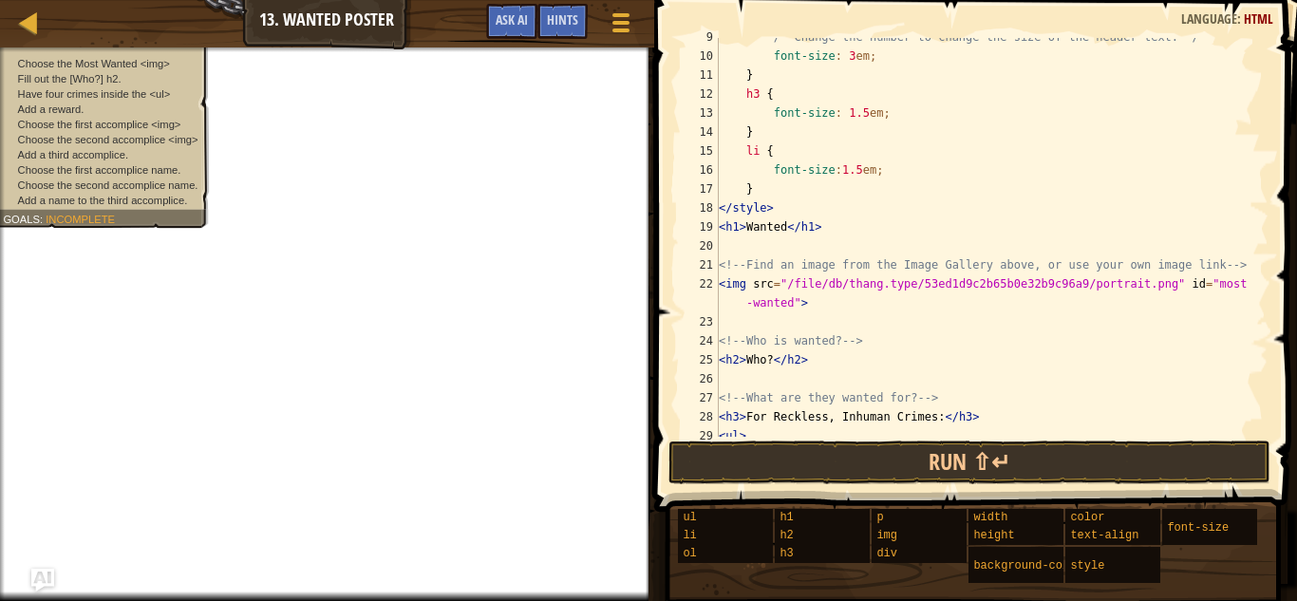
scroll to position [161, 0]
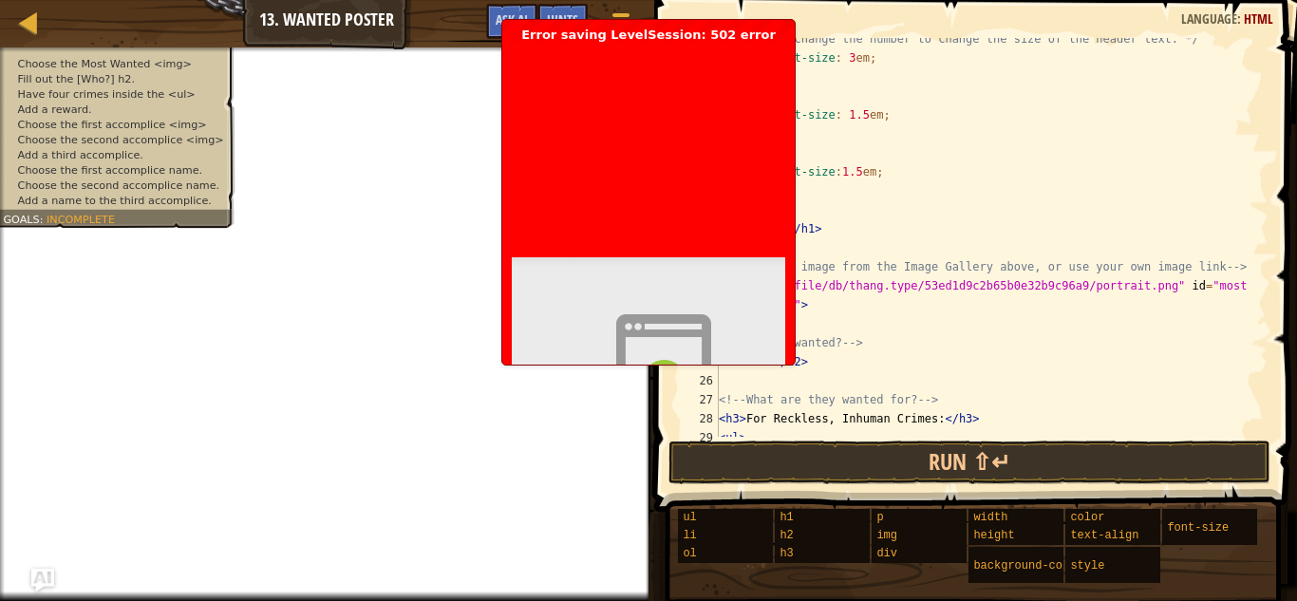
click at [783, 228] on div "Bad gateway Error code 502 Visit [DOMAIN_NAME] for more information. [DATE] 15:…" at bounding box center [649, 450] width 274 height 814
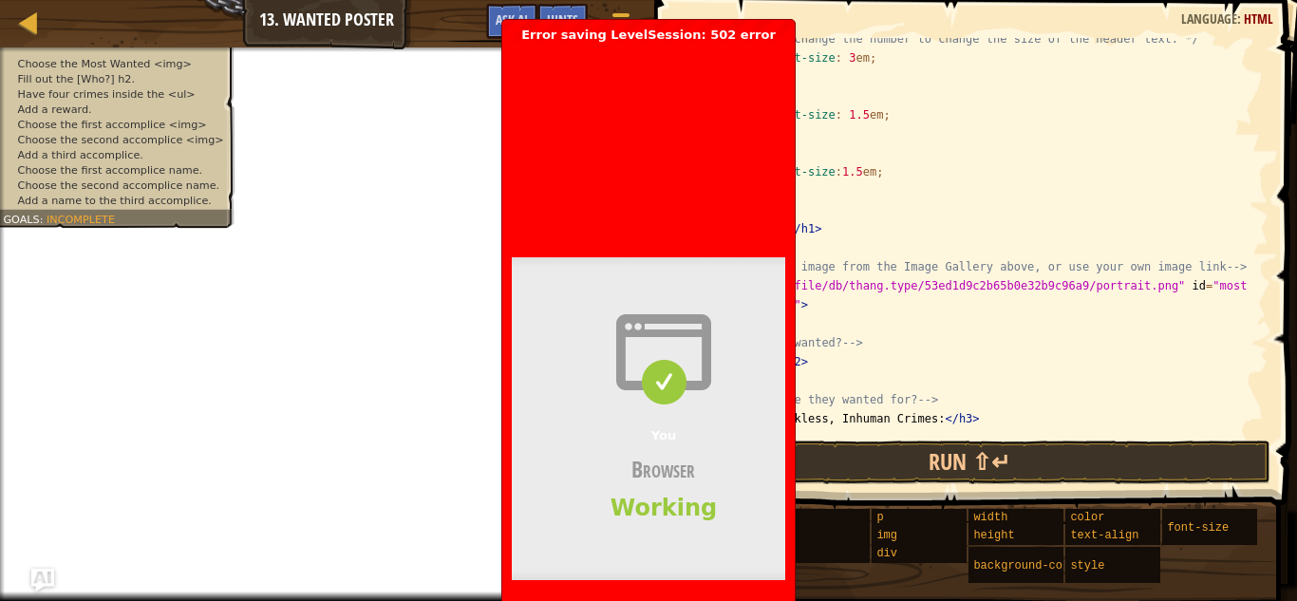
click at [821, 254] on div "/* Change the number to change the size of the header text. */ font-size : 3 em…" at bounding box center [992, 247] width 554 height 437
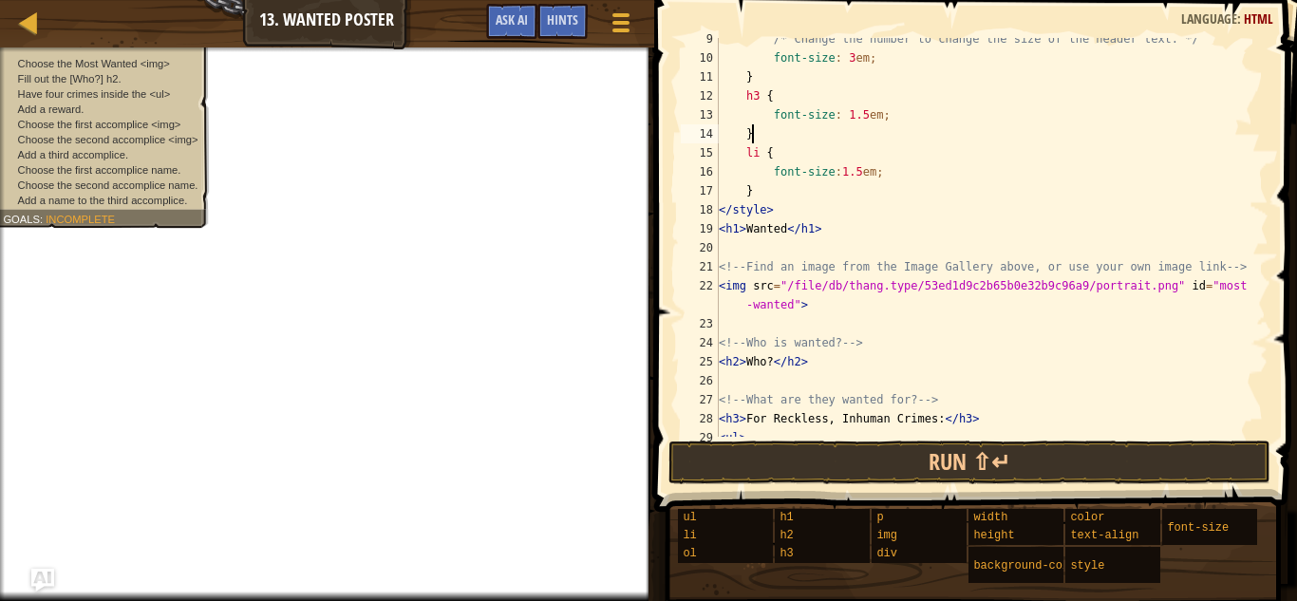
click at [752, 133] on div "/* Change the number to change the size of the header text. */ font-size : 3 em…" at bounding box center [992, 247] width 554 height 437
click at [785, 223] on div "/* Change the number to change the size of the header text. */ font-size : 3 em…" at bounding box center [992, 247] width 554 height 437
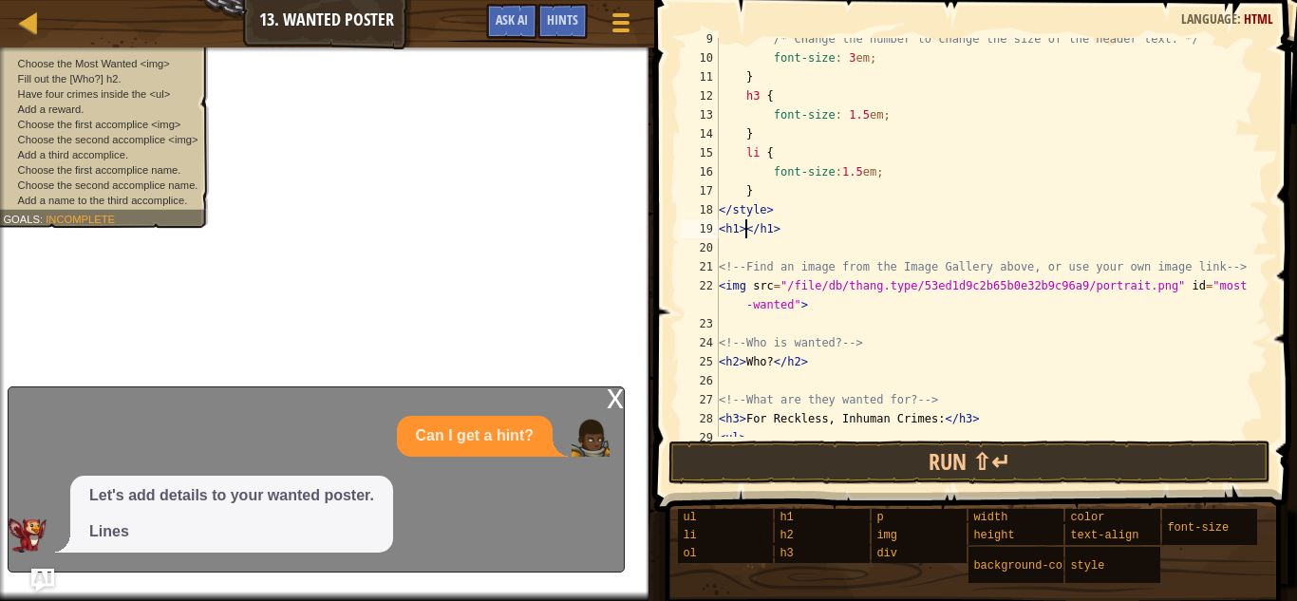
paste textarea "img src="[URL][DOMAIN_NAME]"/><"
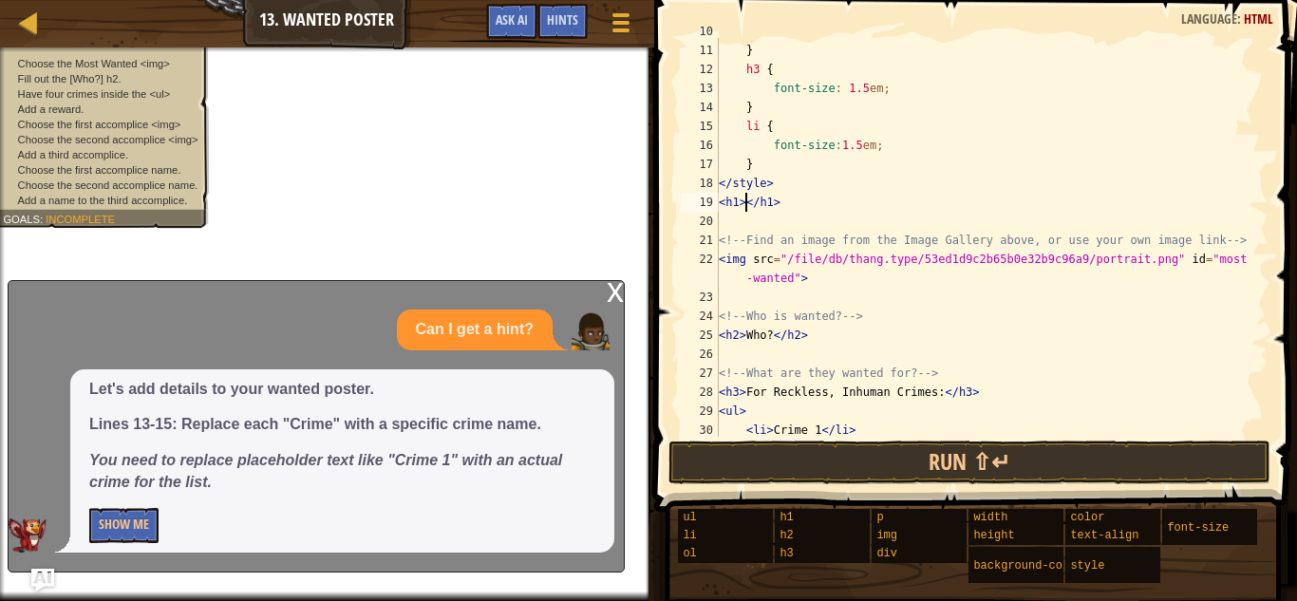
scroll to position [188, 0]
click at [770, 335] on div "font-size : 3 em ; } h3 { font-size : 1.5 em ; } li { font-size : 1.5 em ; } </…" at bounding box center [992, 239] width 554 height 437
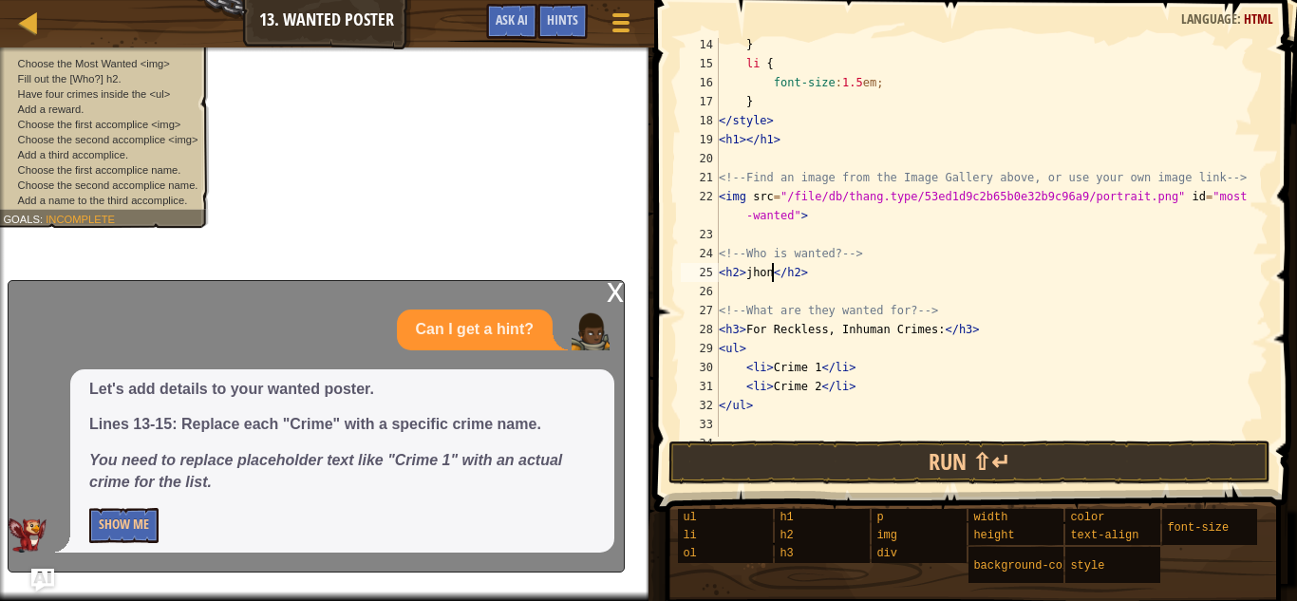
scroll to position [171, 0]
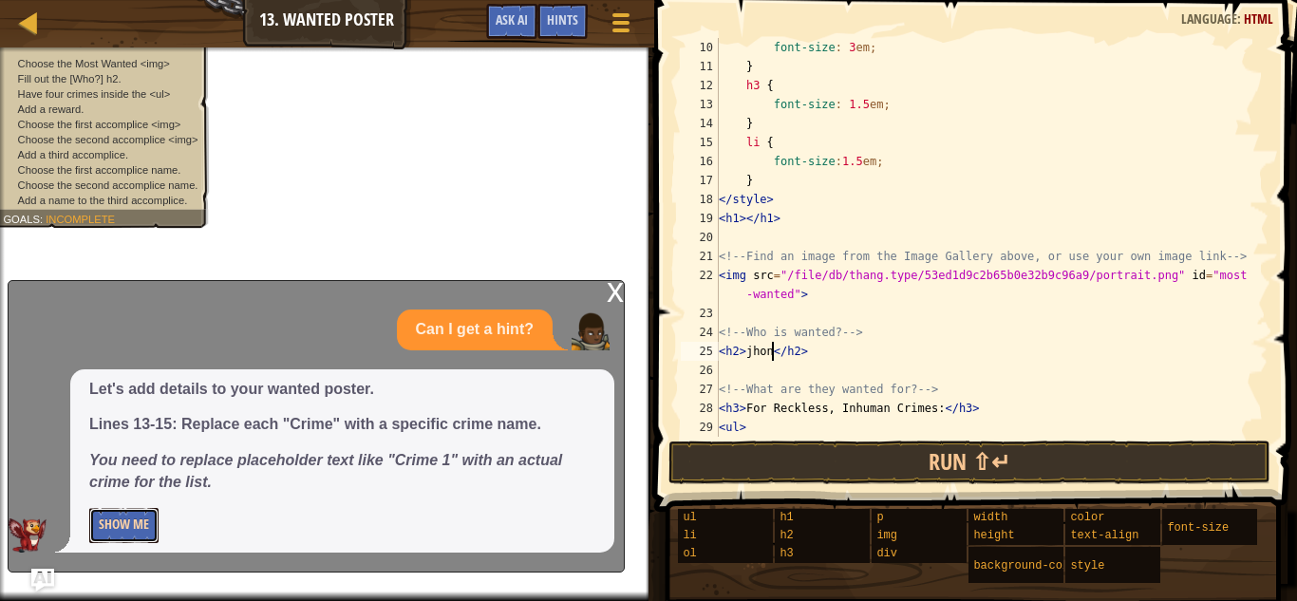
click at [150, 517] on button "Show Me" at bounding box center [123, 525] width 69 height 35
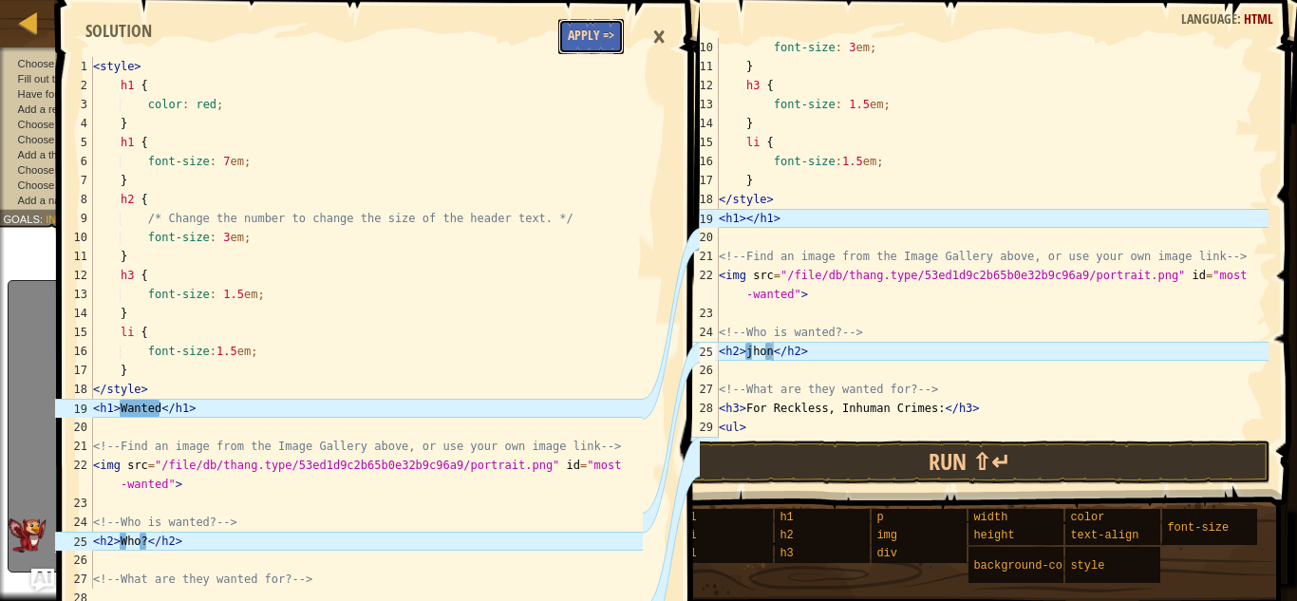
click at [571, 36] on button "Apply =>" at bounding box center [591, 36] width 66 height 35
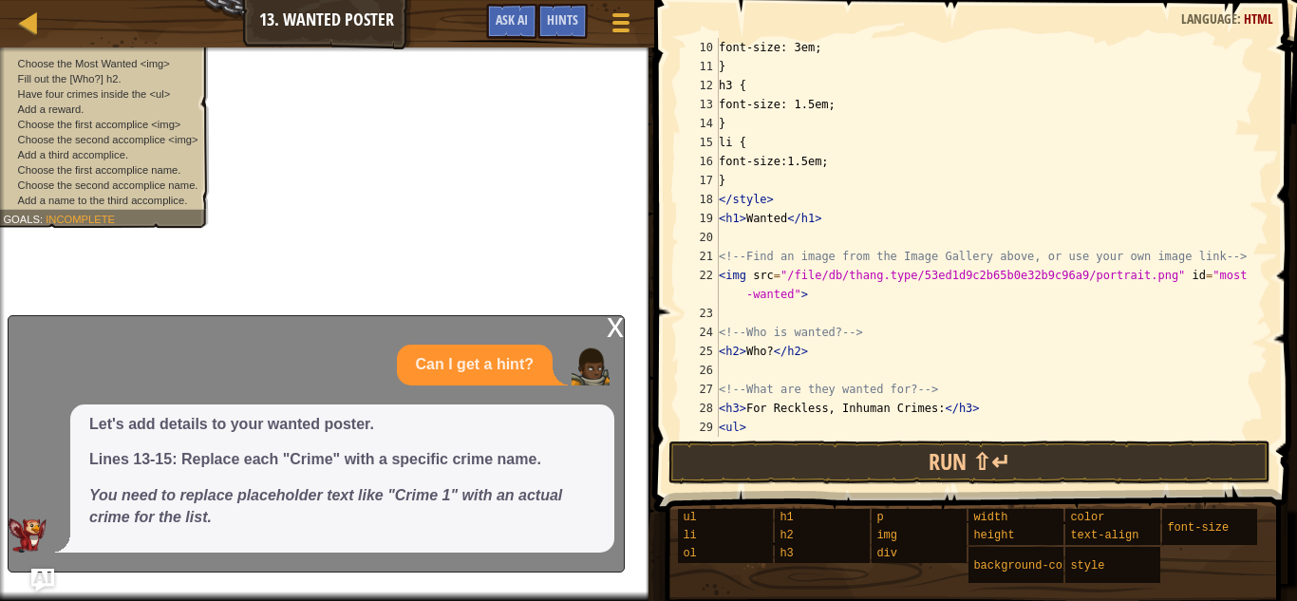
click at [784, 219] on div "font-size: 3em; } h3 { font-size: 1.5em; } li { font-size:1.5em; } </ style > <…" at bounding box center [992, 256] width 554 height 437
click at [766, 355] on div "font-size: 3em; } h3 { font-size: 1.5em; } li { font-size:1.5em; } </ style > <…" at bounding box center [992, 256] width 554 height 437
click at [764, 356] on div "font-size: 3em; } h3 { font-size: 1.5em; } li { font-size:1.5em; } </ style > <…" at bounding box center [992, 256] width 554 height 437
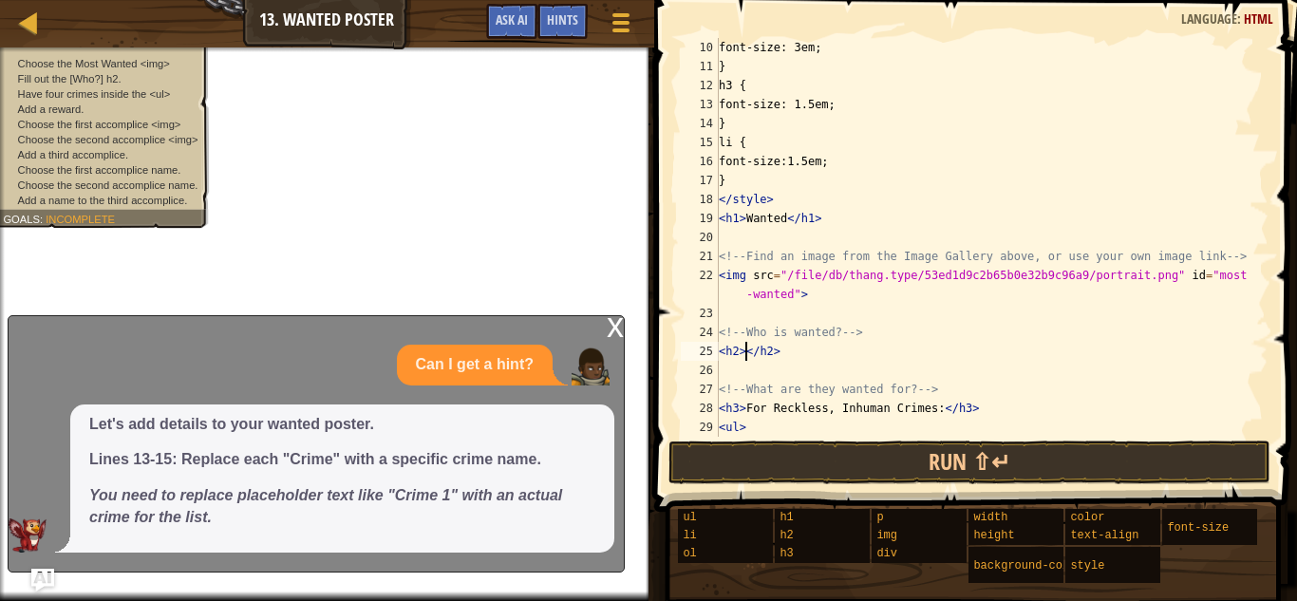
click at [611, 322] on div "x" at bounding box center [615, 325] width 17 height 19
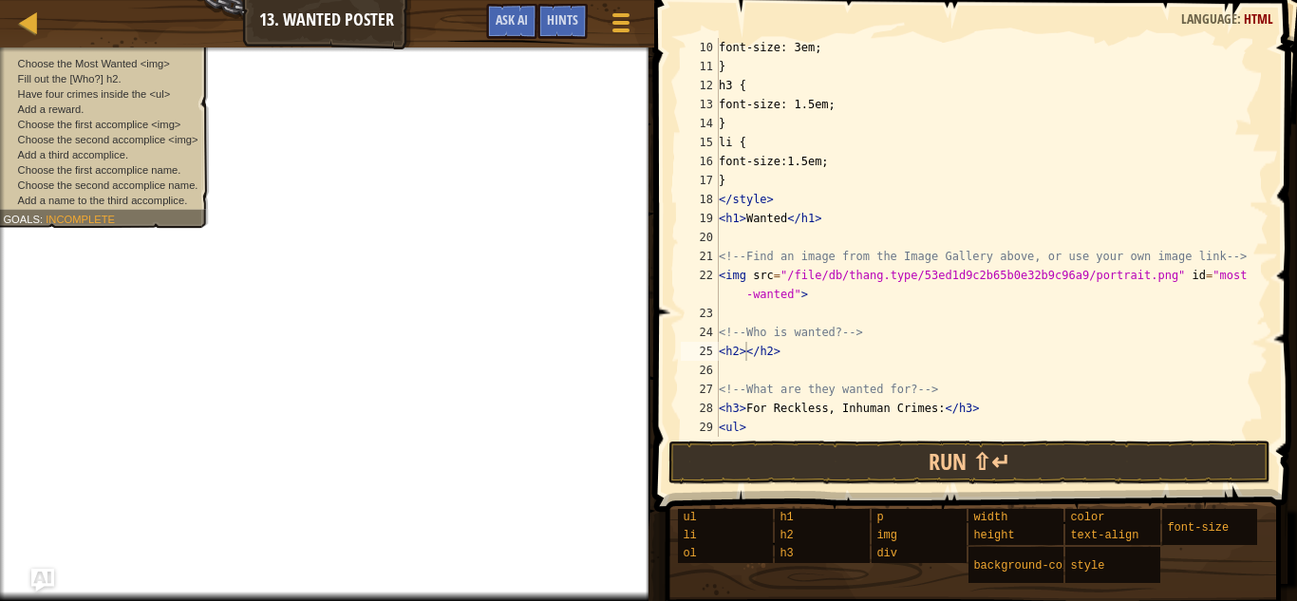
click at [748, 350] on div "font-size: 3em; } h3 { font-size: 1.5em; } li { font-size:1.5em; } </ style > <…" at bounding box center [992, 256] width 554 height 437
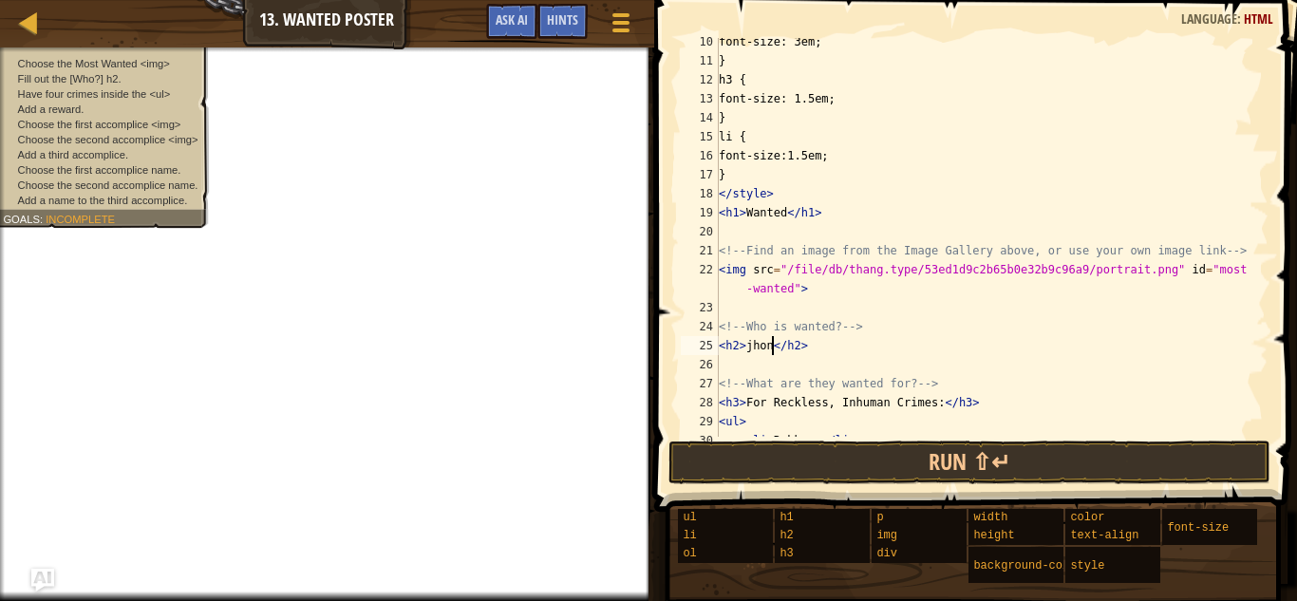
scroll to position [180, 0]
click at [819, 278] on div "font-size: 3em; } h3 { font-size: 1.5em; } li { font-size:1.5em; } </ style > <…" at bounding box center [992, 247] width 554 height 437
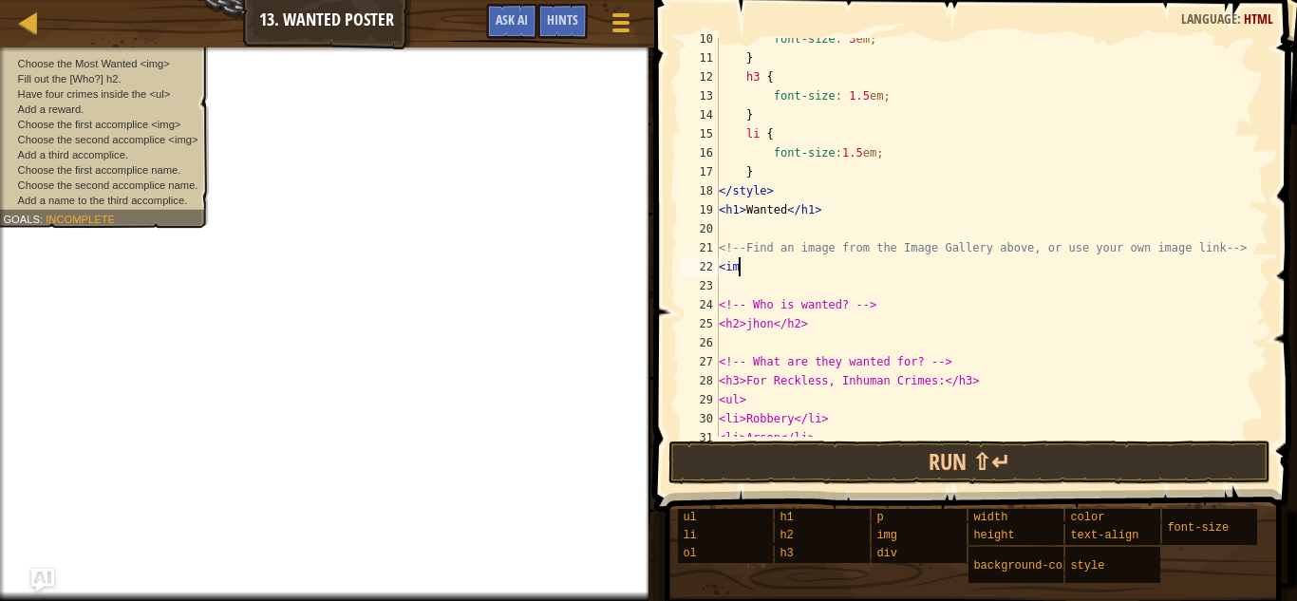
scroll to position [9, 1]
type textarea "<"
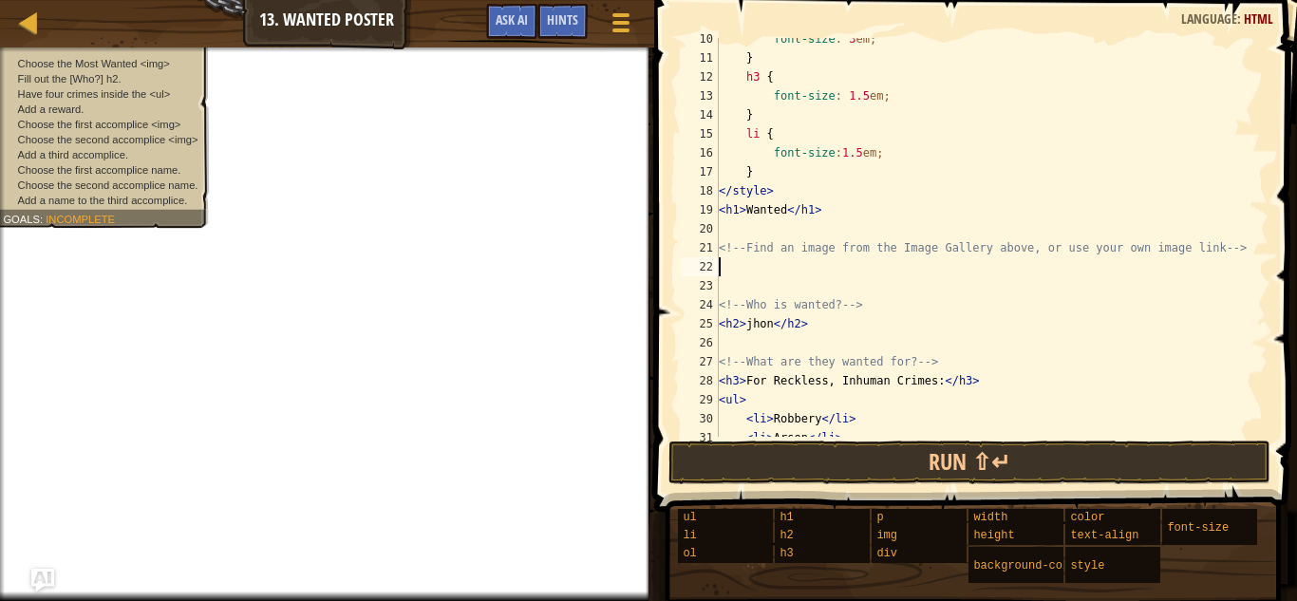
paste textarea "<img src="[URL][DOMAIN_NAME]"/>"
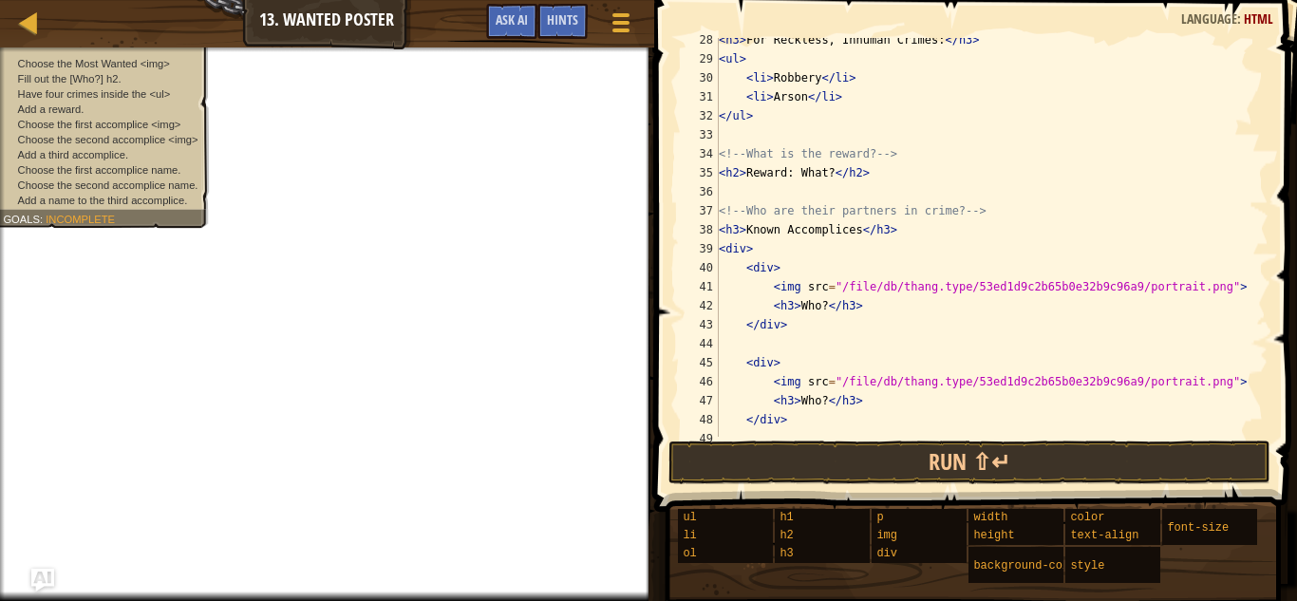
scroll to position [543, 0]
click at [1236, 291] on div "< h3 > For Reckless, Inhuman Crimes: </ h3 > < ul > < li > Robbery </ li > < li…" at bounding box center [992, 246] width 554 height 437
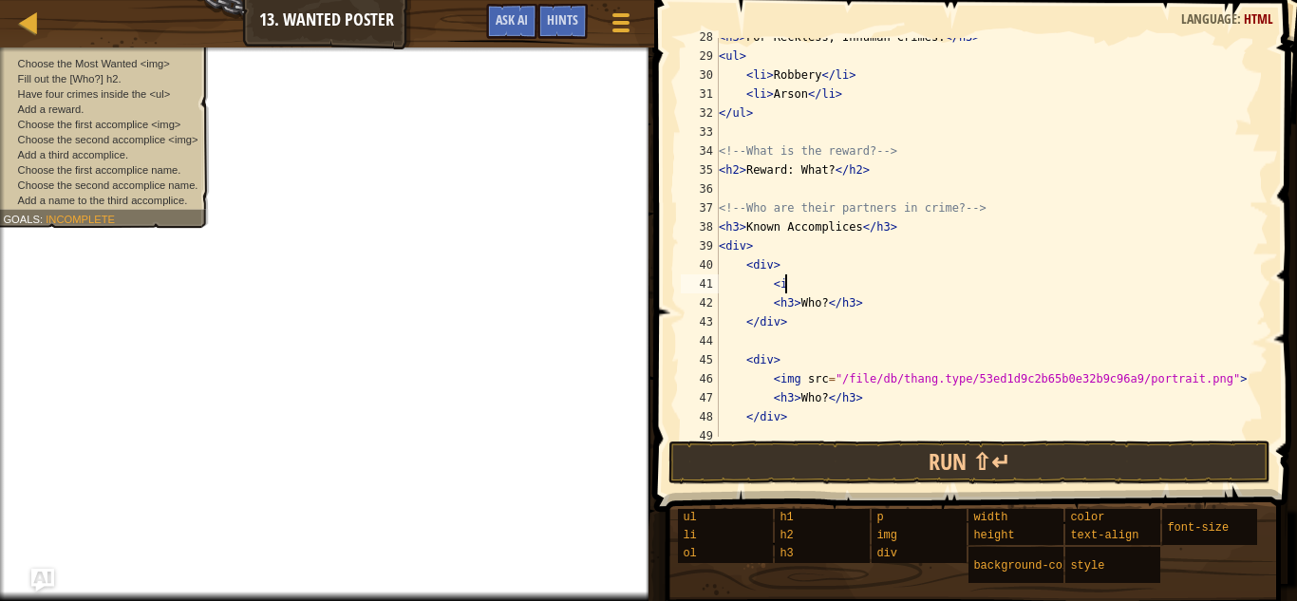
type textarea "<"
paste textarea "<img src="[URL][DOMAIN_NAME]"/>"
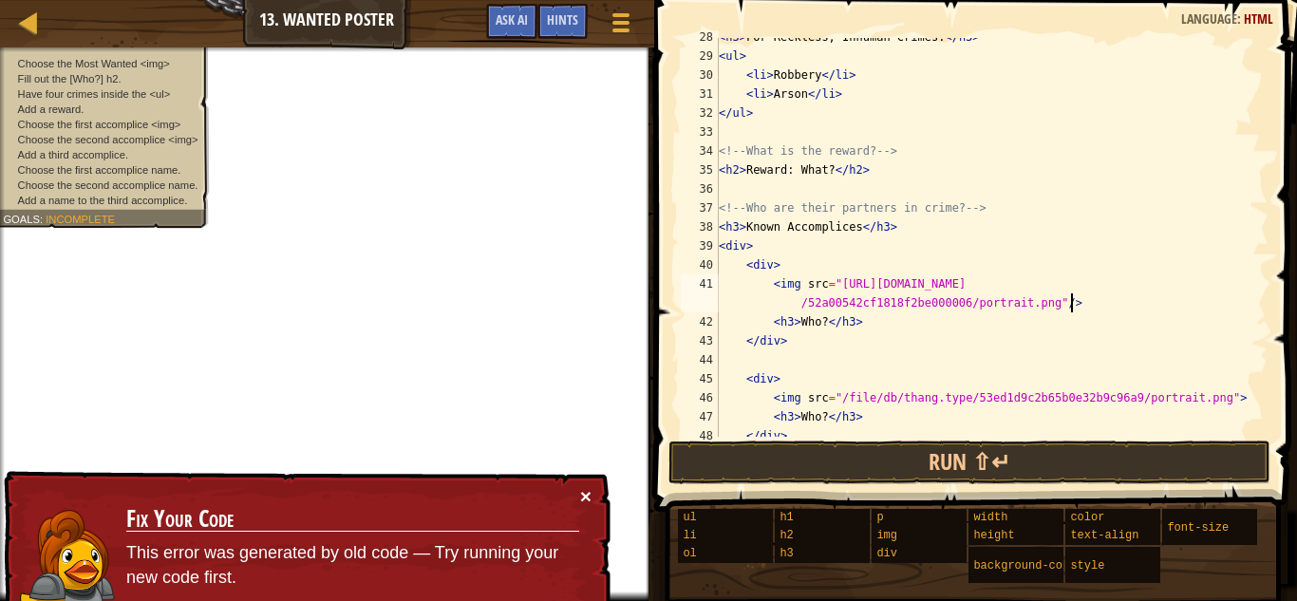
click at [586, 492] on button "×" at bounding box center [585, 496] width 11 height 20
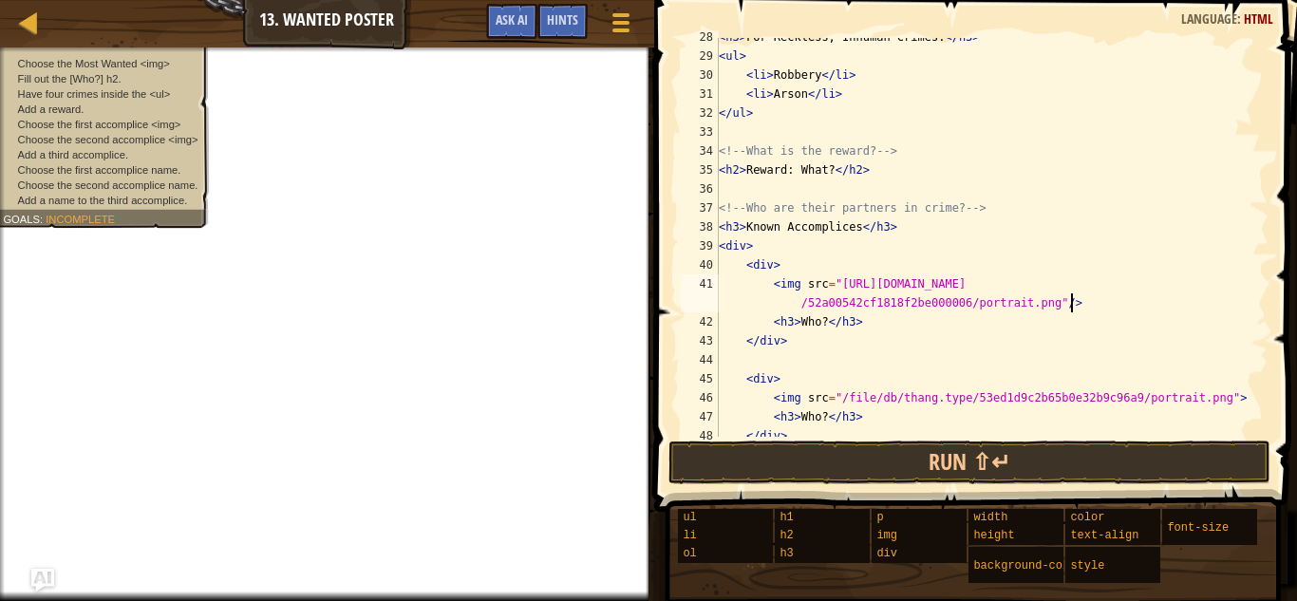
click at [823, 322] on div "< h3 > For Reckless, Inhuman Crimes: </ h3 > < ul > < li > Robbery </ li > < li…" at bounding box center [992, 246] width 554 height 437
click at [1239, 398] on div "< h3 > For Reckless, Inhuman Crimes: </ h3 > < ul > < li > Robbery </ li > < li…" at bounding box center [992, 246] width 554 height 437
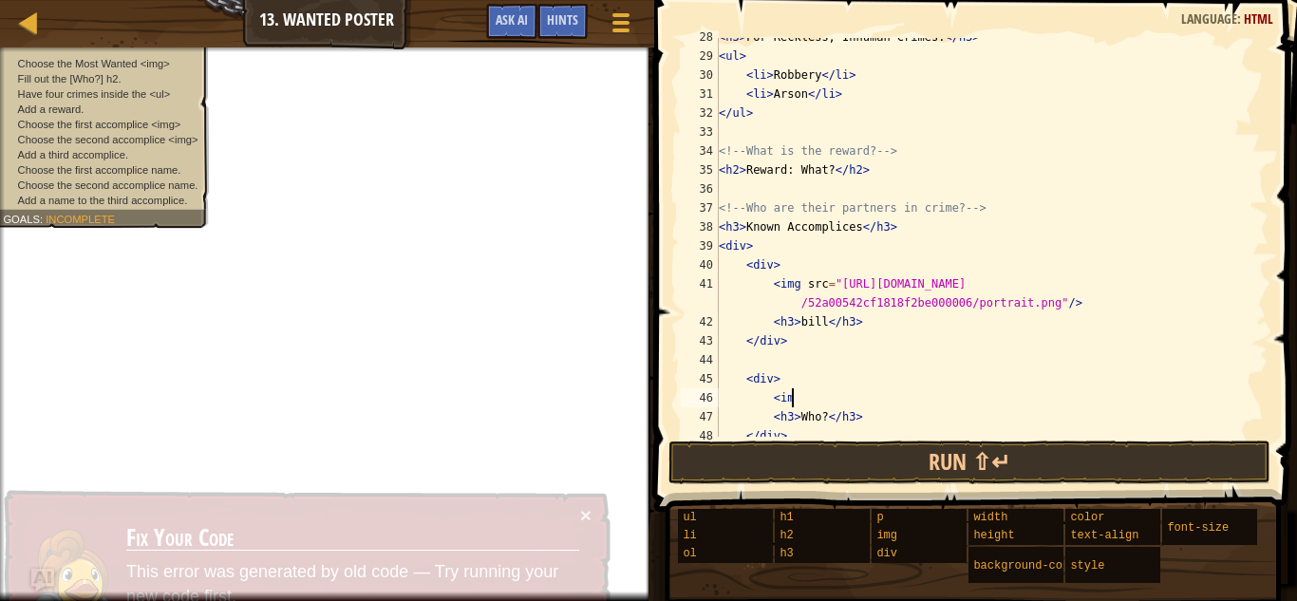
type textarea "<"
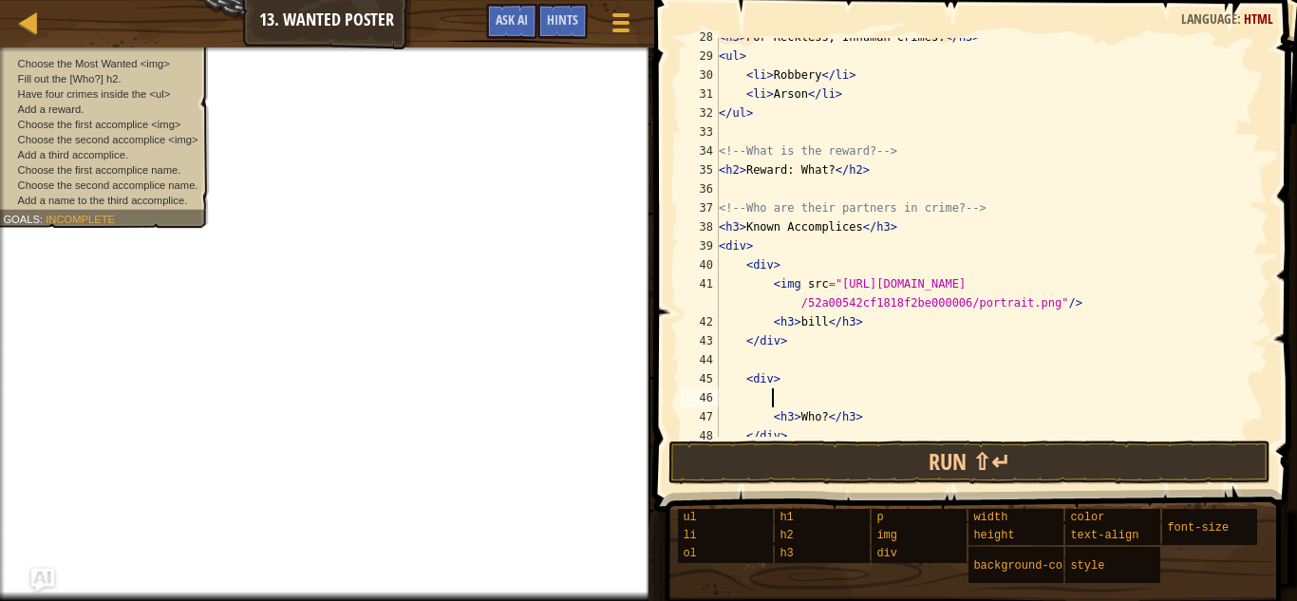
scroll to position [9, 7]
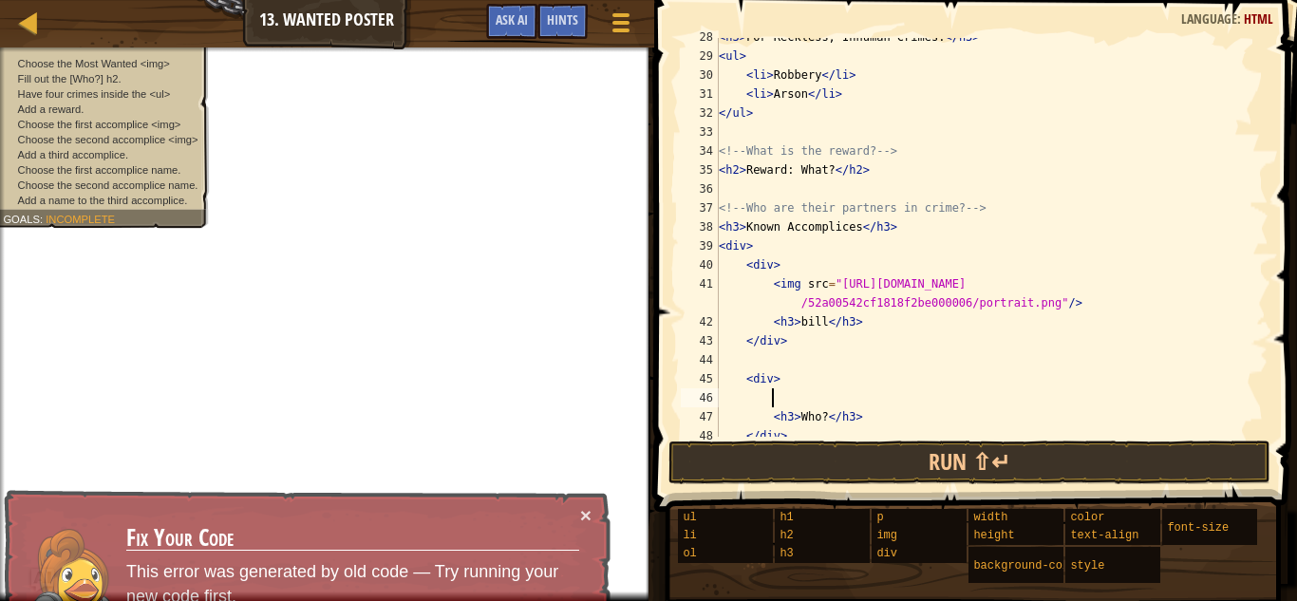
paste textarea "<img src="[URL][DOMAIN_NAME]"/>"
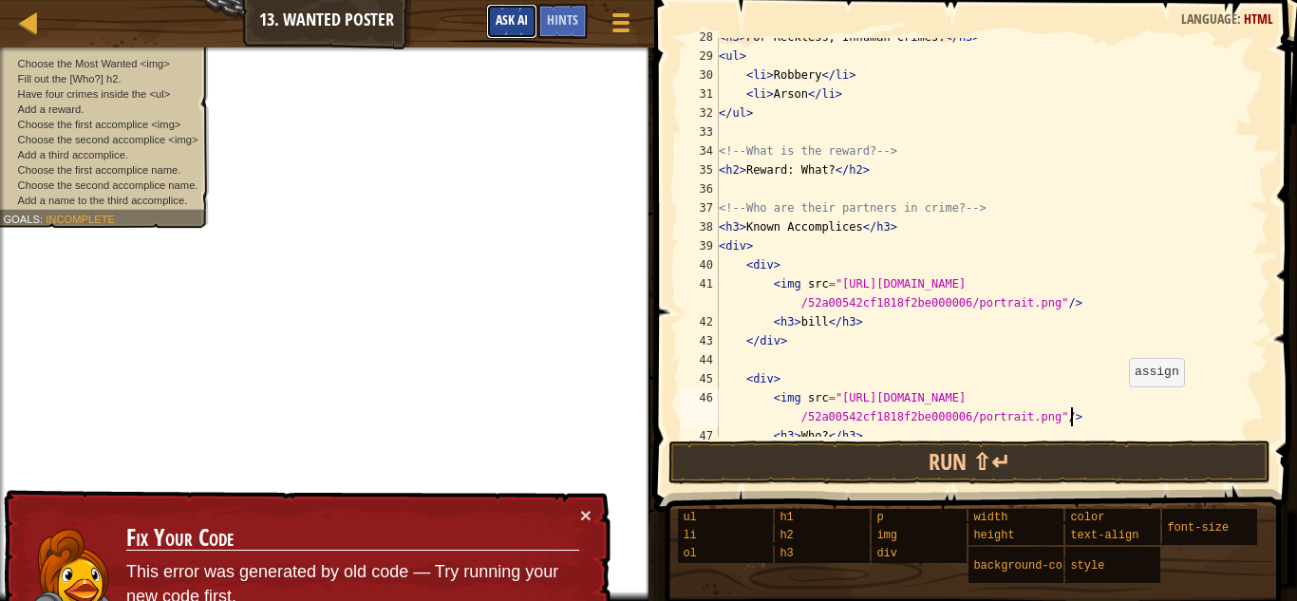
click at [521, 14] on span "Ask AI" at bounding box center [512, 19] width 32 height 18
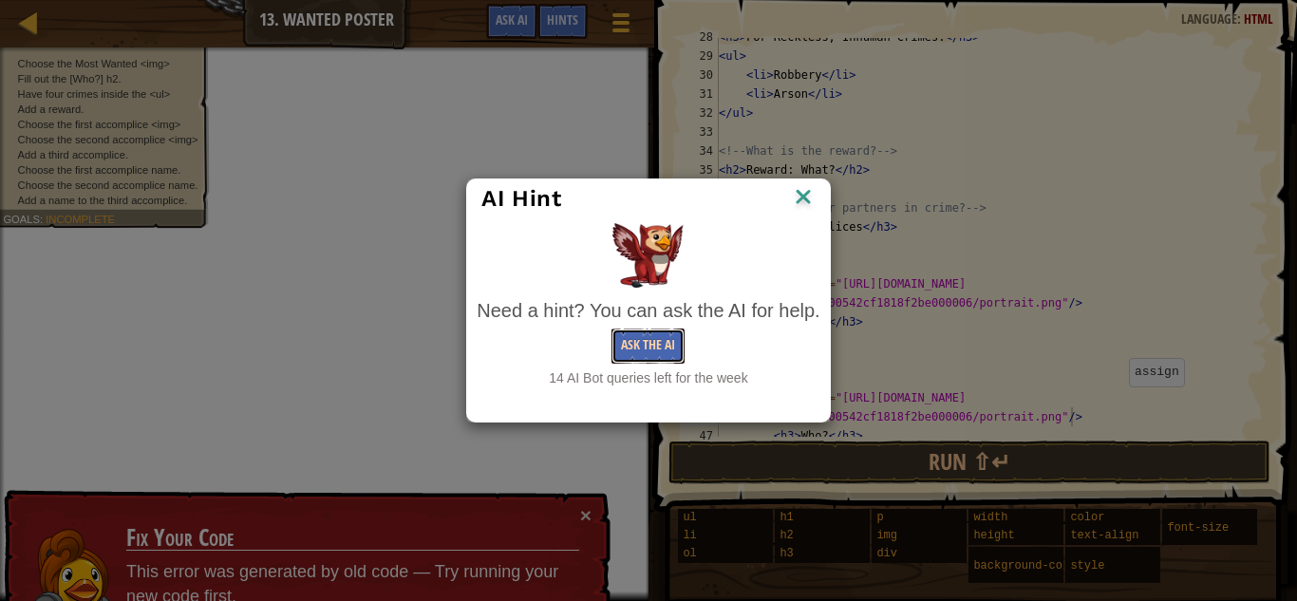
click at [632, 344] on button "Ask the AI" at bounding box center [648, 346] width 73 height 35
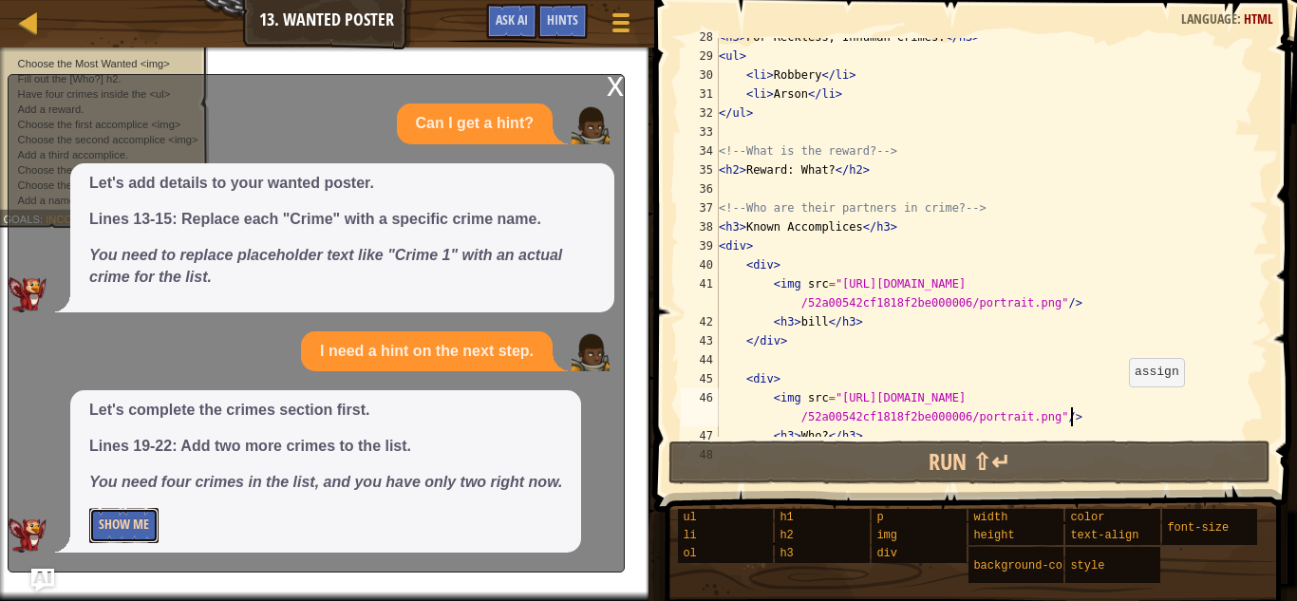
click at [125, 525] on button "Show Me" at bounding box center [123, 525] width 69 height 35
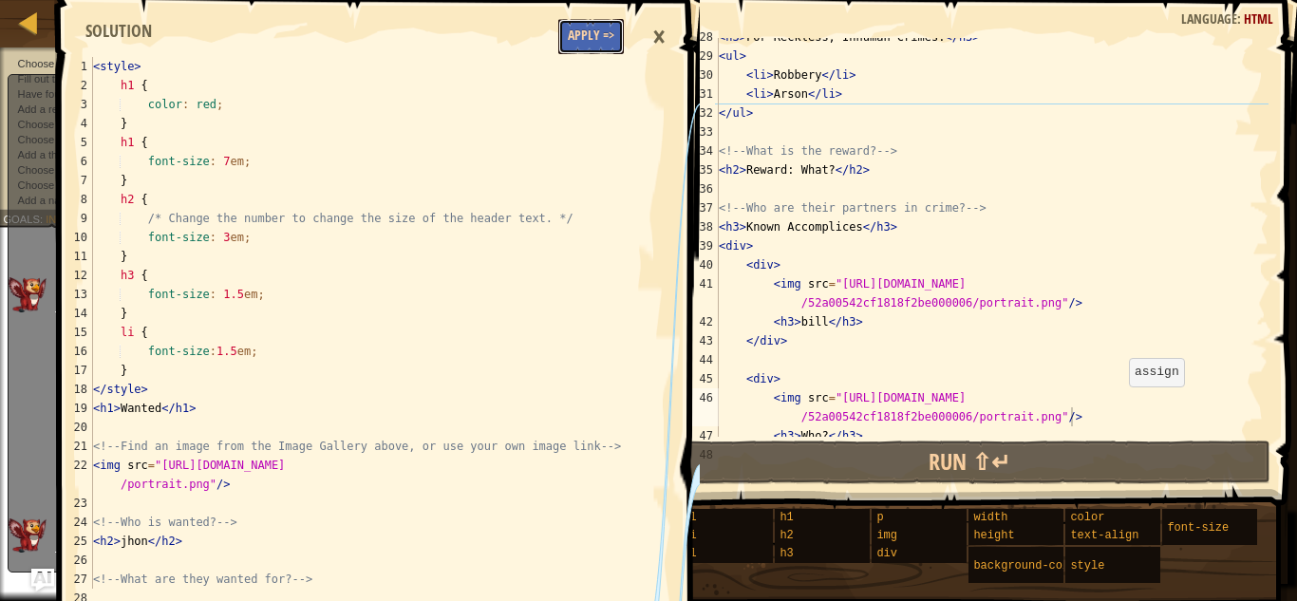
click at [570, 47] on button "Apply =>" at bounding box center [591, 36] width 66 height 35
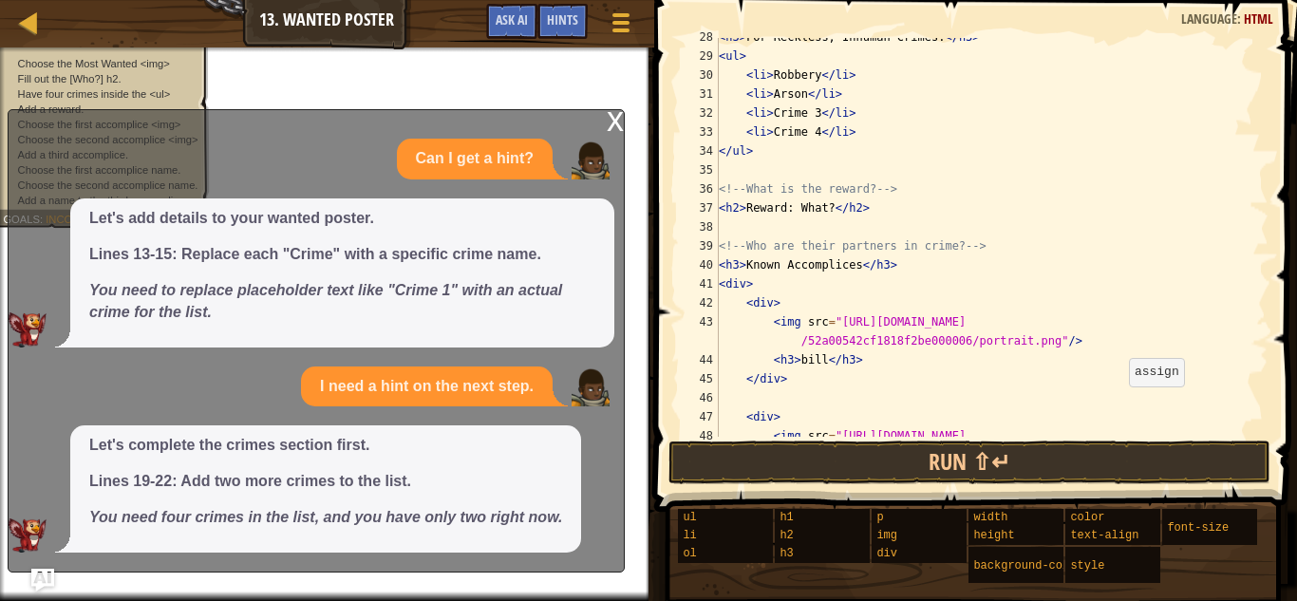
click at [612, 116] on div "x" at bounding box center [615, 119] width 17 height 19
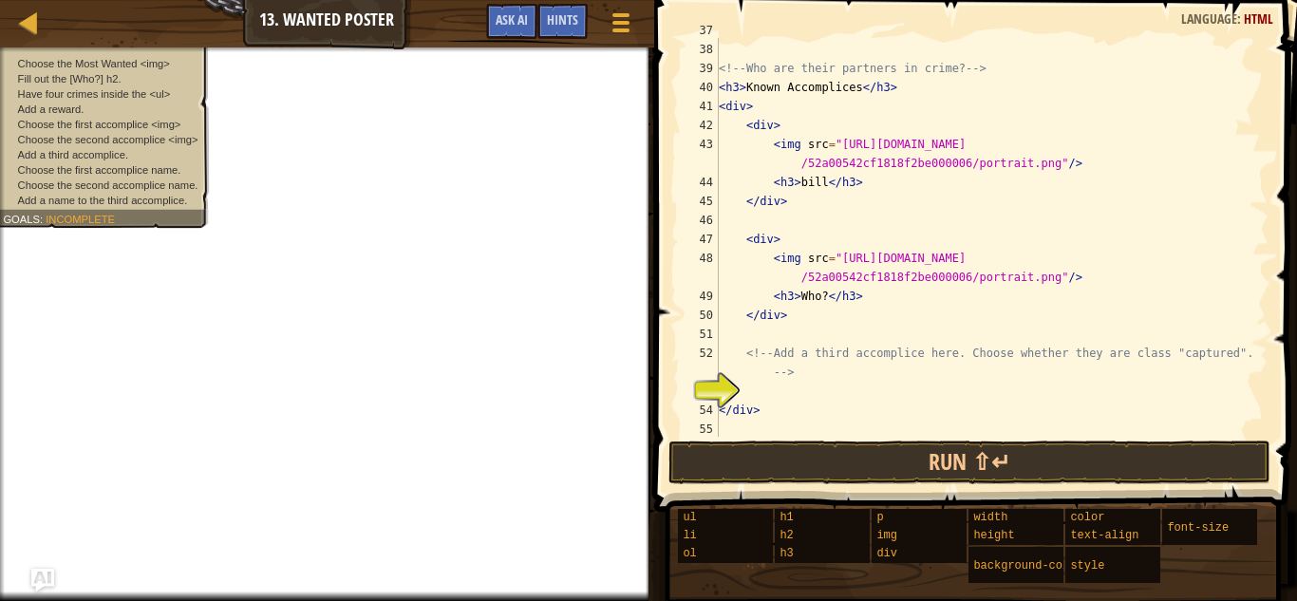
scroll to position [721, 0]
click at [824, 296] on div "< h2 > Reward: What? </ h2 > <!-- Who are their partners in crime? --> < h3 > K…" at bounding box center [992, 239] width 554 height 437
type textarea "<h3>[PERSON_NAME]</h3>"
click at [795, 388] on div "< h2 > Reward: What? </ h2 > <!-- Who are their partners in crime? --> < h3 > K…" at bounding box center [992, 239] width 554 height 437
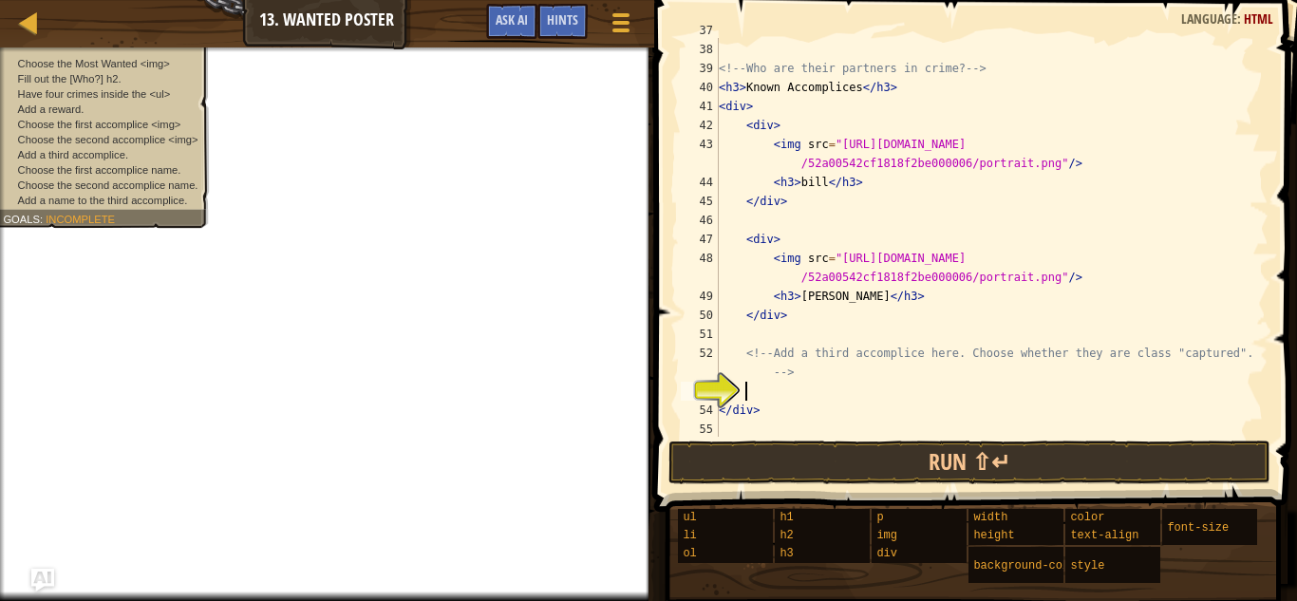
scroll to position [9, 3]
paste textarea "<img src="[URL][DOMAIN_NAME]"/>"
type textarea "<img src="[URL][DOMAIN_NAME]"/>"
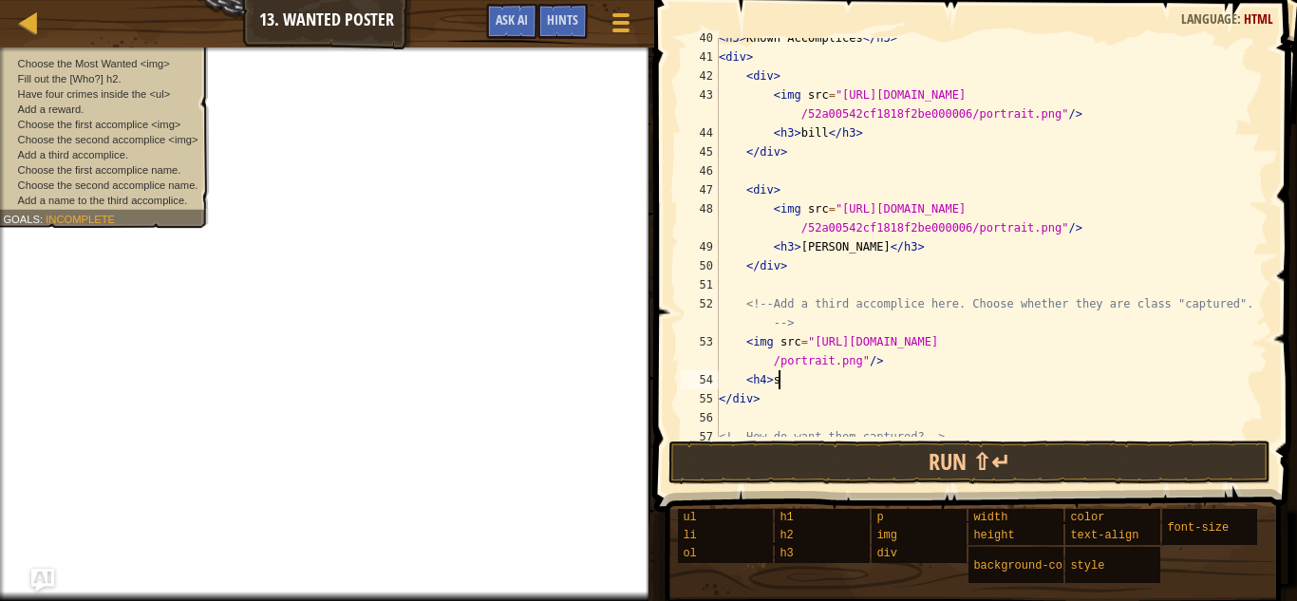
scroll to position [9, 7]
type textarea "<"
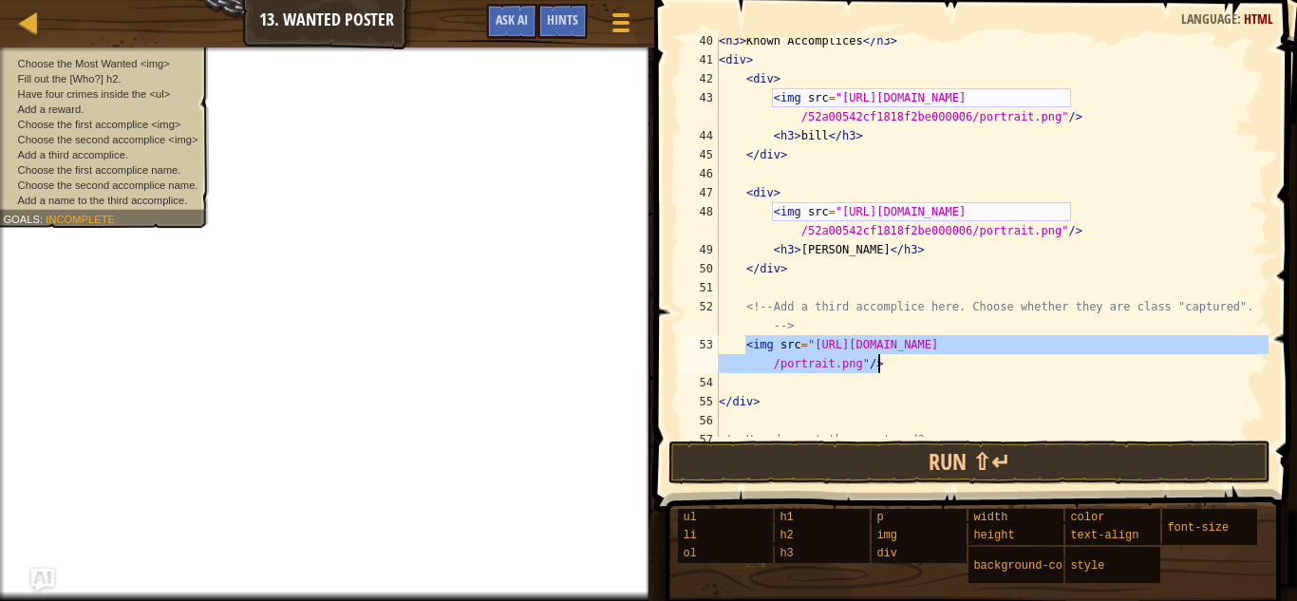
drag, startPoint x: 747, startPoint y: 343, endPoint x: 915, endPoint y: 364, distance: 168.5
click at [915, 364] on div "< h3 > Known Accomplices </ h3 > < div > < div > < img src = "[URL][DOMAIN_NAME…" at bounding box center [992, 249] width 554 height 437
type textarea "<img src="[URL][DOMAIN_NAME]"/>"
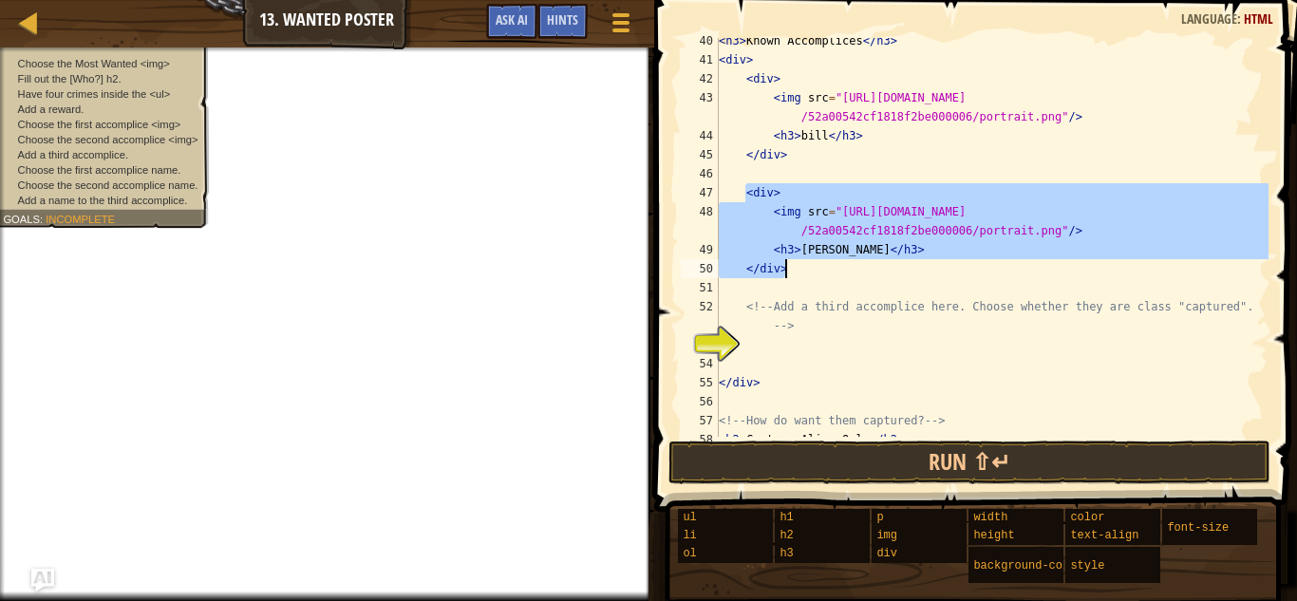
drag, startPoint x: 744, startPoint y: 188, endPoint x: 845, endPoint y: 268, distance: 129.2
click at [845, 268] on div "< h3 > Known Accomplices </ h3 > < div > < div > < img src = "[URL][DOMAIN_NAME…" at bounding box center [992, 249] width 554 height 437
type textarea "<h3>[PERSON_NAME]</h3> </div>"
click at [795, 348] on div "< h3 > Known Accomplices </ h3 > < div > < div > < img src = "[URL][DOMAIN_NAME…" at bounding box center [992, 249] width 554 height 437
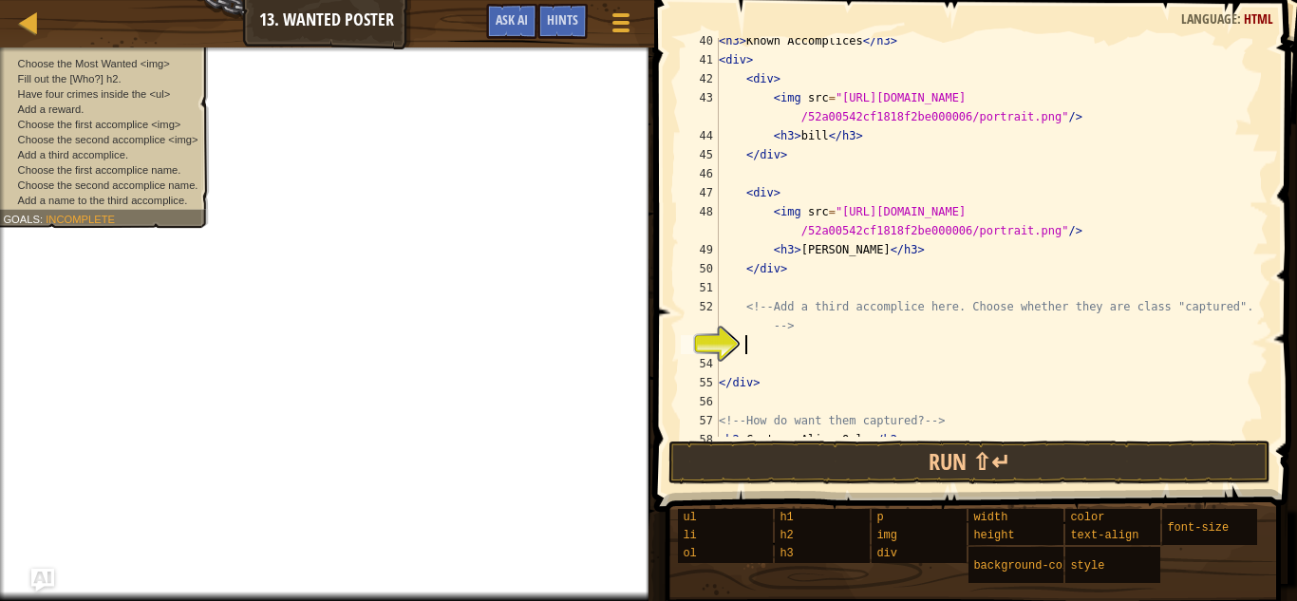
paste textarea "</div>"
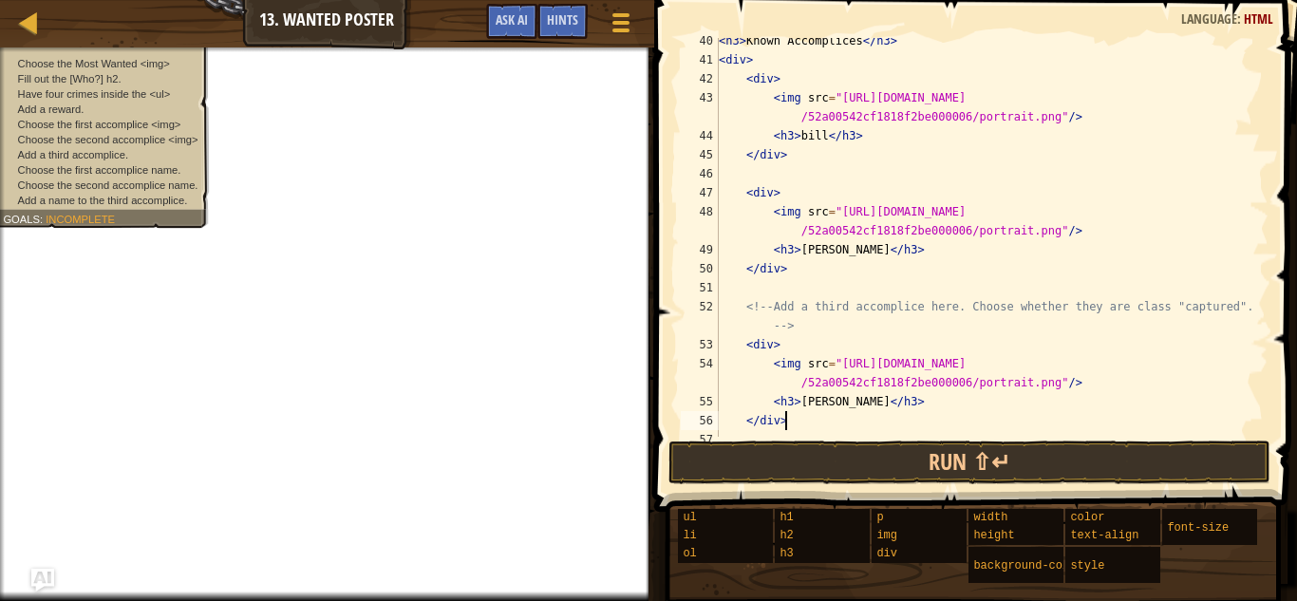
click at [824, 396] on div "< h3 > Known Accomplices </ h3 > < div > < div > < img src = "[URL][DOMAIN_NAME…" at bounding box center [992, 249] width 554 height 437
click at [828, 398] on div "< h3 > Known Accomplices </ h3 > < div > < div > < img src = "[URL][DOMAIN_NAME…" at bounding box center [992, 249] width 554 height 437
click at [806, 397] on div "< h3 > Known Accomplices </ h3 > < div > < div > < img src = "[URL][DOMAIN_NAME…" at bounding box center [992, 249] width 554 height 437
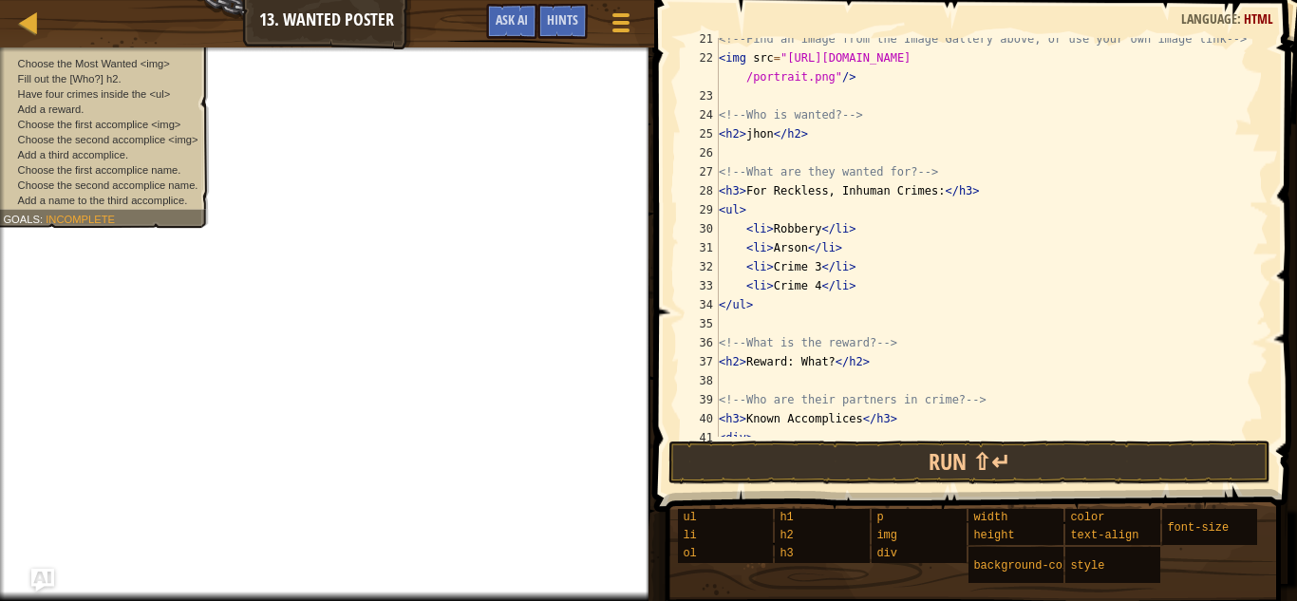
scroll to position [390, 0]
click at [806, 282] on div "<!-- Find an image from the Image Gallery above, or use your own image link -->…" at bounding box center [992, 246] width 554 height 437
click at [786, 285] on div "<!-- Find an image from the Image Gallery above, or use your own image link -->…" at bounding box center [992, 246] width 554 height 437
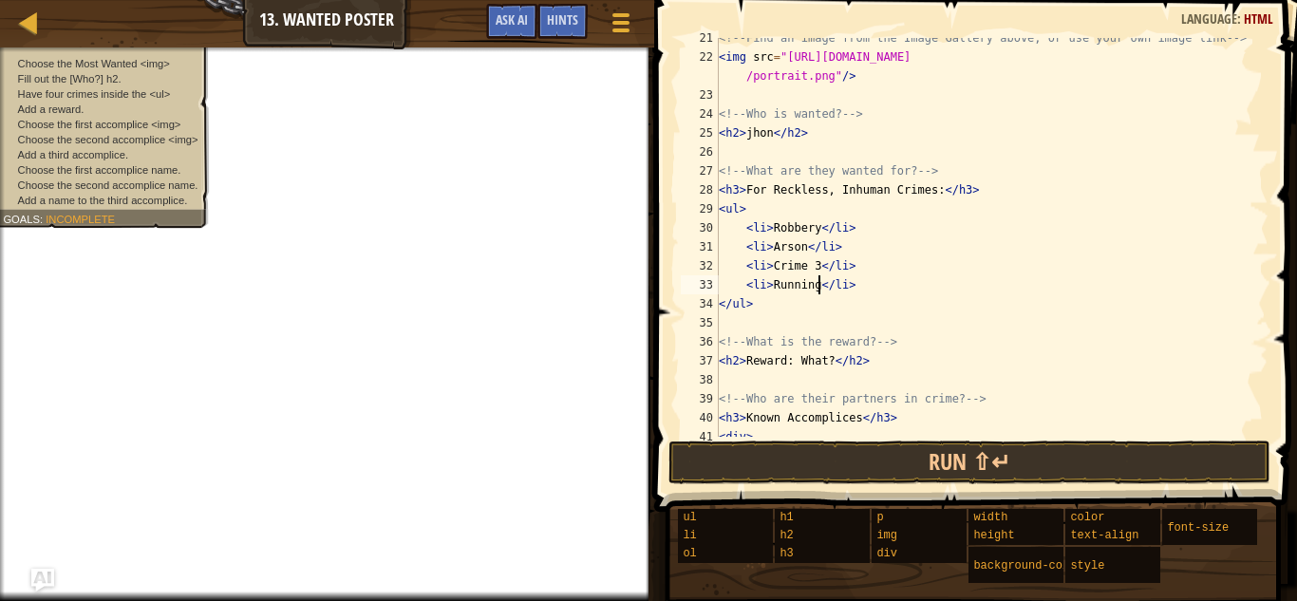
click at [821, 262] on div "<!-- Find an image from the Image Gallery above, or use your own image link -->…" at bounding box center [992, 246] width 554 height 437
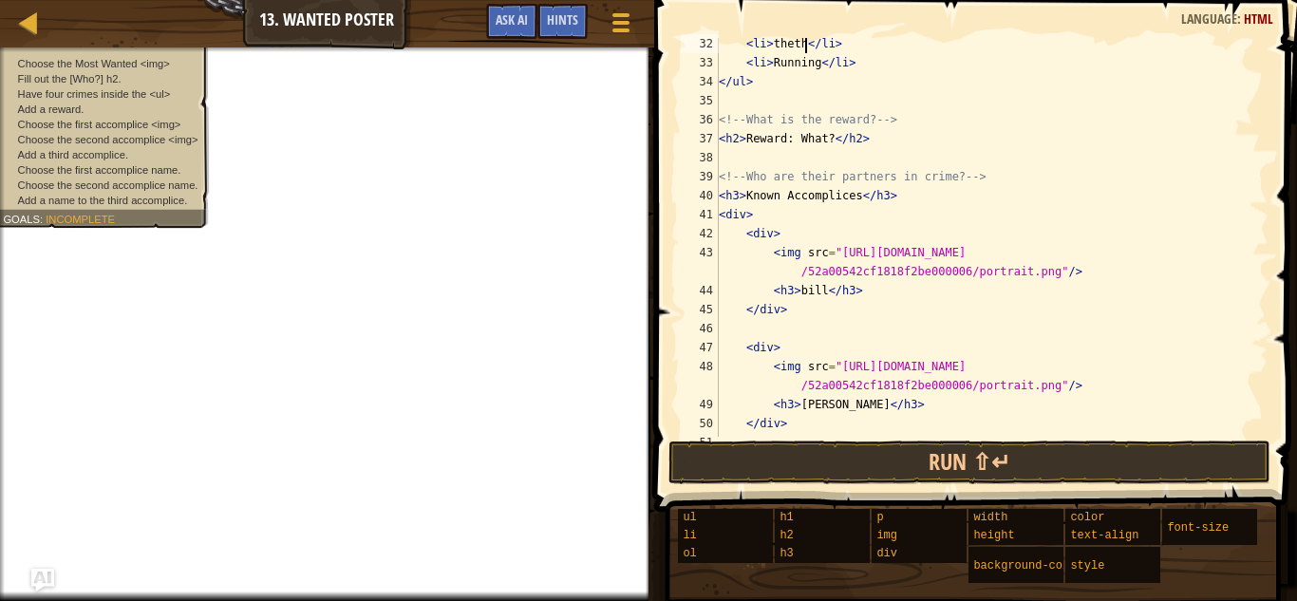
scroll to position [607, 0]
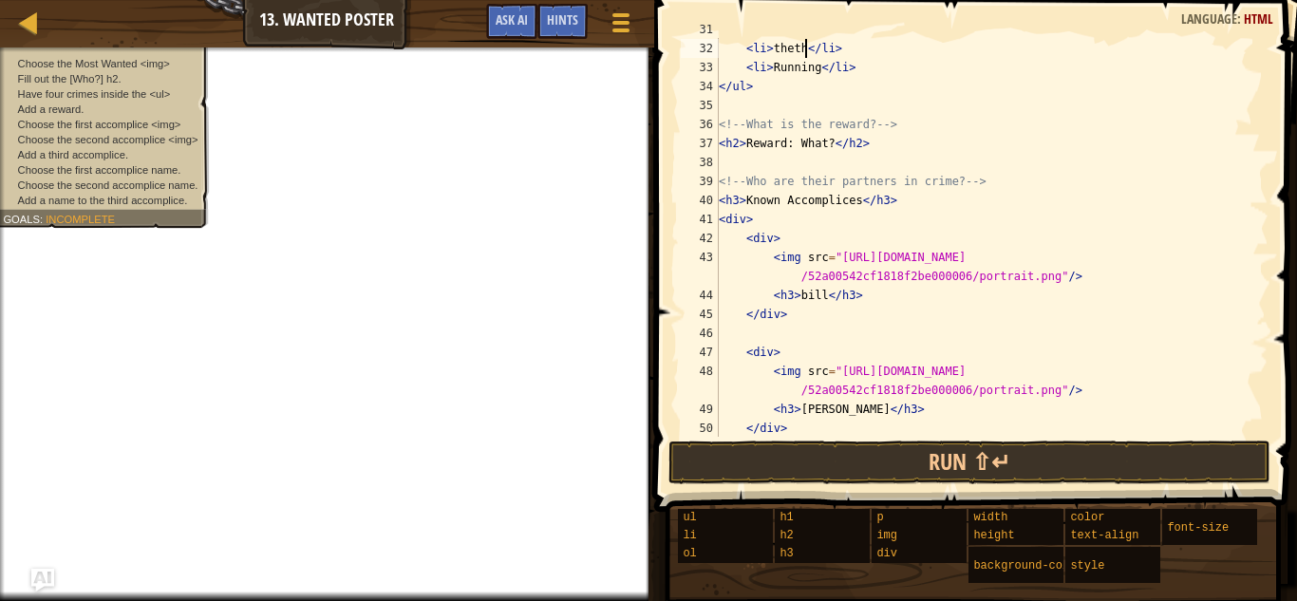
click at [827, 140] on div "< li > Arson </ li > < li > theth </ li > < li > Running </ li > </ ul > <!-- W…" at bounding box center [992, 238] width 554 height 437
click at [830, 142] on div "< li > Arson </ li > < li > theth </ li > < li > Running </ li > </ ul > <!-- W…" at bounding box center [992, 238] width 554 height 437
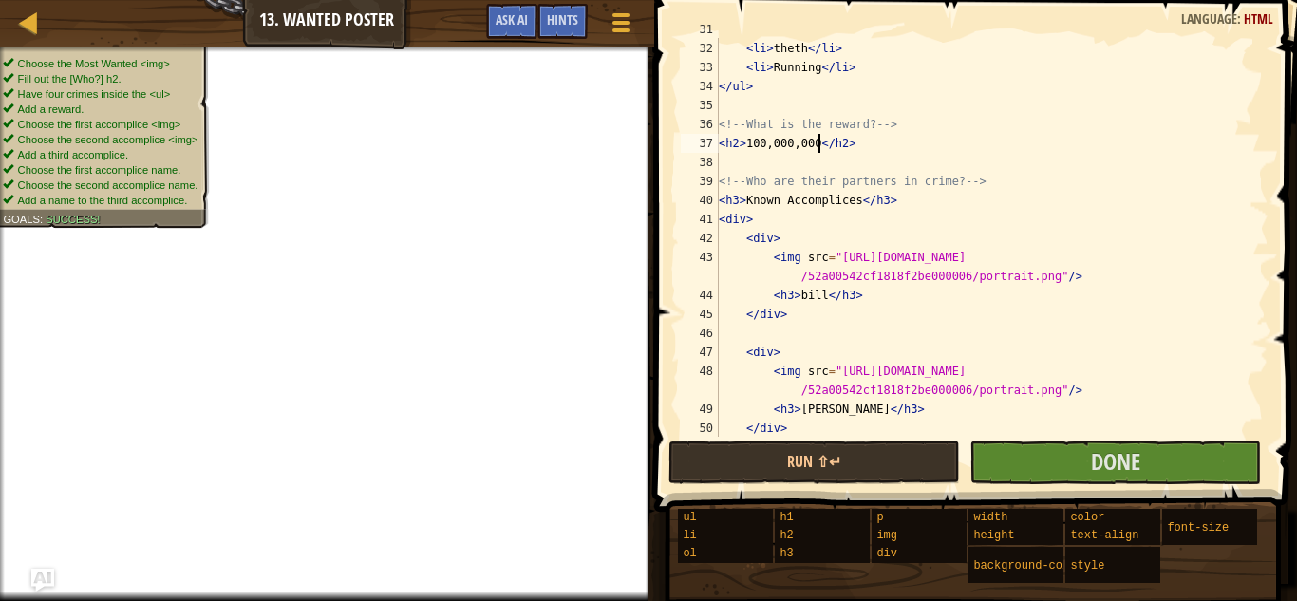
scroll to position [9, 14]
type textarea "<h2>100,000,000</h2>"
click at [1009, 467] on button "Done" at bounding box center [1116, 463] width 292 height 44
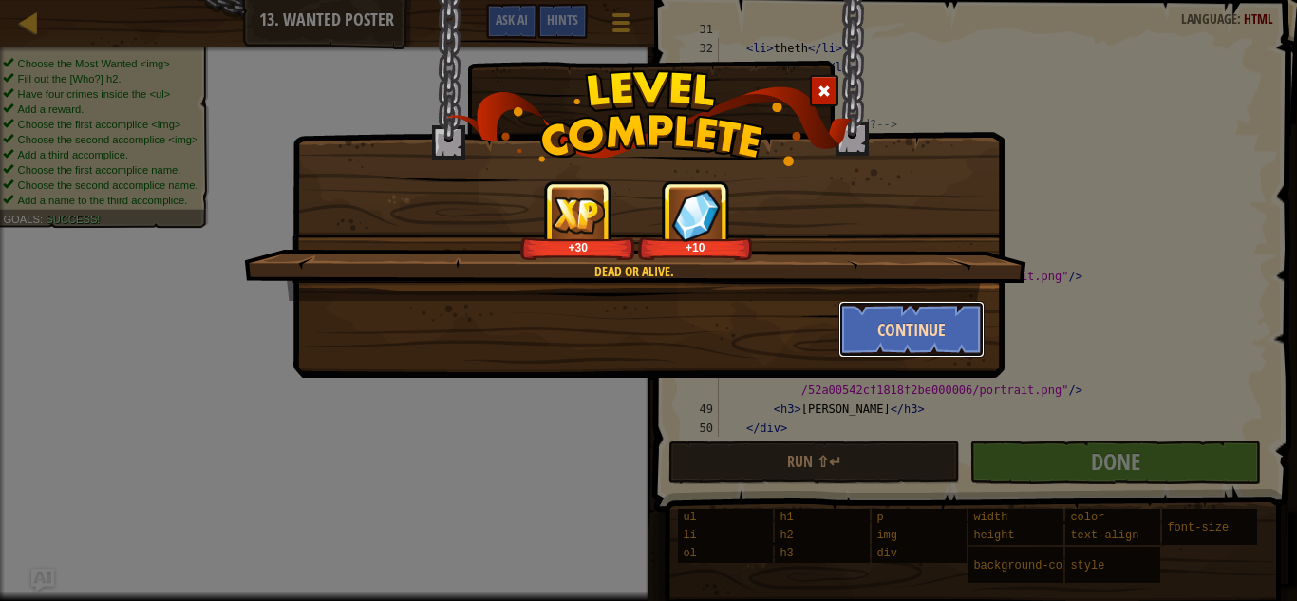
click at [943, 343] on button "Continue" at bounding box center [912, 329] width 147 height 57
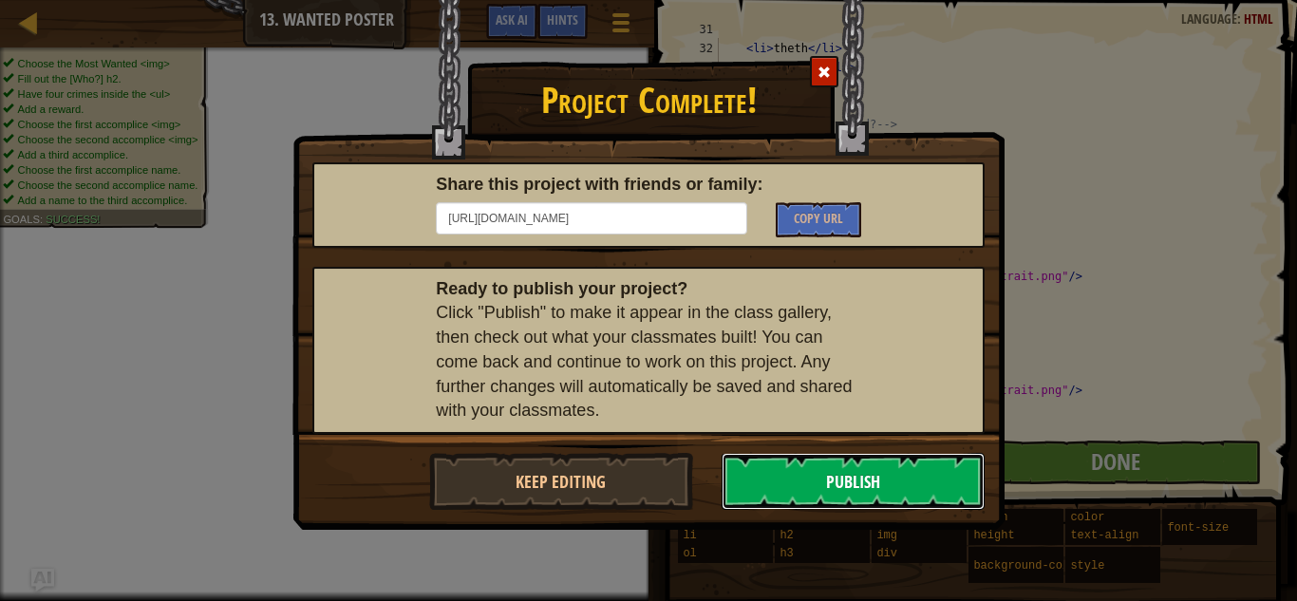
click at [862, 476] on button "Publish" at bounding box center [854, 481] width 264 height 57
